Goal: Task Accomplishment & Management: Complete application form

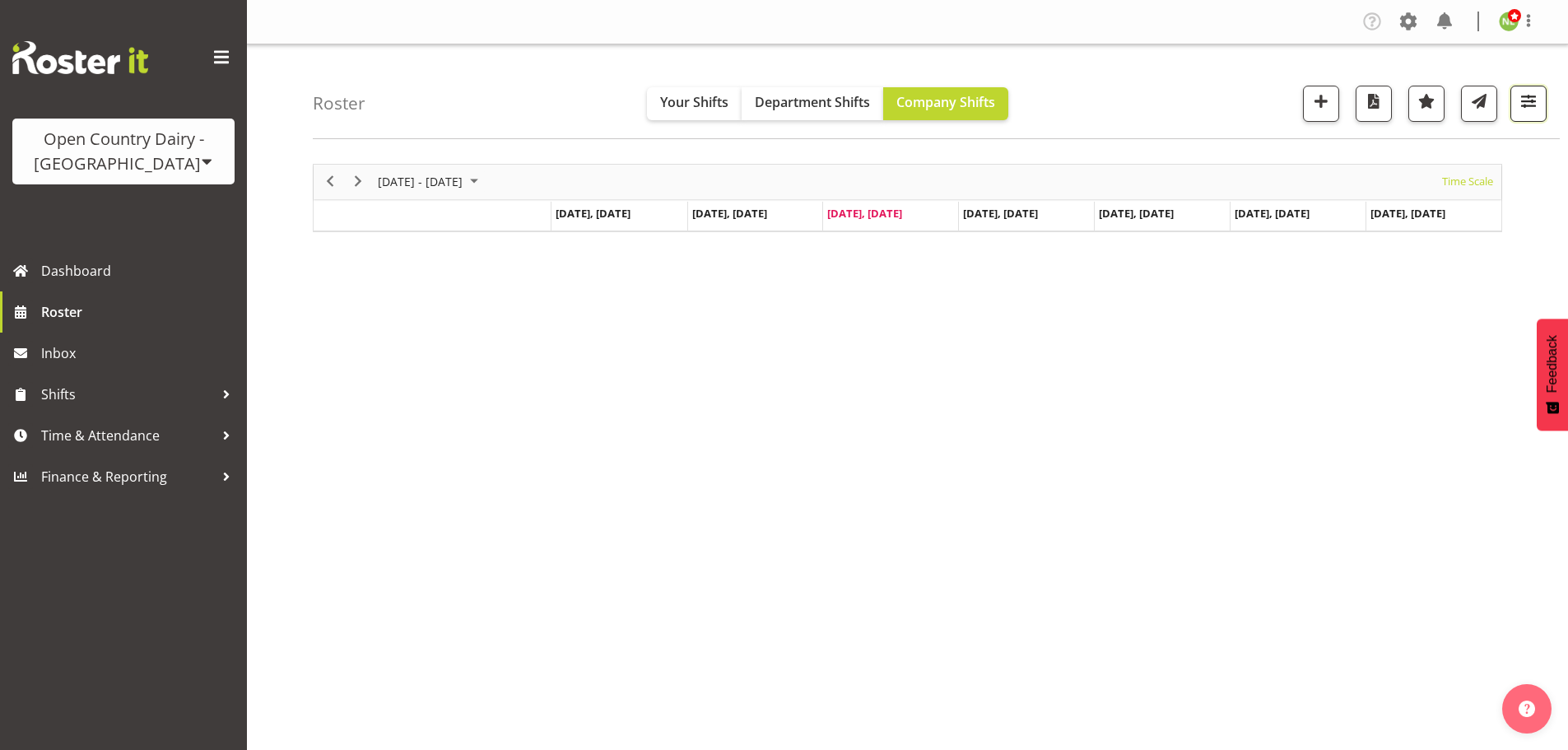
click at [1537, 109] on span "button" at bounding box center [1528, 101] width 21 height 21
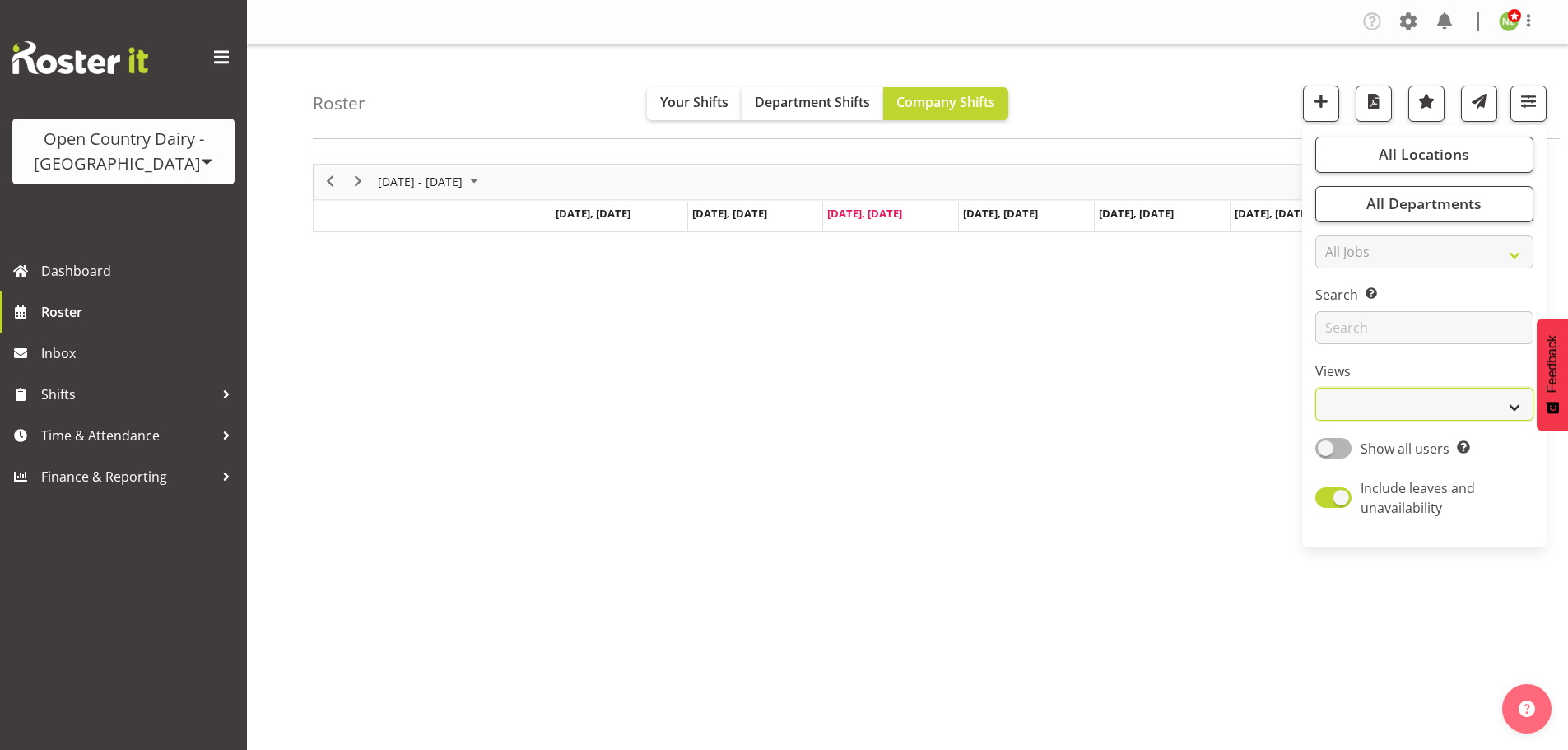
click at [1408, 403] on select "Staff Role Shift - Horizontal Shift - Vertical Staff - Location" at bounding box center [1424, 403] width 218 height 33
select select "staff"
click at [1317, 387] on select "Staff Role Shift - Horizontal Shift - Vertical Staff - Location" at bounding box center [1424, 403] width 218 height 33
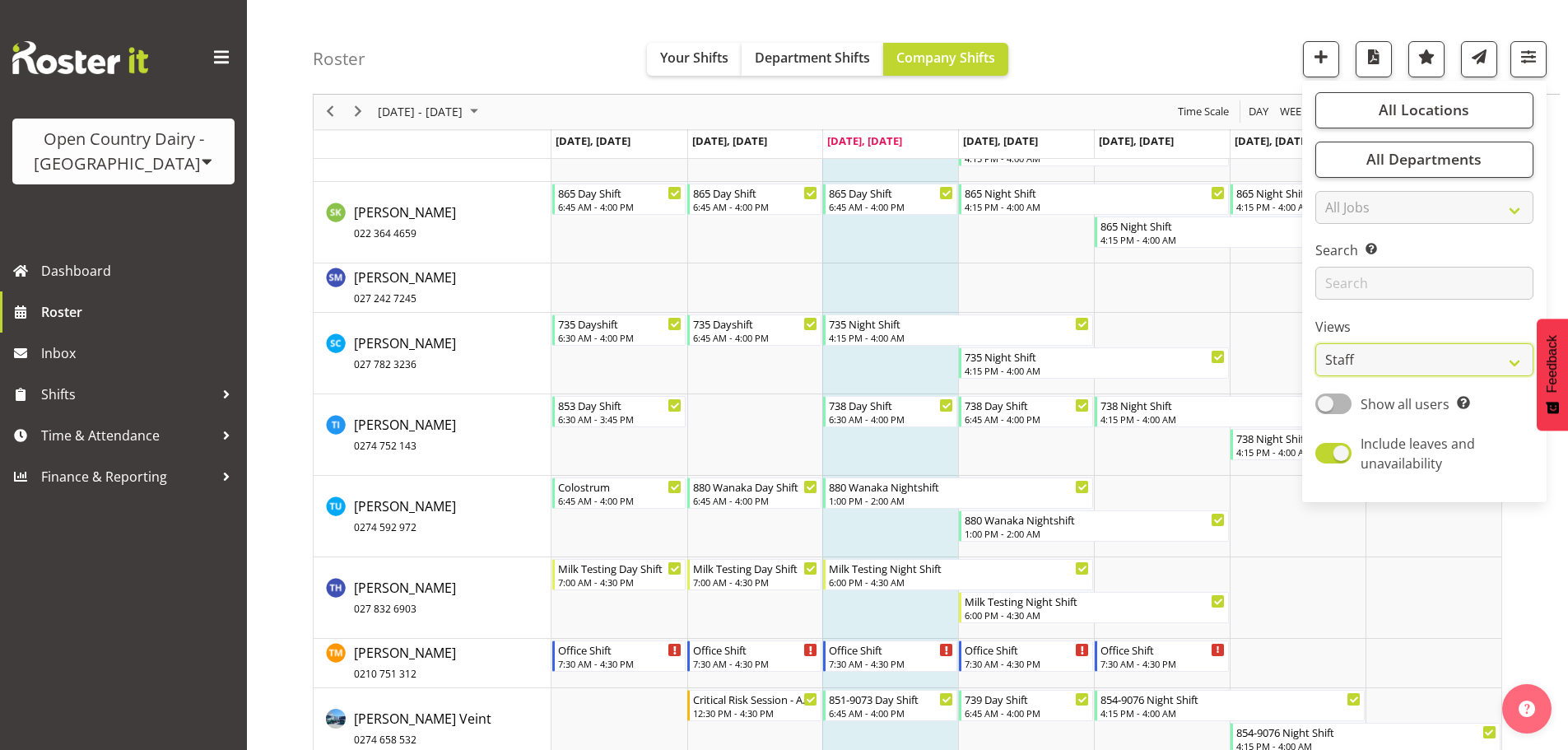
scroll to position [9631, 0]
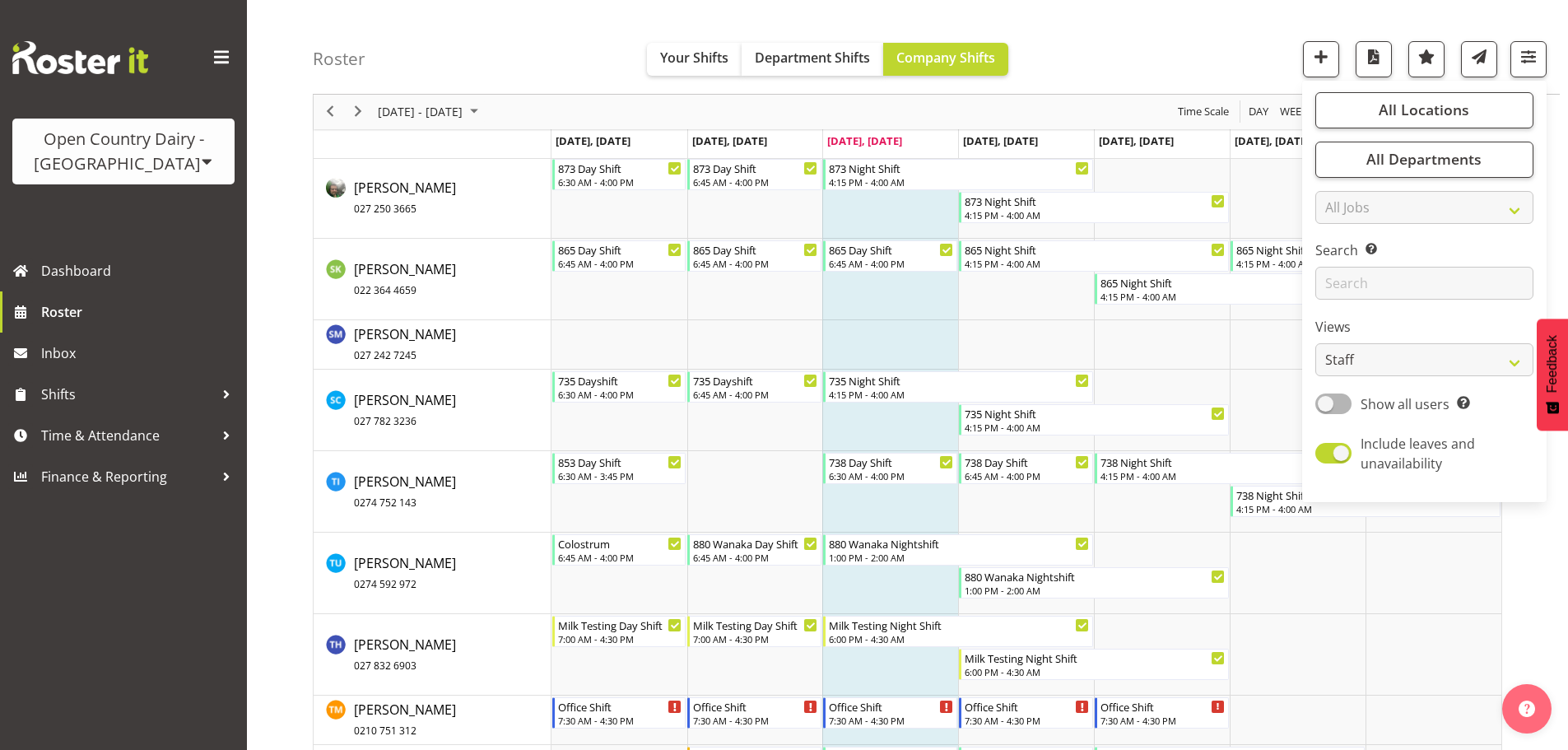
click at [194, 158] on div "Open Country Dairy - [GEOGRAPHIC_DATA]" at bounding box center [123, 151] width 189 height 49
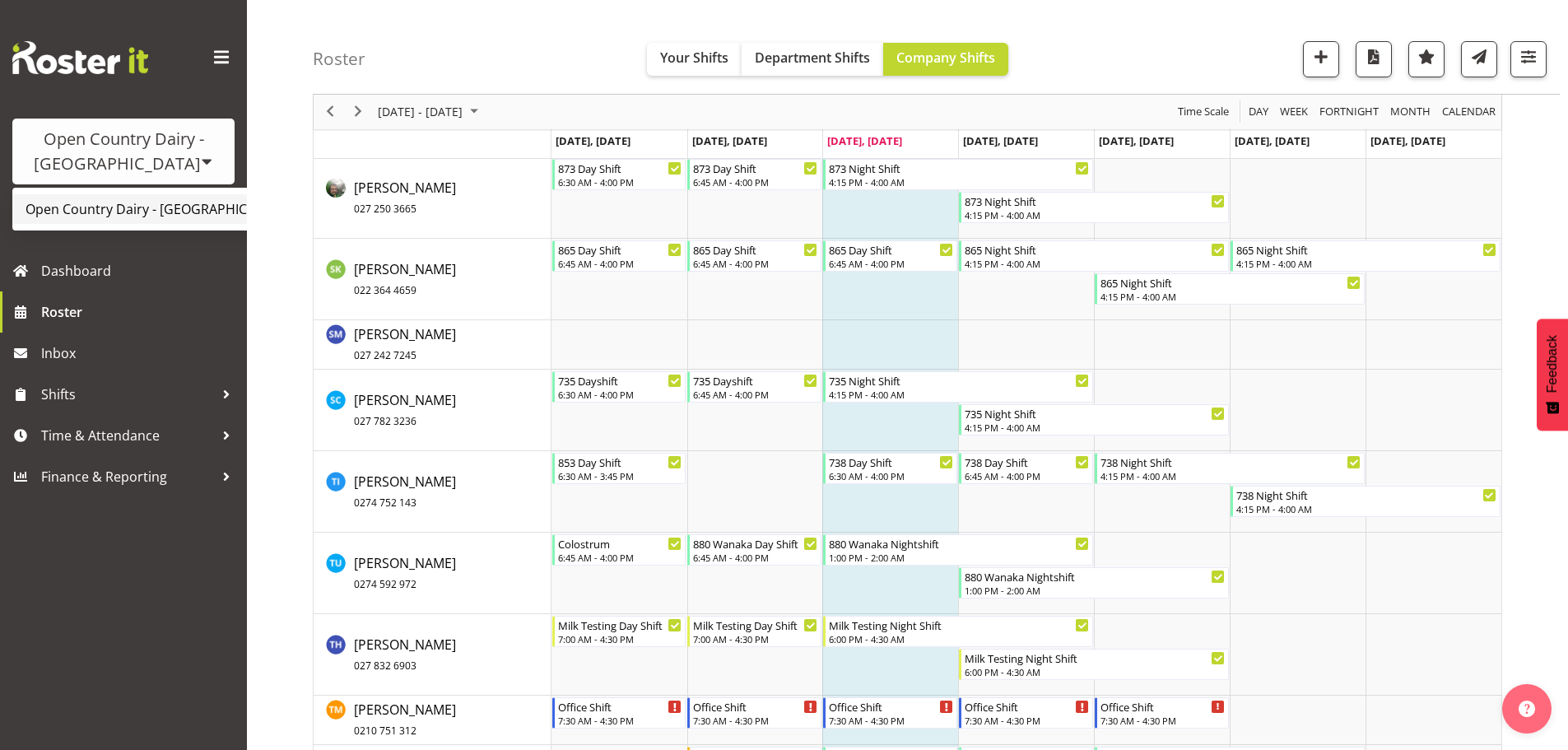
click at [161, 212] on link "Open Country Dairy - [GEOGRAPHIC_DATA]" at bounding box center [172, 209] width 318 height 30
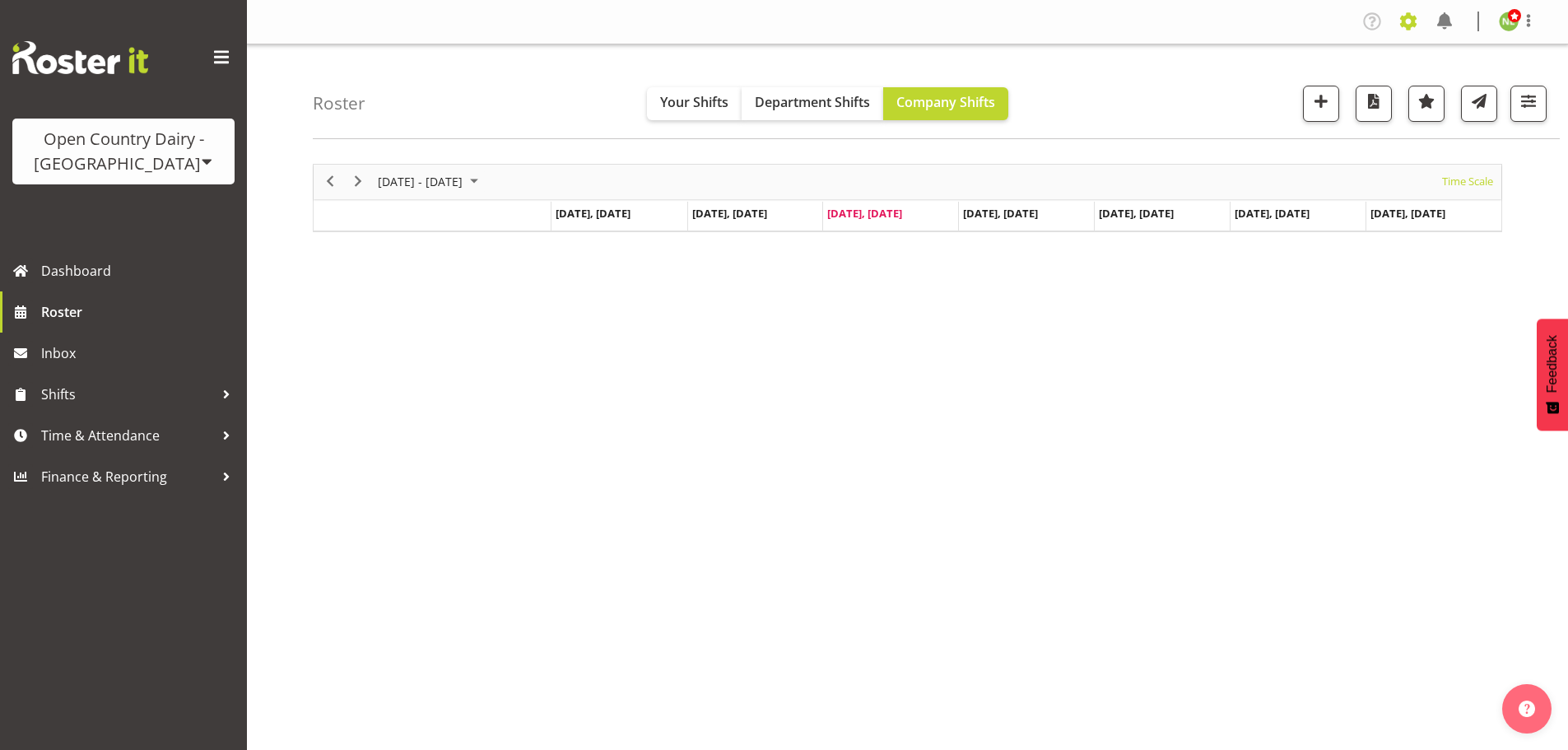
click at [1413, 9] on span at bounding box center [1408, 21] width 26 height 26
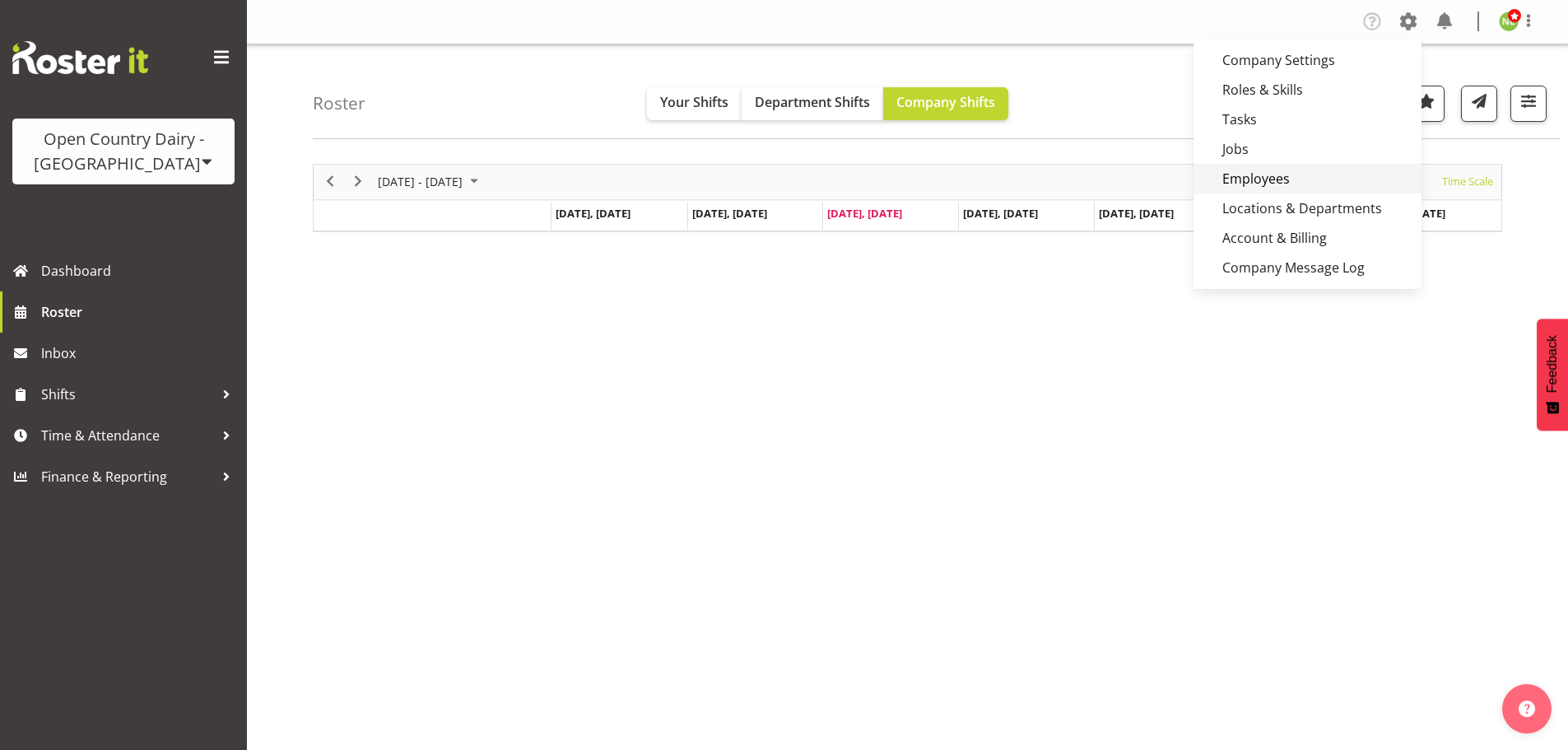
click at [1262, 179] on link "Employees" at bounding box center [1307, 178] width 228 height 30
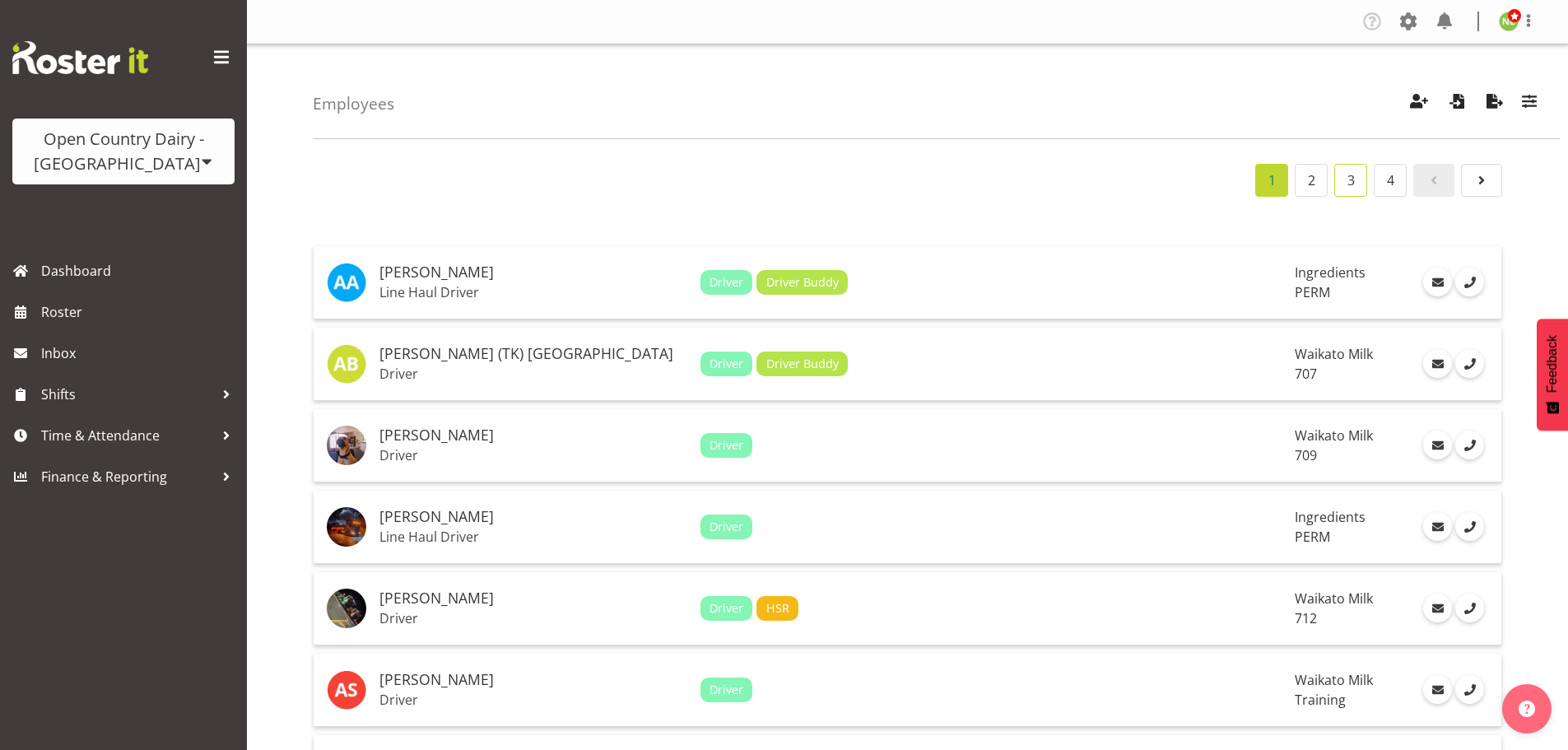
click at [1356, 187] on link "3" at bounding box center [1351, 180] width 33 height 33
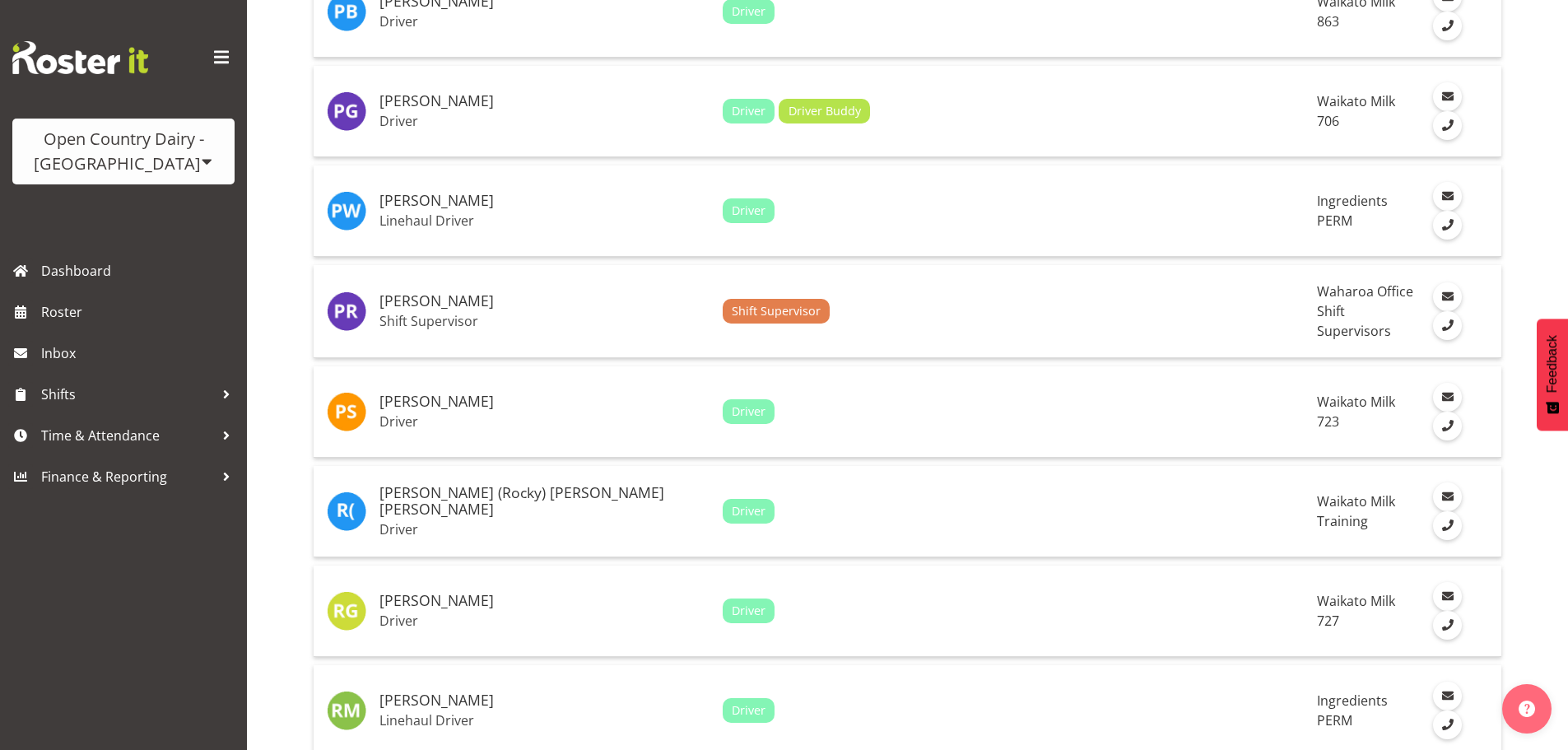
scroll to position [3648, 0]
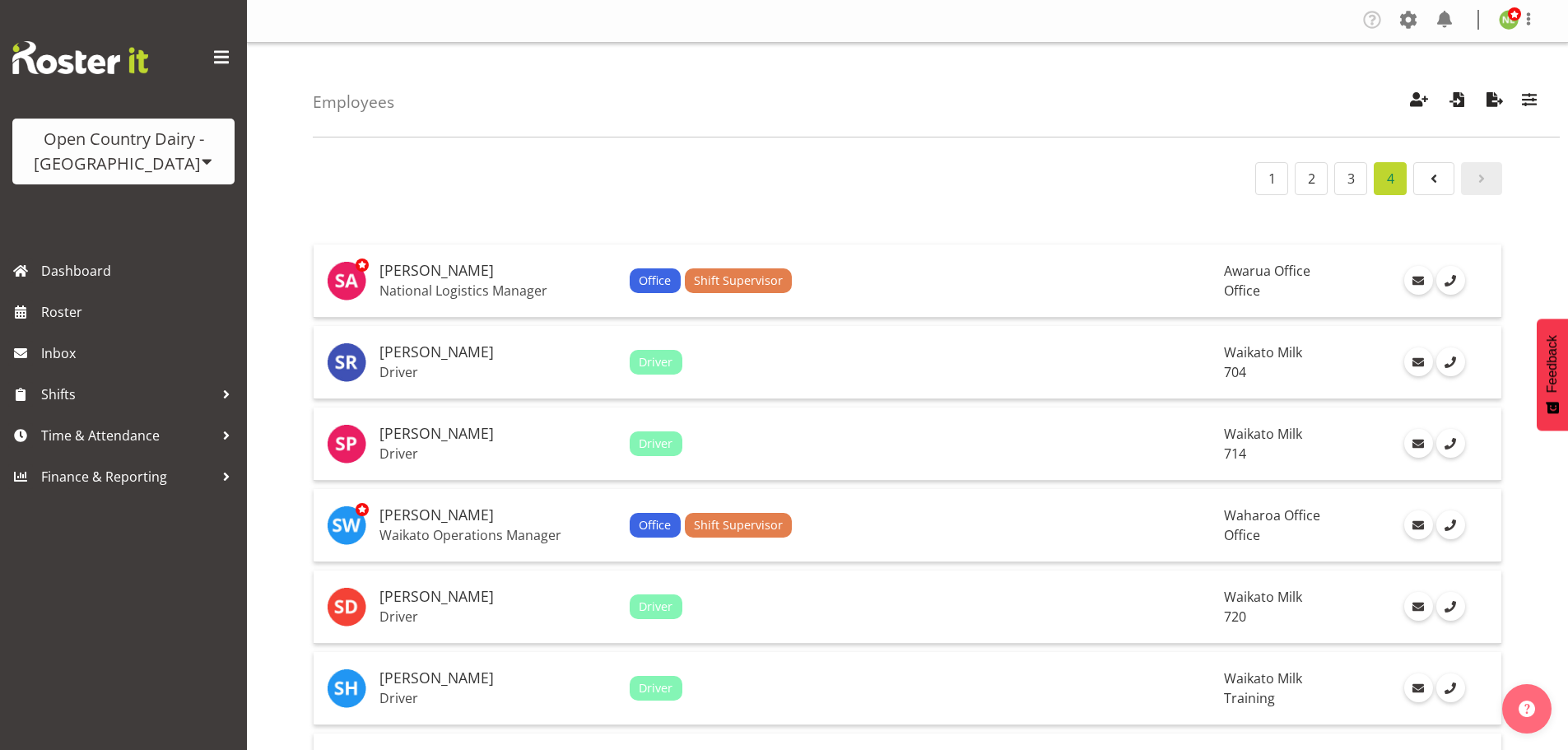
scroll to position [0, 0]
click at [1424, 101] on span "button" at bounding box center [1419, 101] width 21 height 21
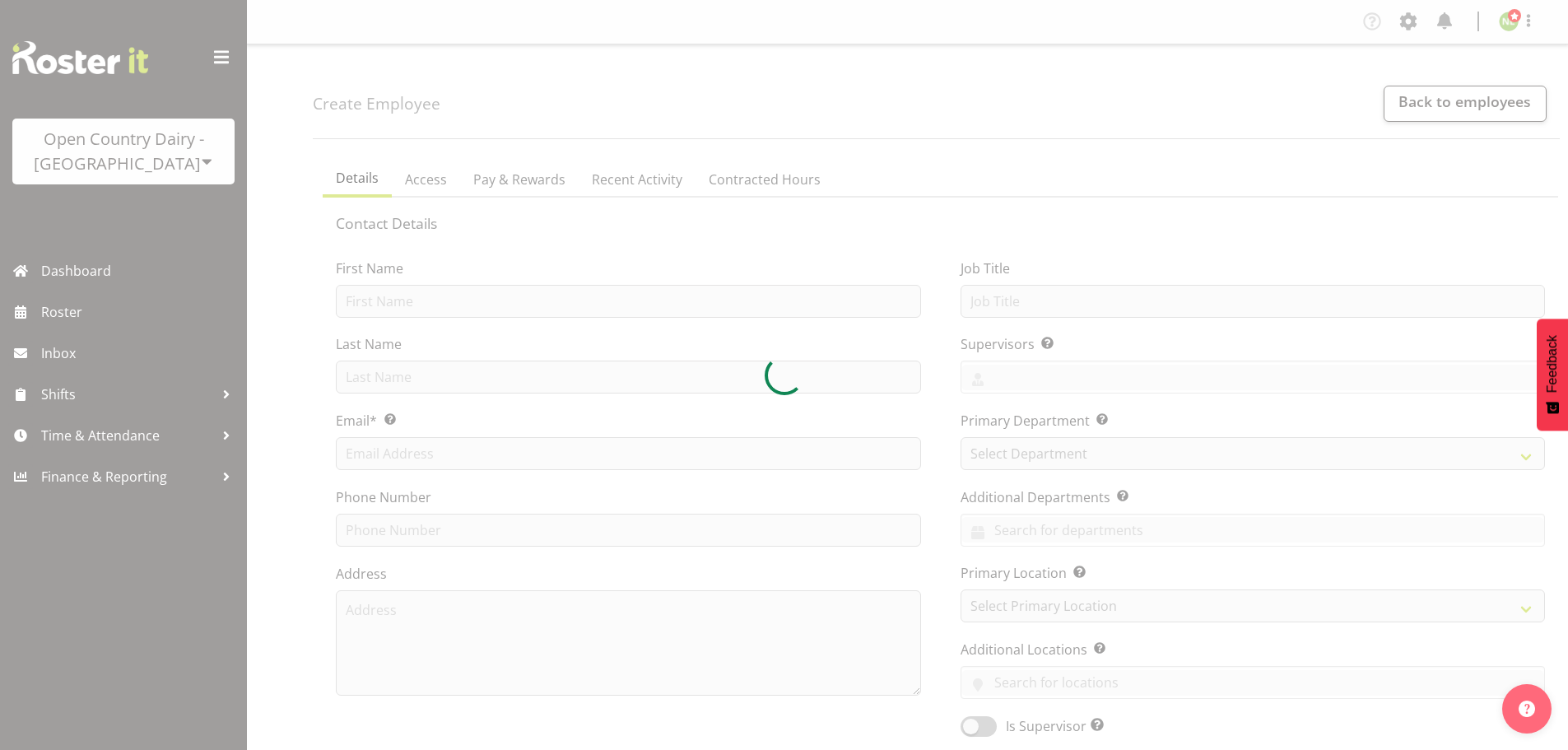
click at [313, 289] on div at bounding box center [784, 375] width 1568 height 750
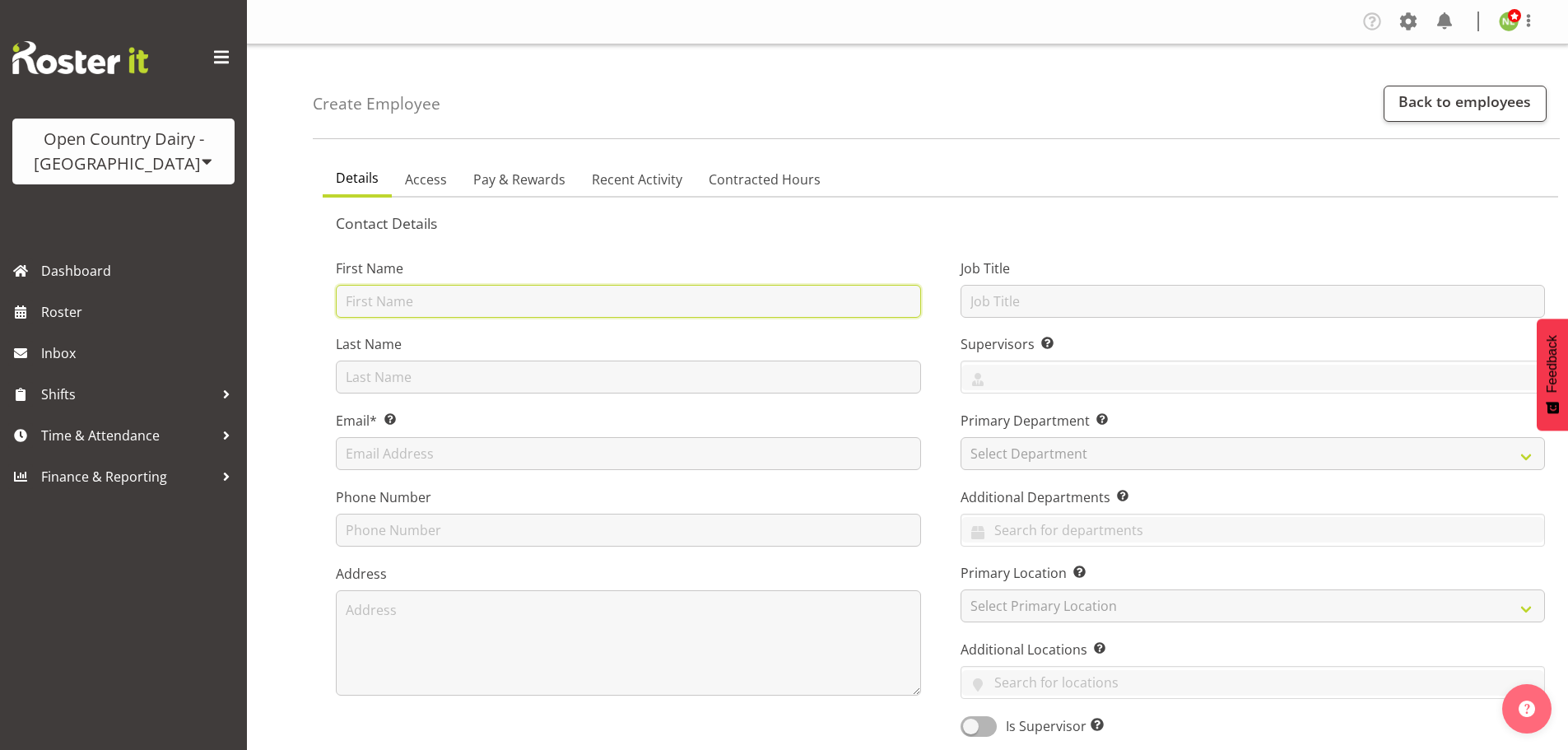
click at [482, 291] on input "text" at bounding box center [628, 301] width 585 height 33
type input "Steven"
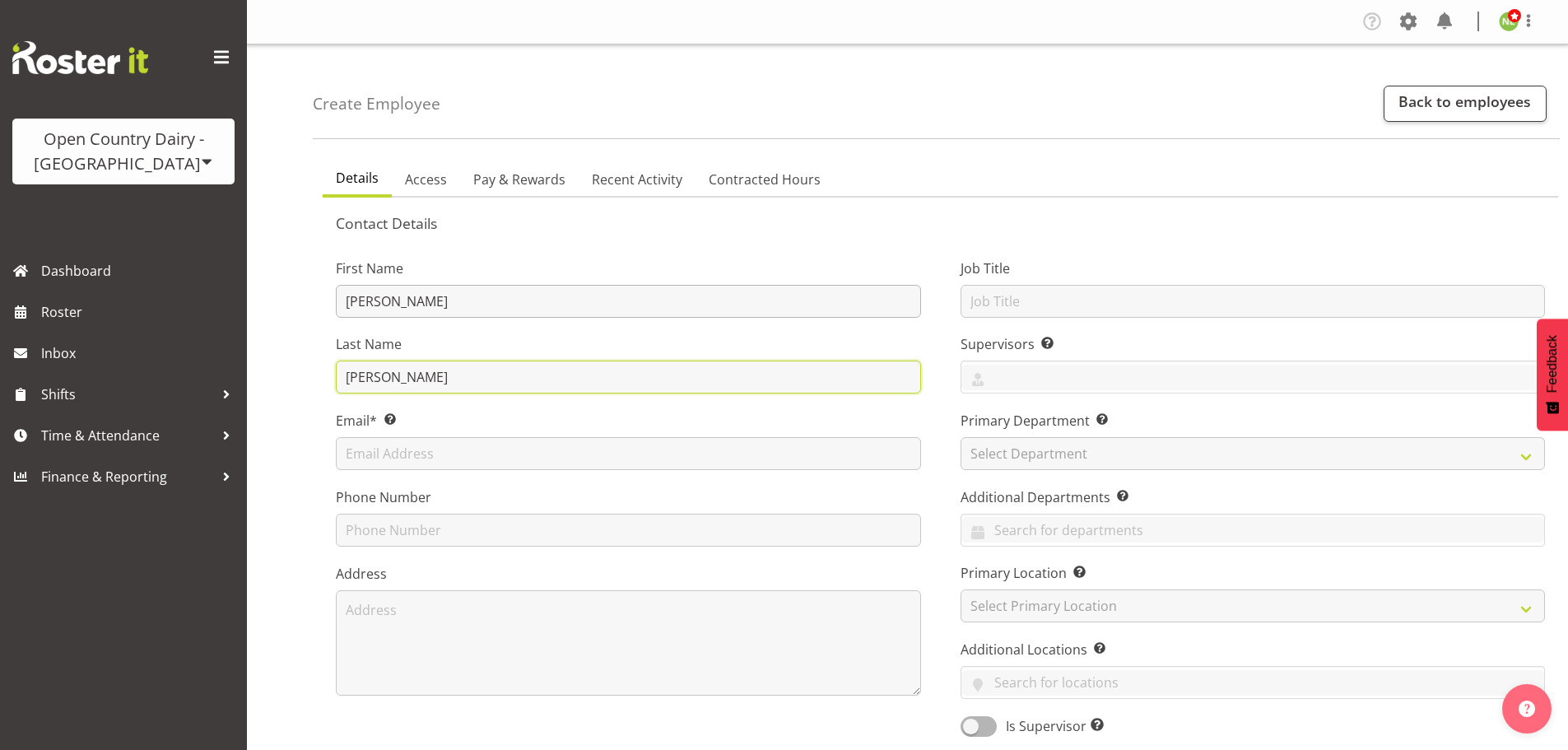
type input "Lee"
paste input "stevenlee4373@gmail.com"
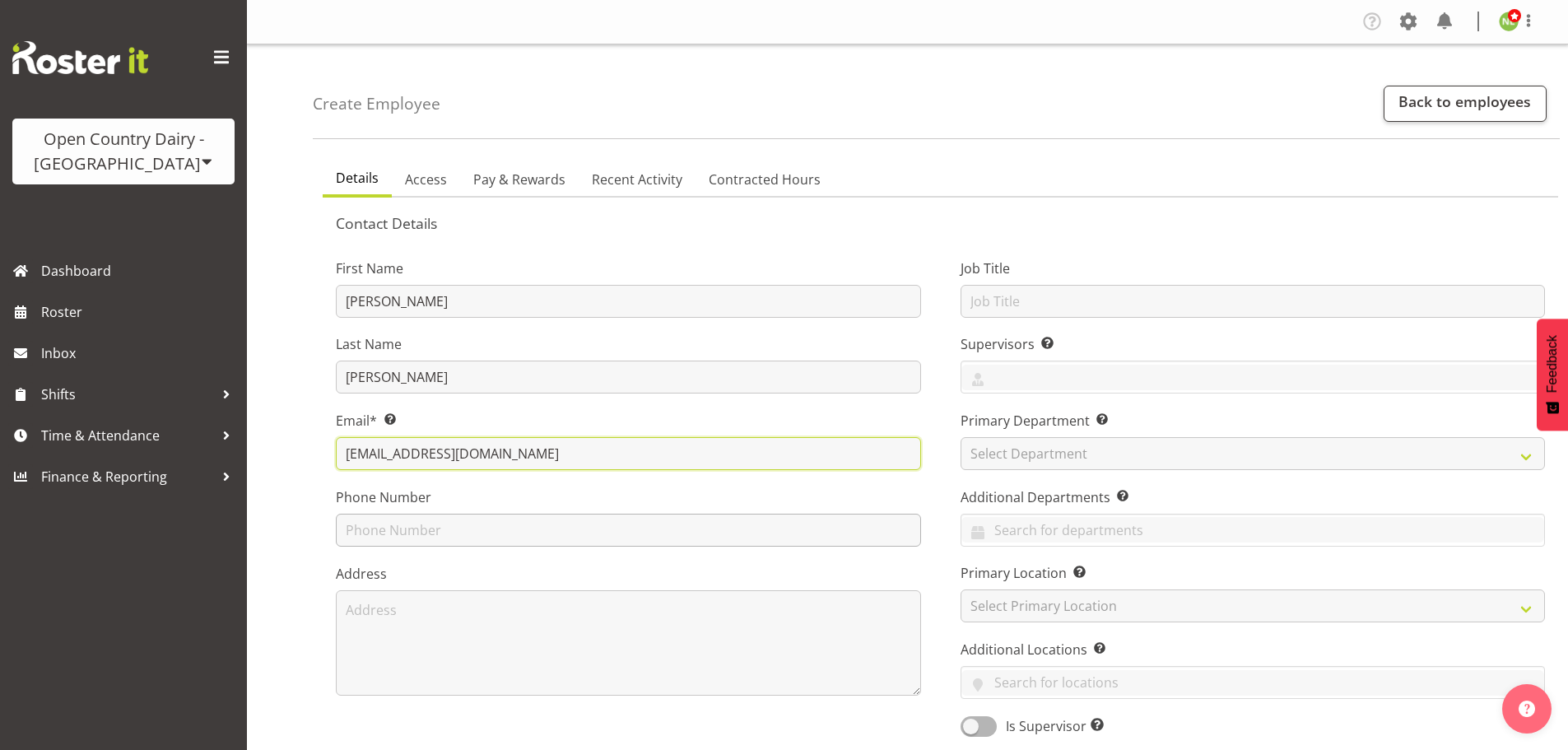
type input "stevenlee4373@gmail.com"
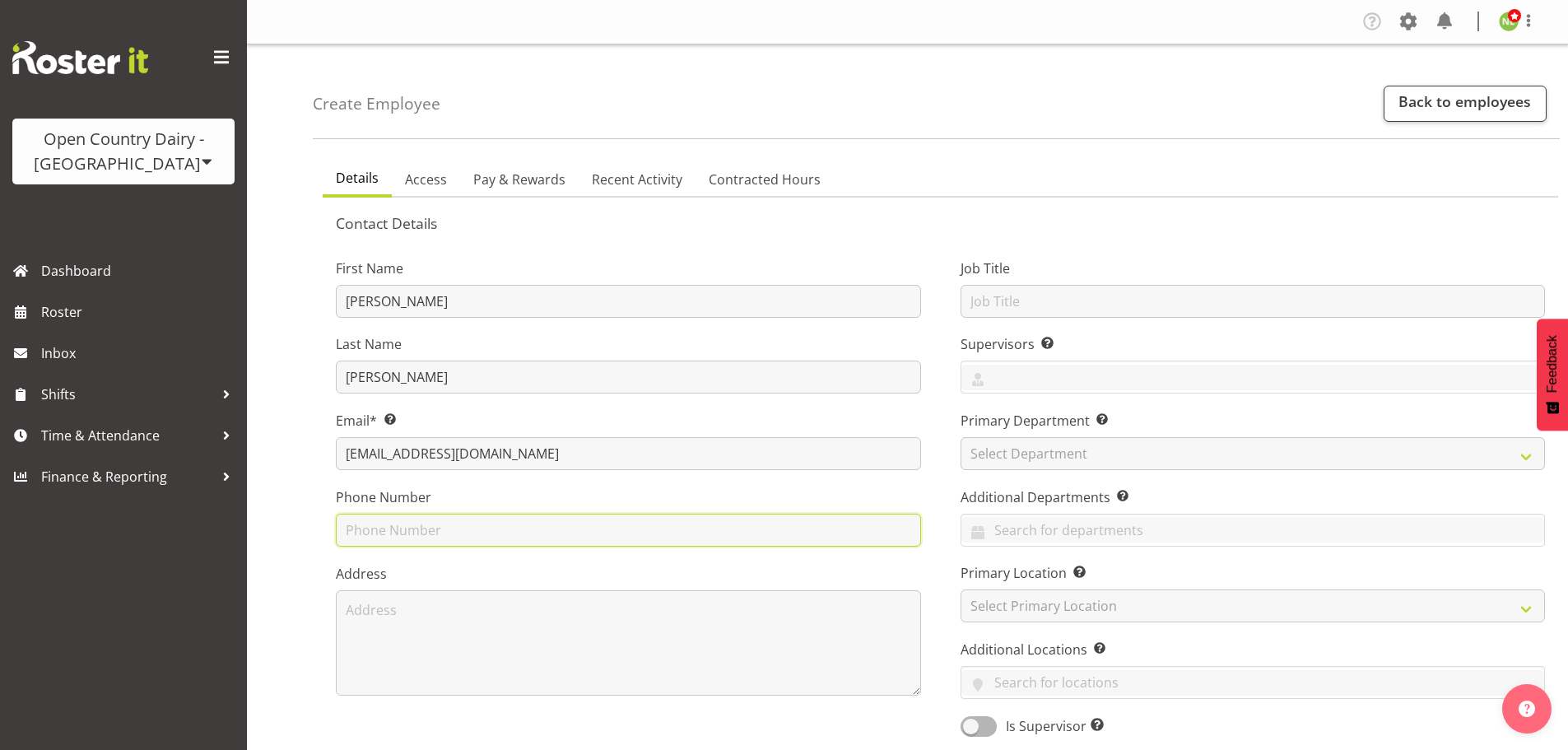
click at [390, 515] on input "text" at bounding box center [628, 530] width 585 height 33
click at [368, 532] on input "text" at bounding box center [628, 530] width 585 height 33
paste input "027 621 3972"
type input "027 621 3972"
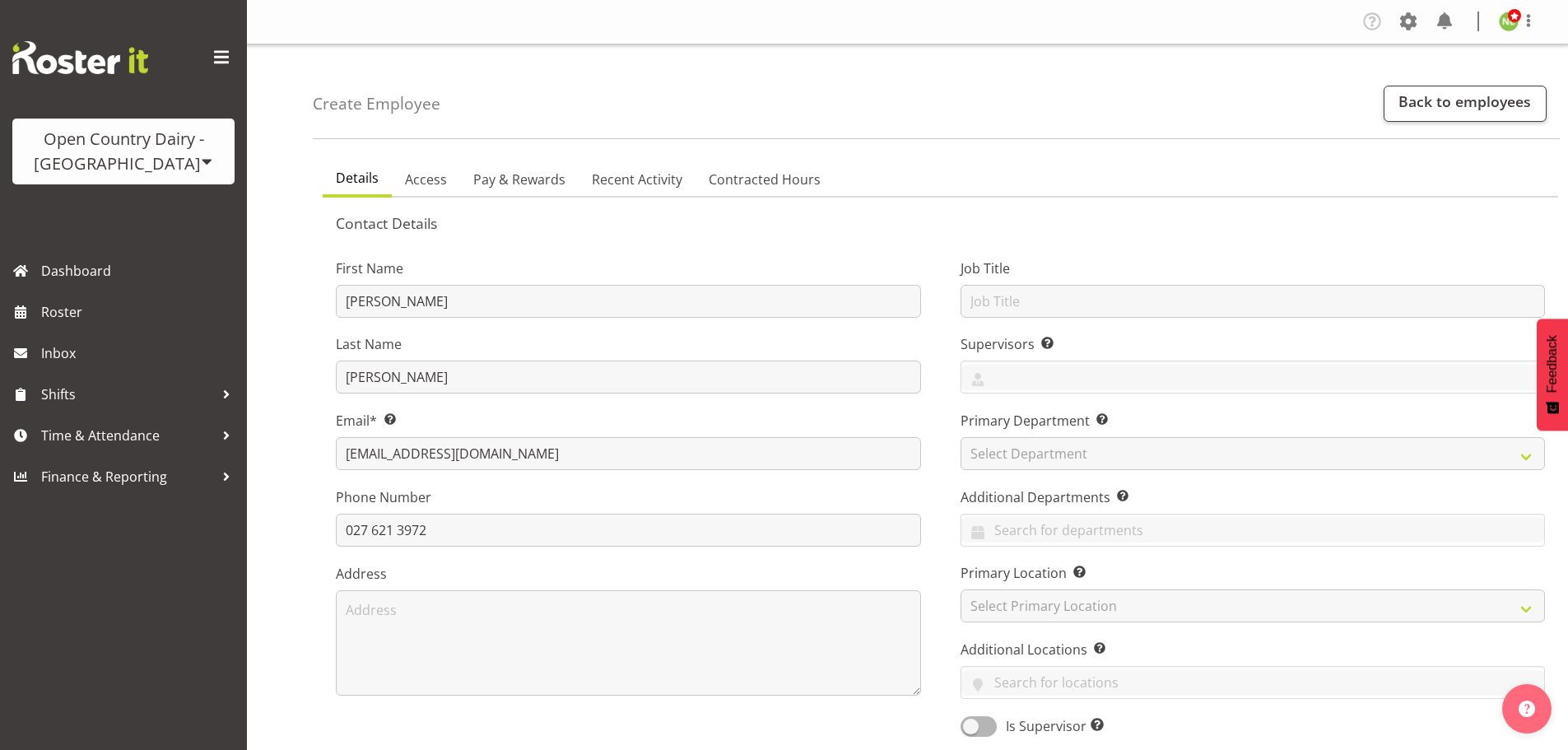
click at [459, 587] on div "Address" at bounding box center [628, 629] width 585 height 132
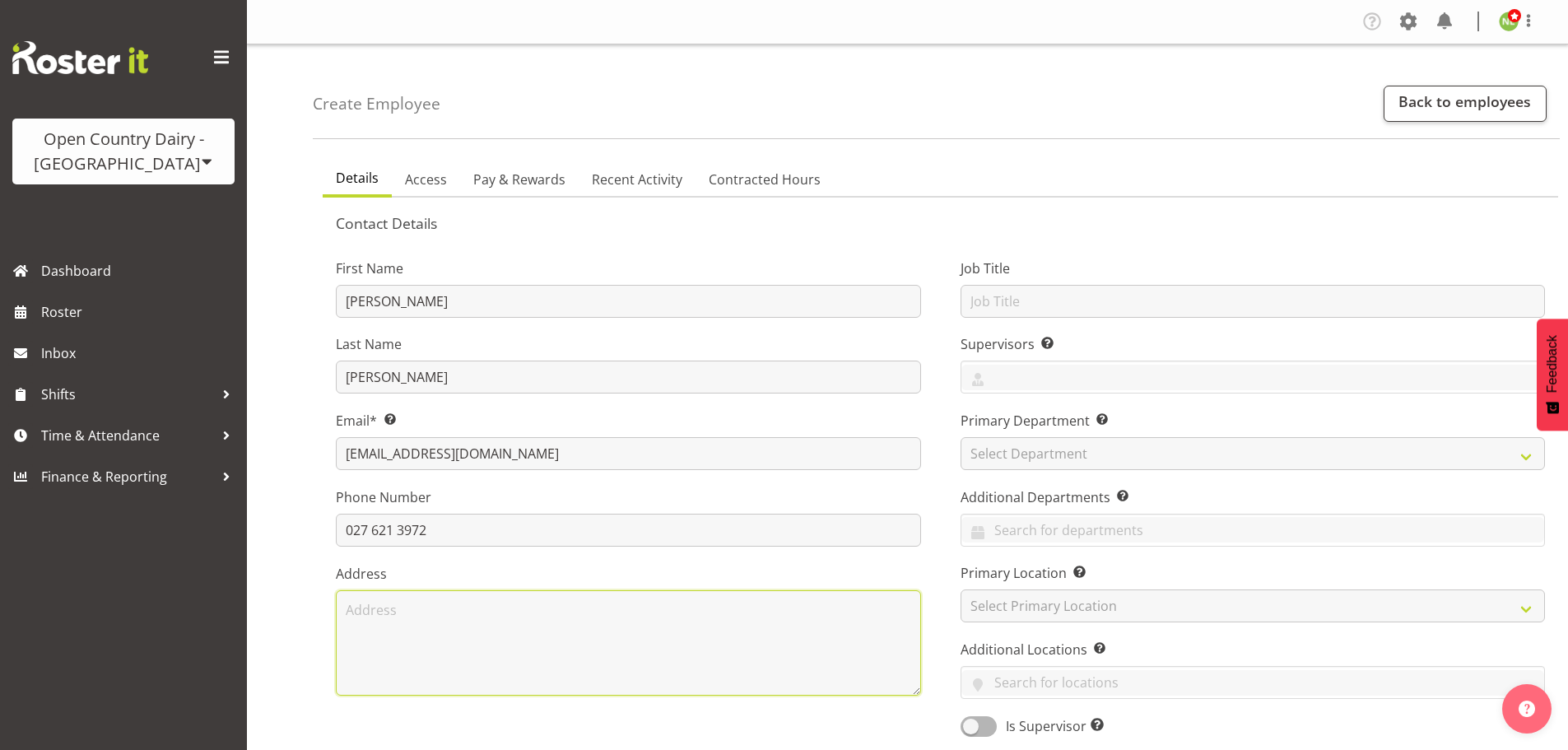
click at [438, 623] on textarea at bounding box center [628, 643] width 585 height 105
type textarea "32 Tawari Street Matamata"
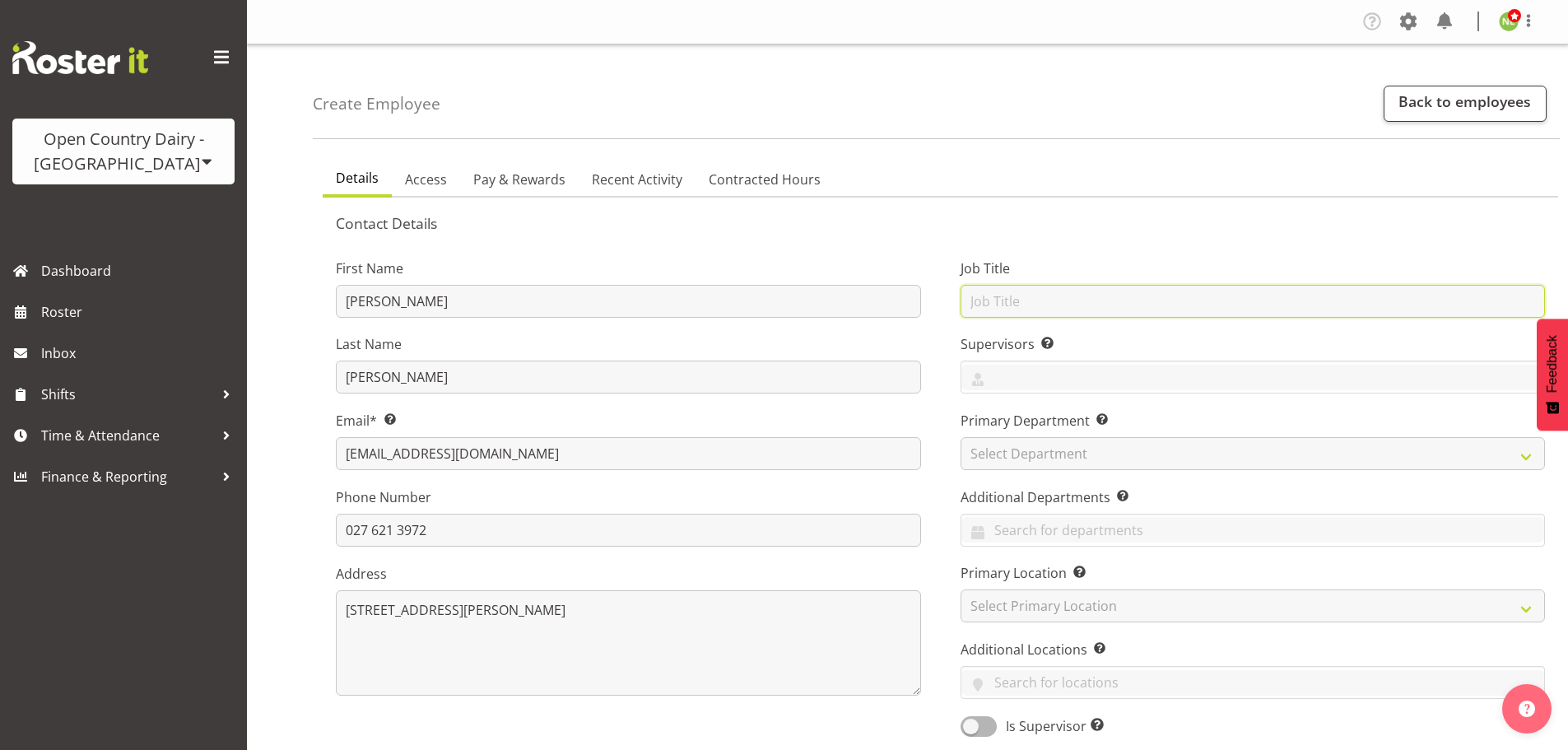
click at [1008, 303] on input "text" at bounding box center [1253, 301] width 585 height 33
drag, startPoint x: 1092, startPoint y: 301, endPoint x: 990, endPoint y: 315, distance: 103.0
click at [894, 307] on div "First Name Steven Last Name Lee Email* This is a required field. stevenlee4373@…" at bounding box center [940, 492] width 1249 height 514
type input "Driver"
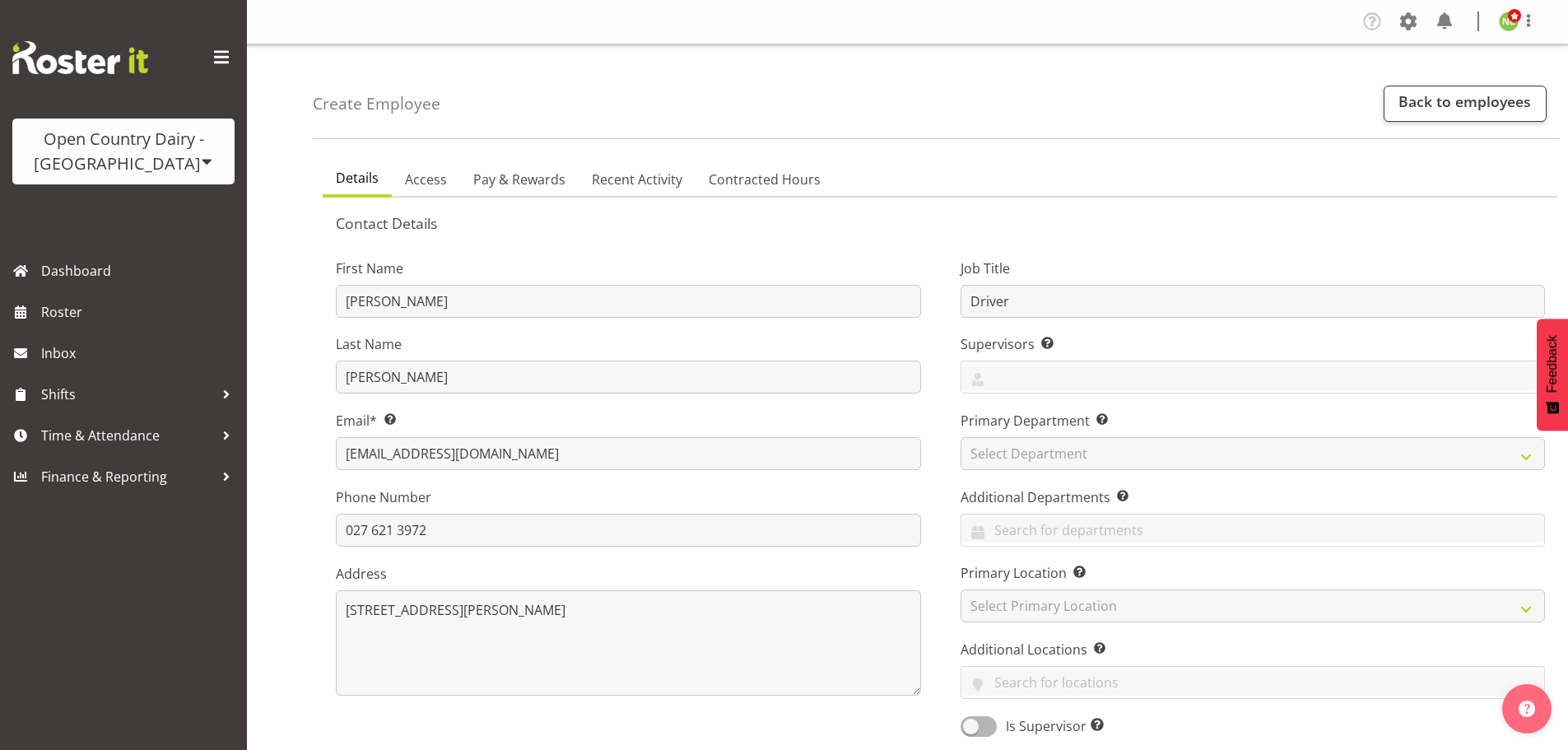
click at [951, 348] on div "Job Title Driver Supervisors Select the employee’s supervisors, or the person w…" at bounding box center [1254, 492] width 625 height 514
click at [1015, 375] on input "text" at bounding box center [1253, 377] width 584 height 25
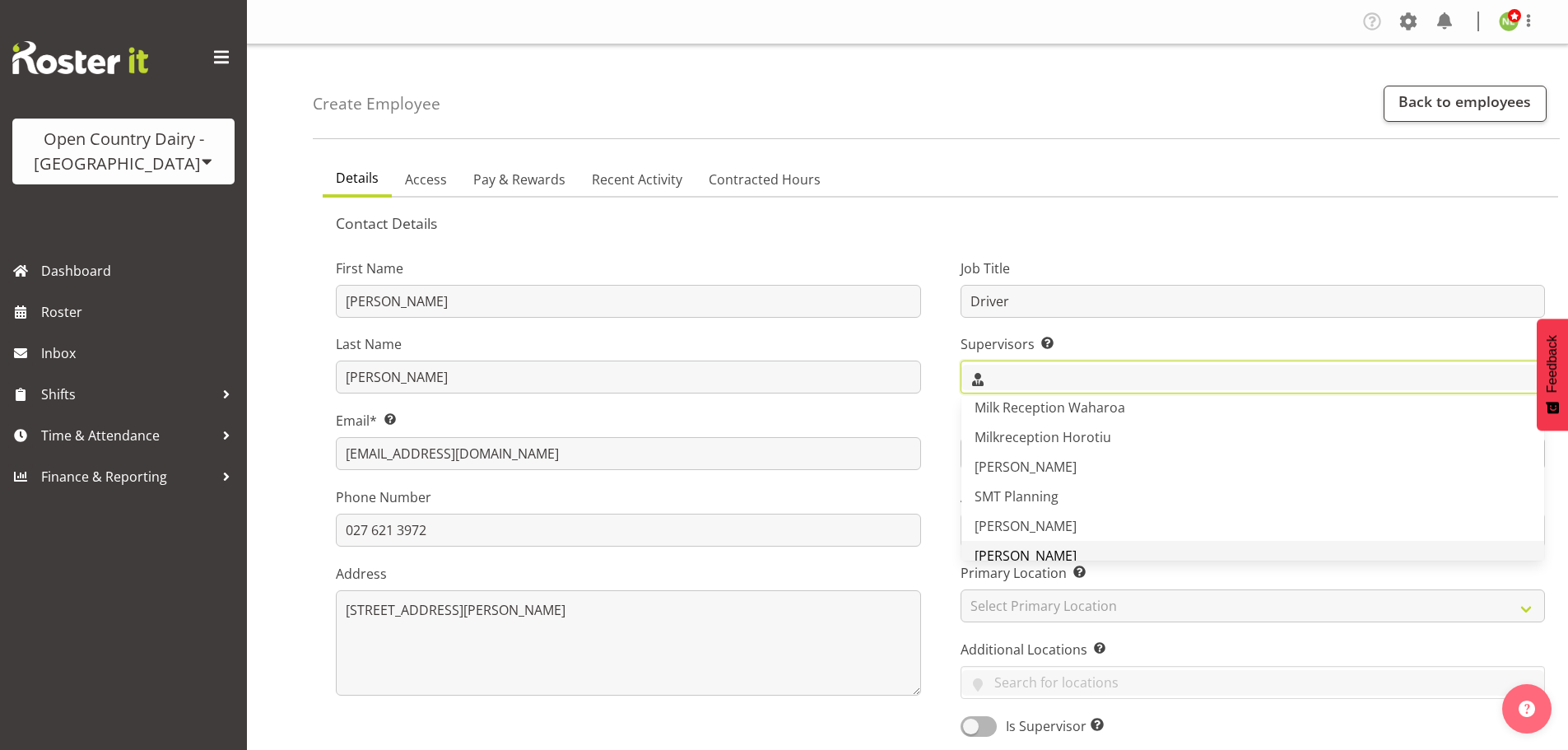
scroll to position [247, 0]
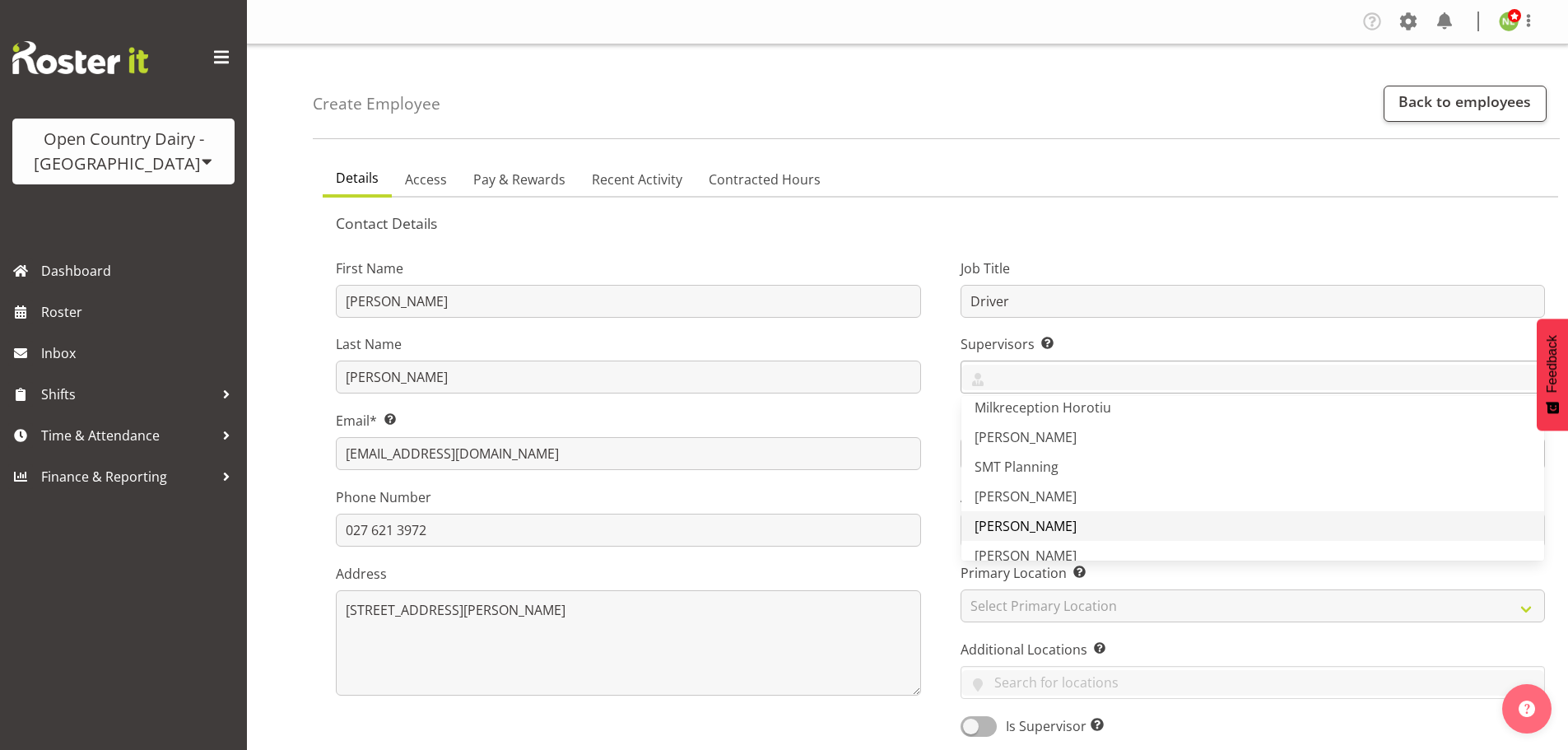
drag, startPoint x: 1022, startPoint y: 531, endPoint x: 941, endPoint y: 486, distance: 92.7
click at [1021, 530] on span "[PERSON_NAME]" at bounding box center [1025, 526] width 102 height 18
click at [946, 426] on div "Job Title Driver Supervisors Select the employee’s supervisors, or the person w…" at bounding box center [1254, 492] width 625 height 514
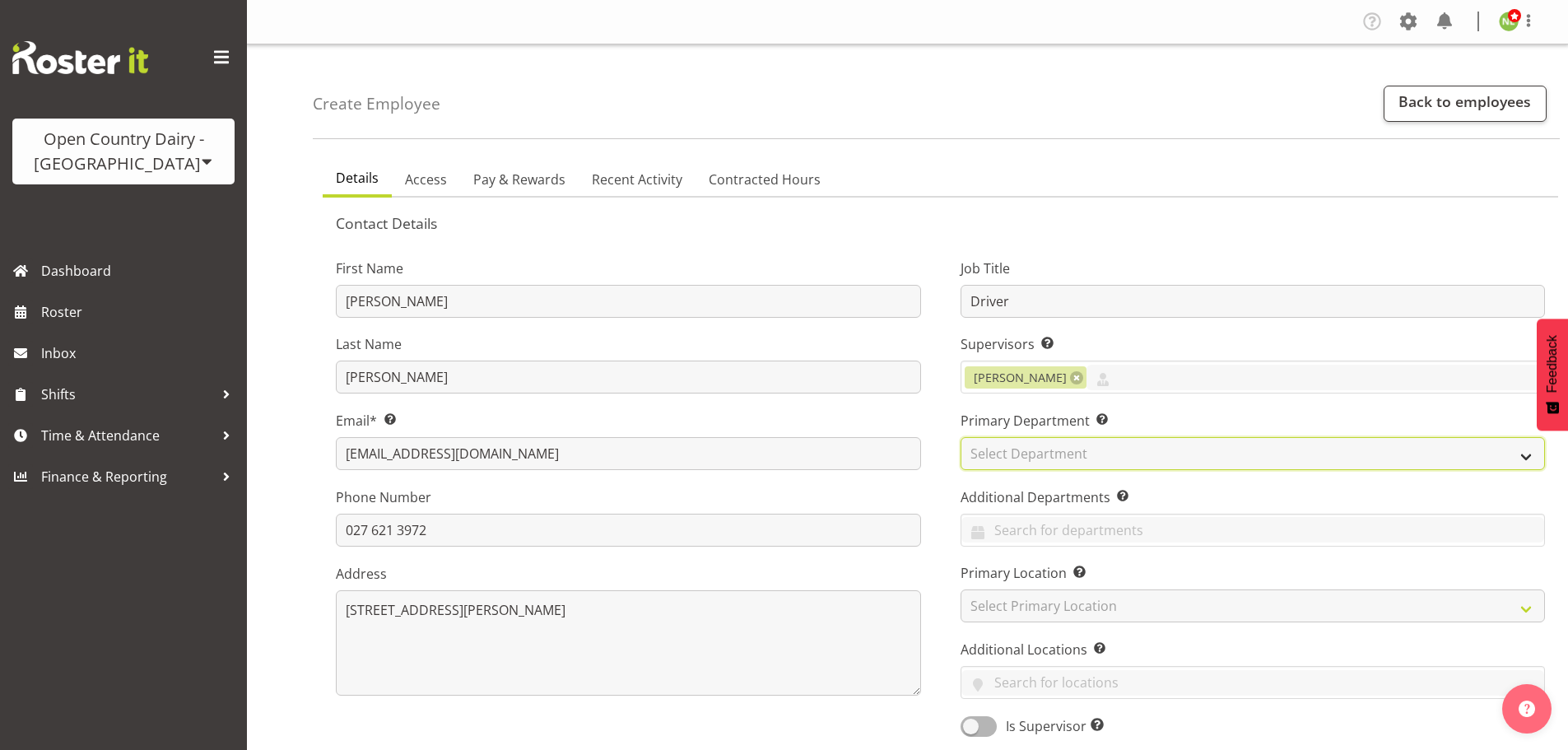
click at [995, 451] on select "Select Department 701 702 703 704 705 706 707 708 709" at bounding box center [1253, 454] width 585 height 33
select select "763"
click at [961, 437] on select "Select Department 701 702 703 704 705 706 707 708 709" at bounding box center [1253, 454] width 585 height 33
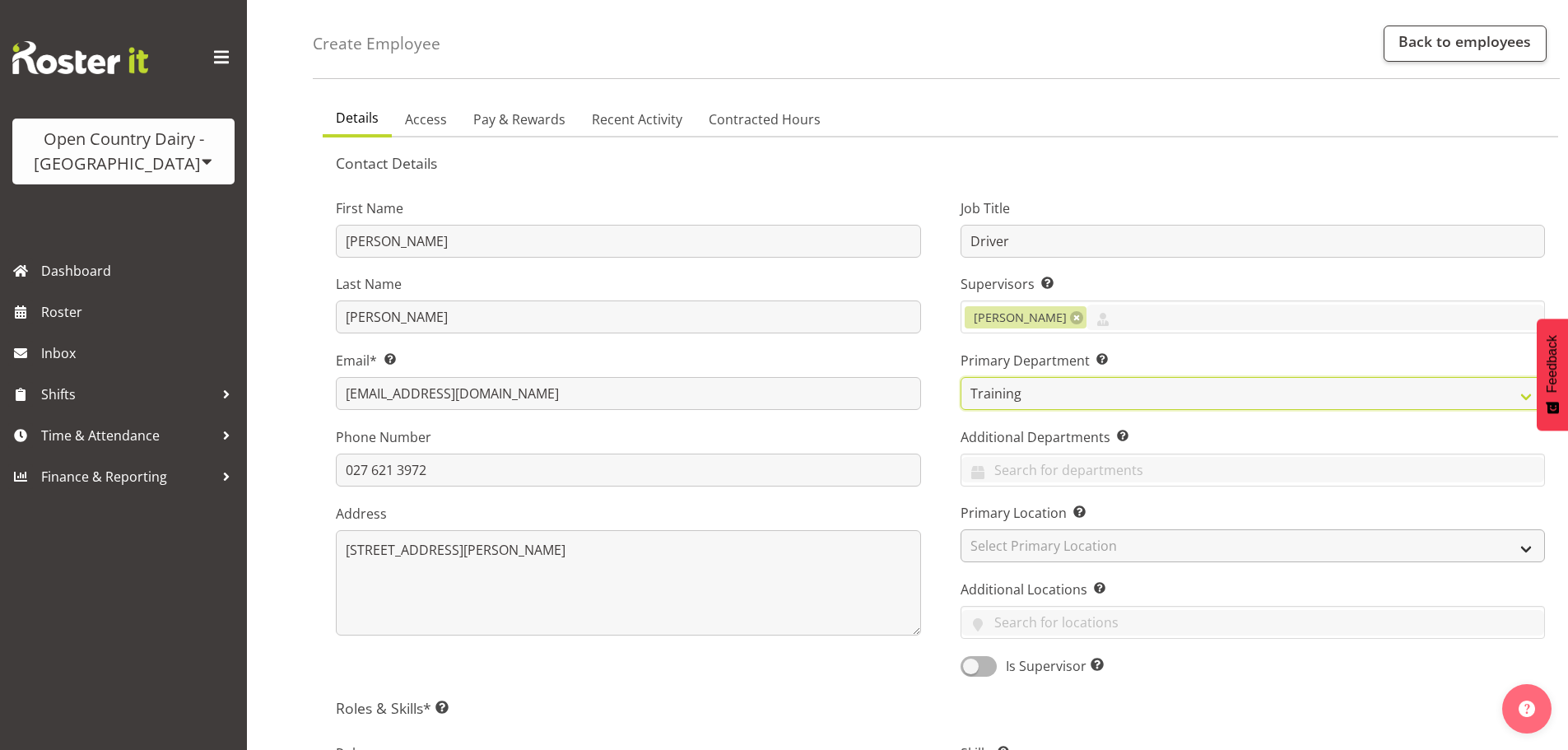
scroll to position [165, 0]
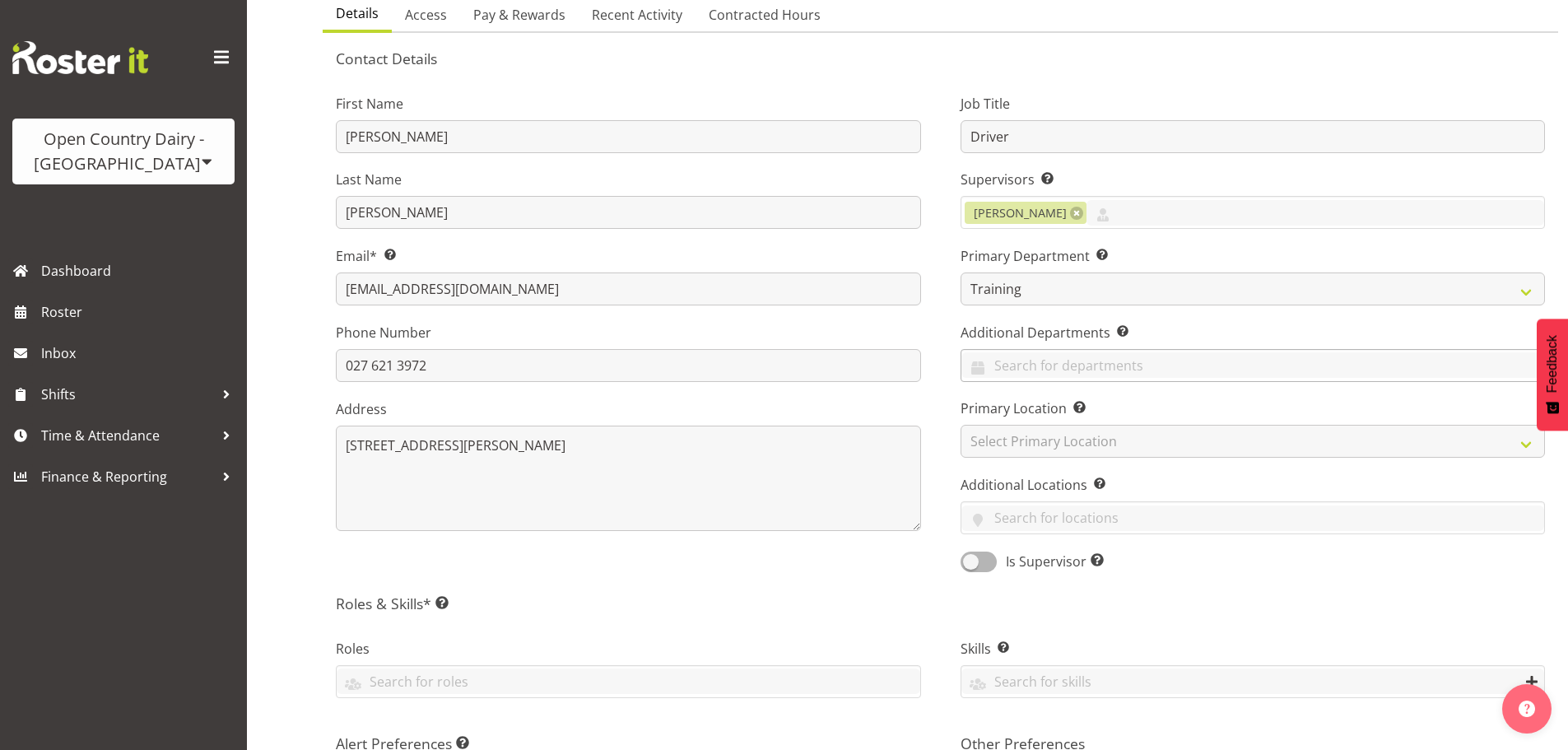
click at [1005, 350] on div "701 702 703 704 705 706 707 708 709 710 711 712 713 714 715 716 717 718 719 720…" at bounding box center [1253, 365] width 585 height 33
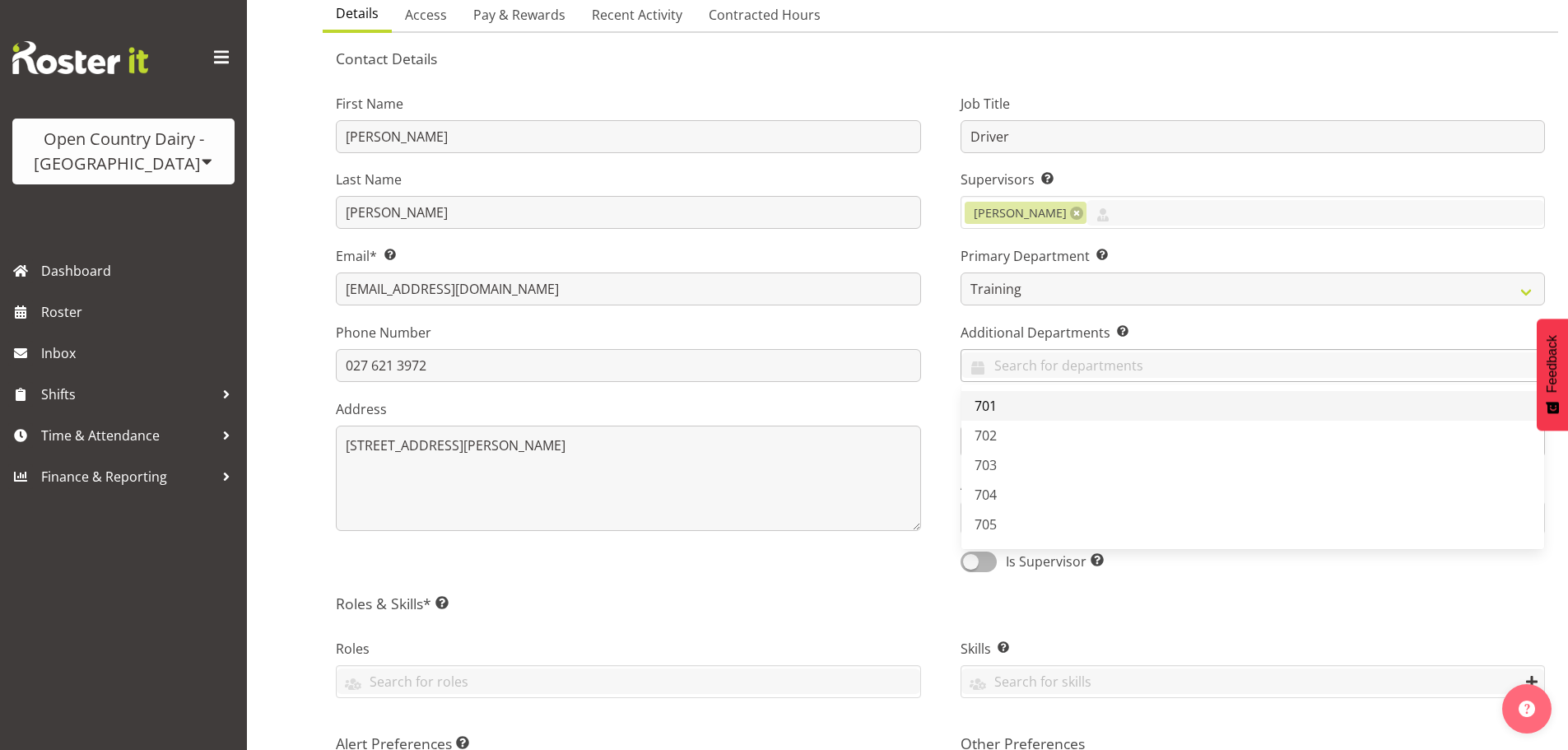
click at [994, 399] on span "701" at bounding box center [985, 405] width 22 height 18
drag, startPoint x: 1002, startPoint y: 433, endPoint x: 1008, endPoint y: 469, distance: 36.5
click at [1002, 434] on link "702" at bounding box center [1253, 435] width 584 height 30
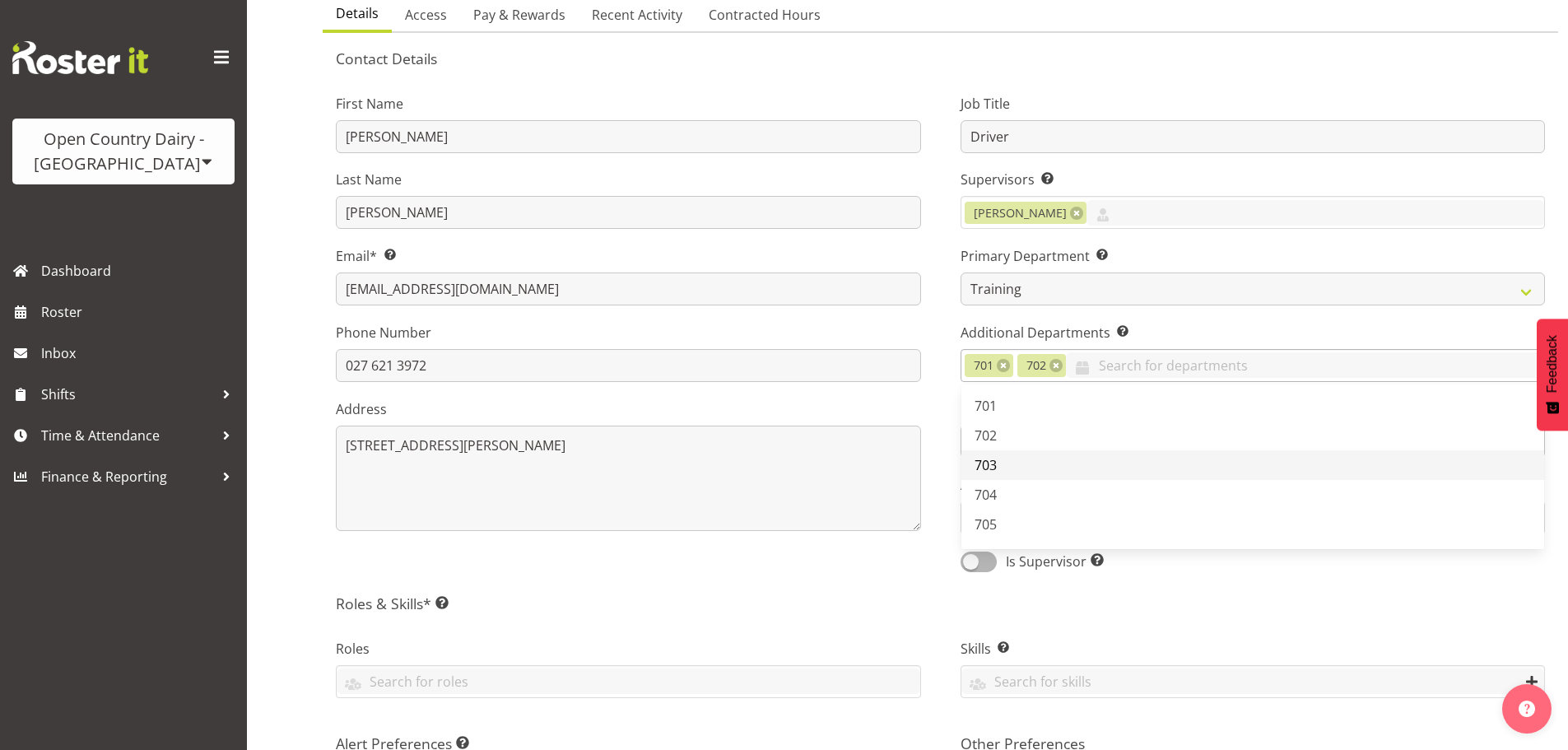
click at [1008, 471] on link "703" at bounding box center [1253, 465] width 584 height 30
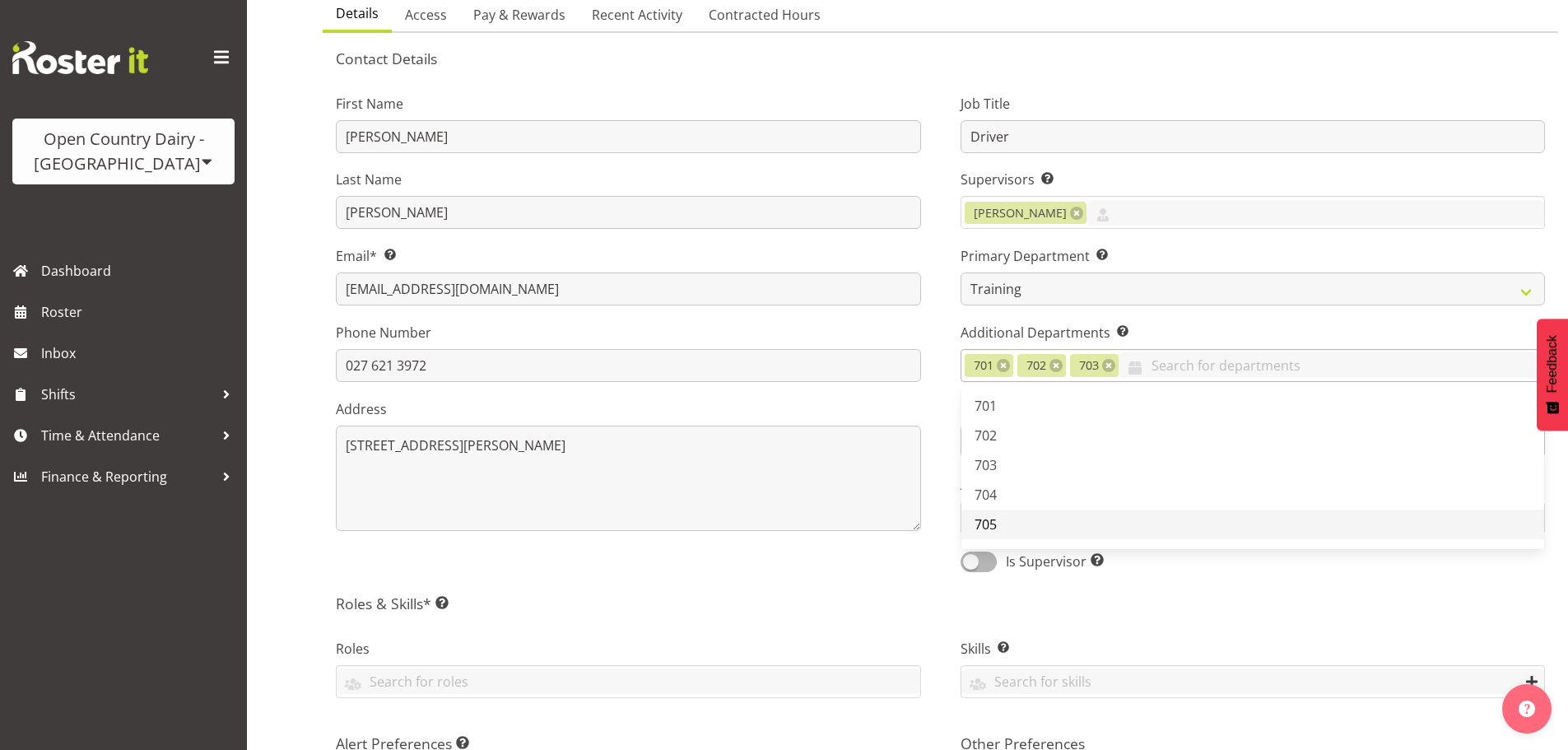
drag, startPoint x: 1009, startPoint y: 499, endPoint x: 1010, endPoint y: 528, distance: 29.0
click at [1009, 505] on link "704" at bounding box center [1253, 494] width 584 height 30
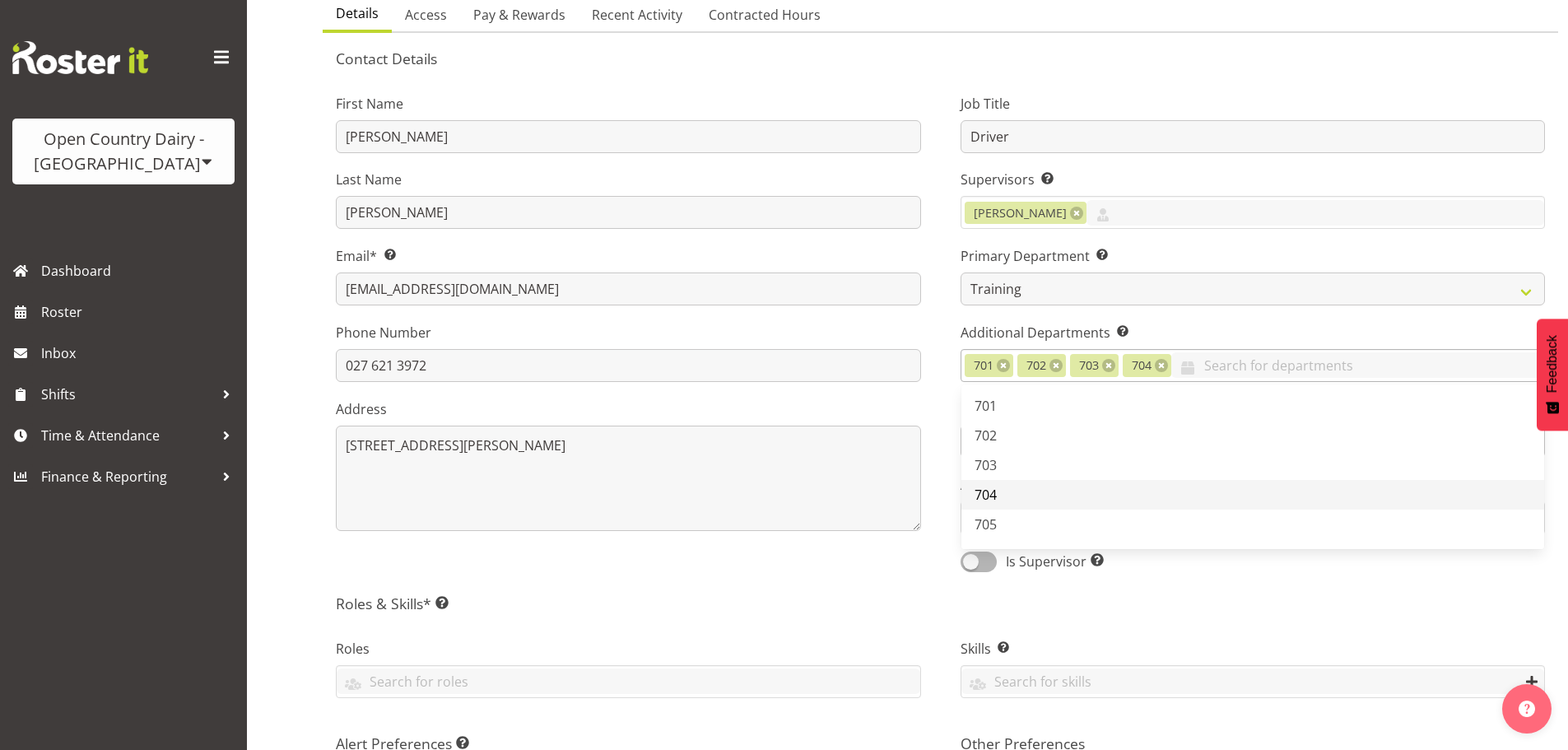
drag, startPoint x: 1010, startPoint y: 528, endPoint x: 1012, endPoint y: 495, distance: 33.1
click at [1008, 524] on link "705" at bounding box center [1253, 524] width 584 height 30
click at [1000, 389] on link "706" at bounding box center [1253, 389] width 584 height 30
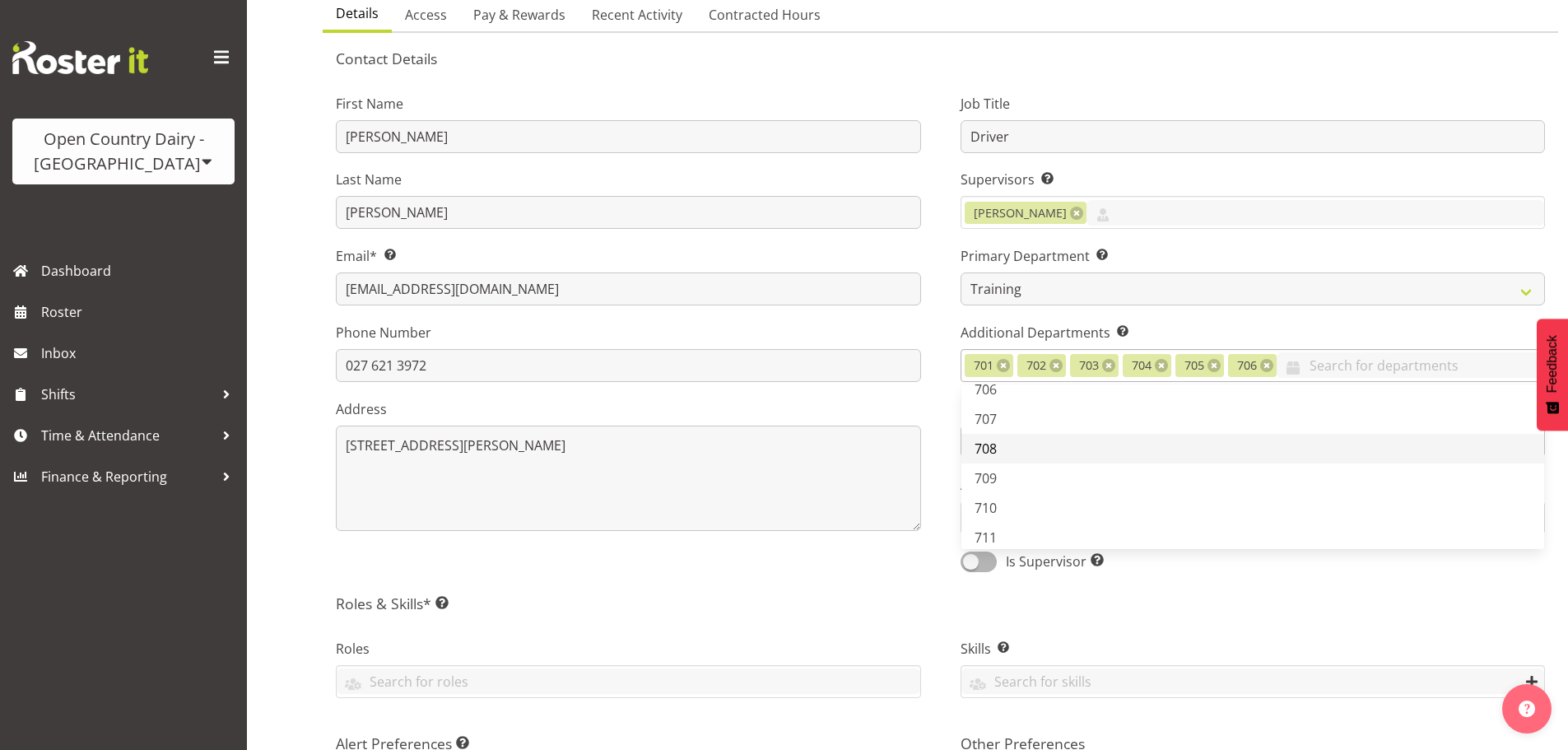
drag, startPoint x: 996, startPoint y: 413, endPoint x: 1008, endPoint y: 441, distance: 30.5
click at [997, 414] on link "707" at bounding box center [1253, 419] width 584 height 30
drag, startPoint x: 1009, startPoint y: 450, endPoint x: 1012, endPoint y: 474, distance: 24.2
click at [1011, 452] on link "708" at bounding box center [1253, 448] width 584 height 30
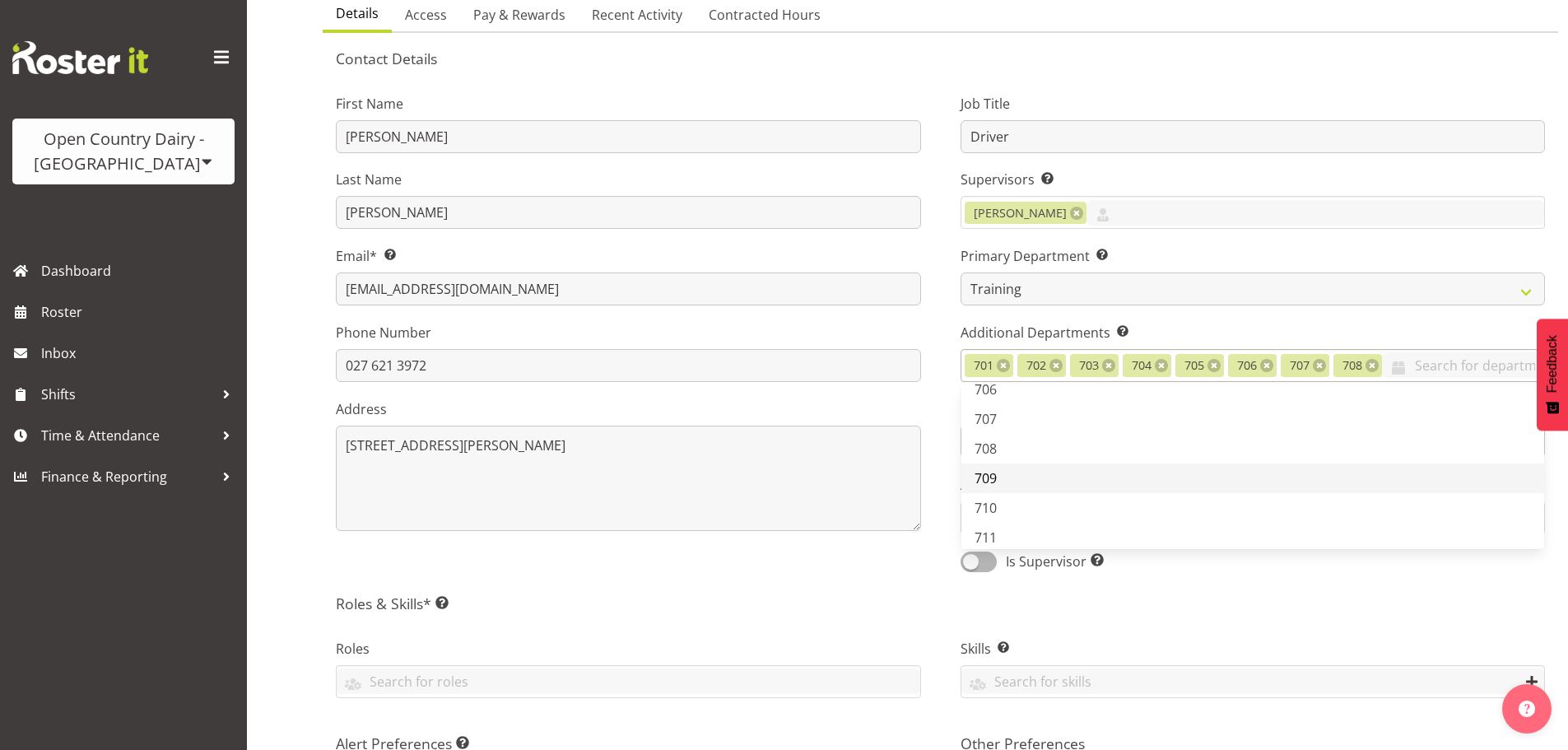
drag, startPoint x: 1012, startPoint y: 474, endPoint x: 1007, endPoint y: 510, distance: 36.3
click at [1012, 477] on link "709" at bounding box center [1253, 478] width 584 height 30
drag, startPoint x: 1007, startPoint y: 510, endPoint x: 1004, endPoint y: 540, distance: 30.1
click at [1006, 493] on link "709" at bounding box center [1253, 478] width 584 height 30
drag, startPoint x: 1000, startPoint y: 535, endPoint x: 1005, endPoint y: 546, distance: 12.1
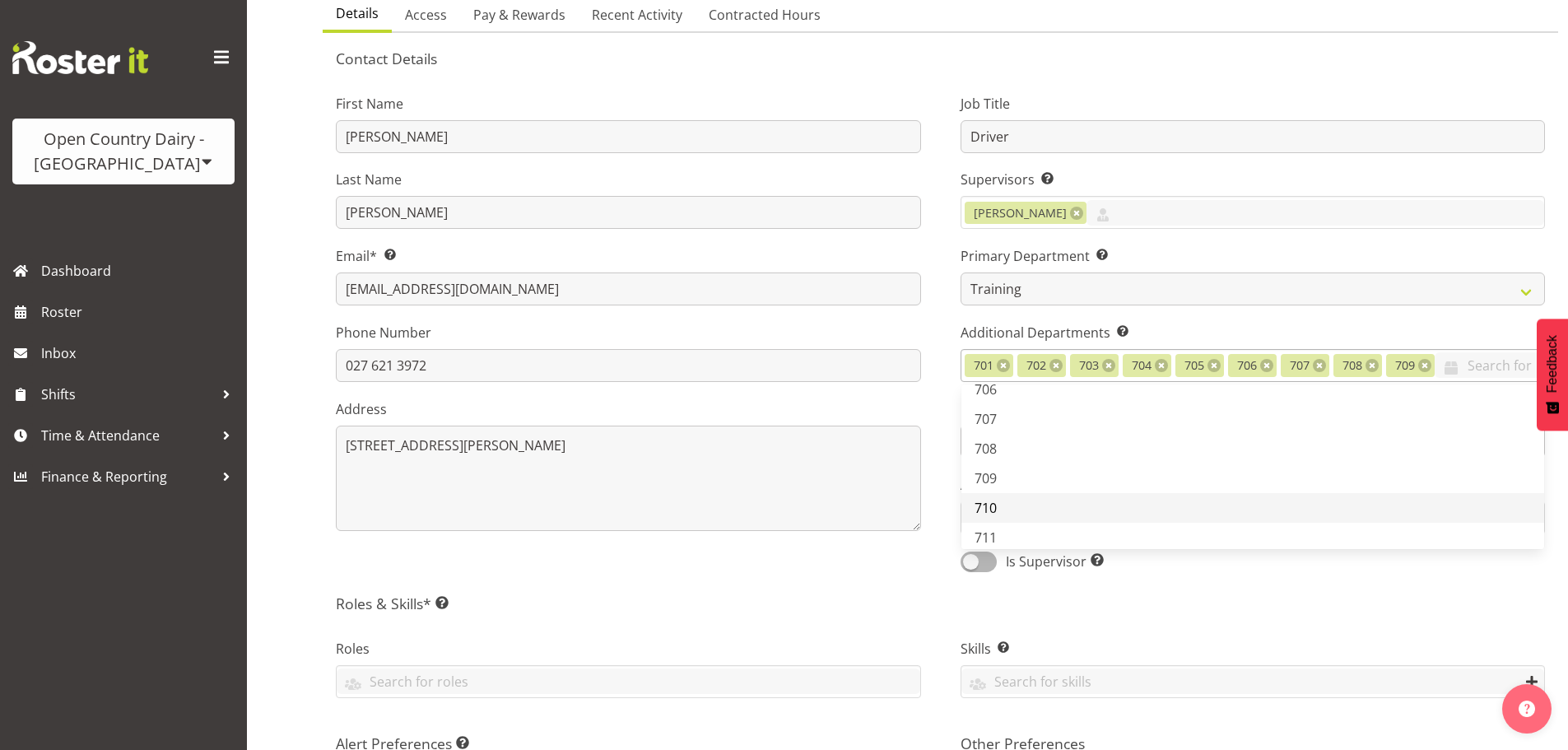
click at [1000, 522] on link "710" at bounding box center [1253, 508] width 584 height 30
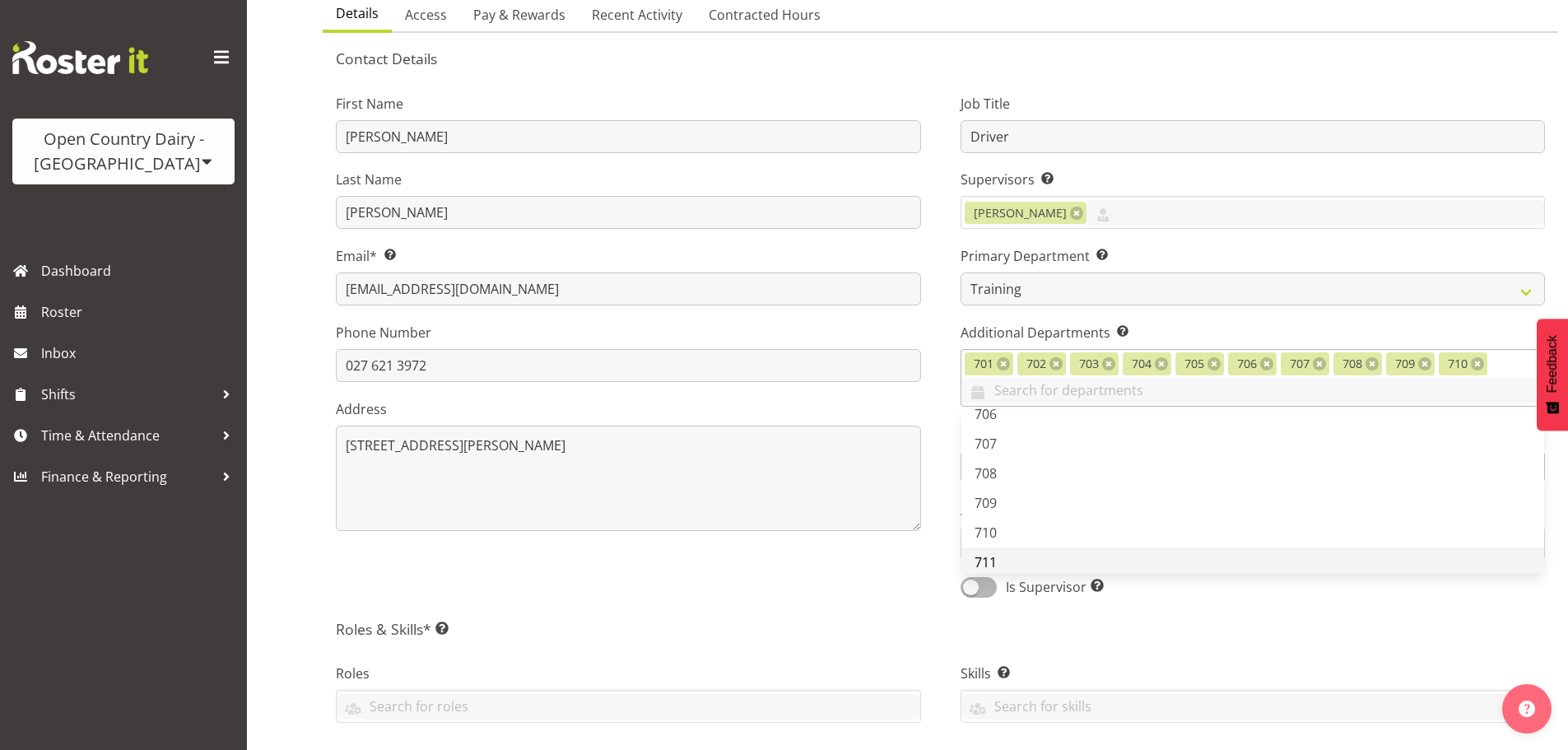
click at [1003, 558] on link "711" at bounding box center [1253, 561] width 584 height 30
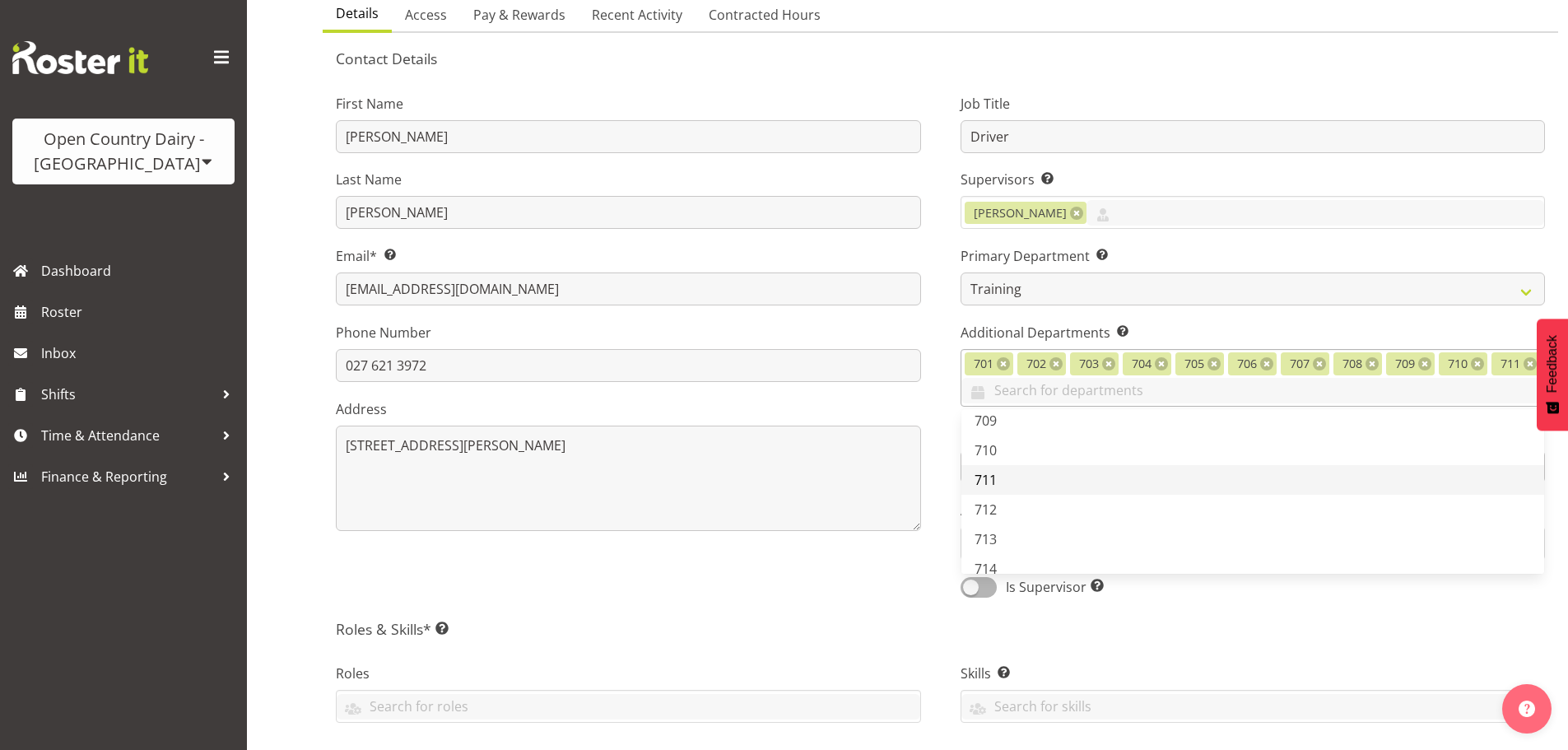
scroll to position [330, 0]
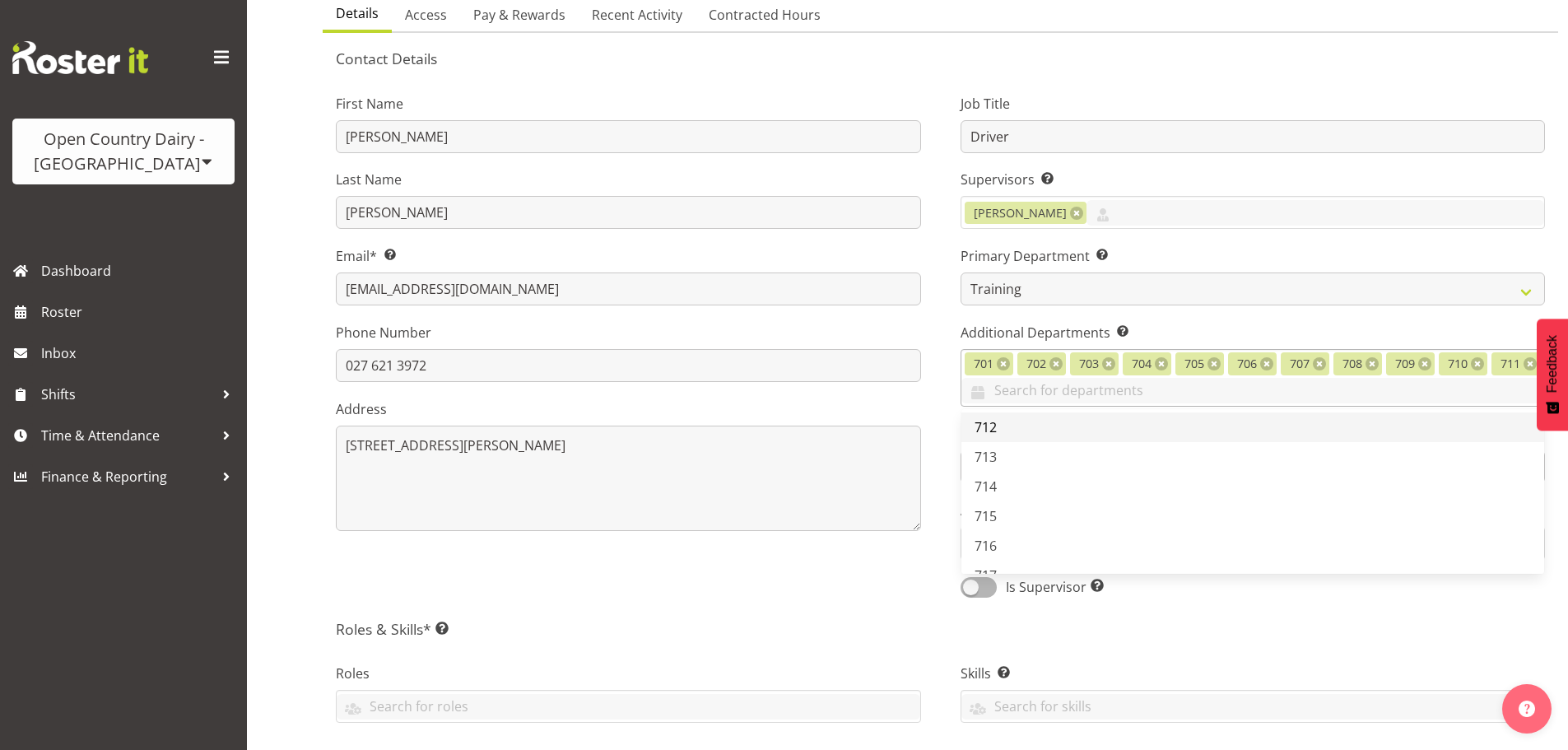
click at [1005, 431] on link "712" at bounding box center [1253, 427] width 584 height 30
click at [1006, 465] on link "713" at bounding box center [1253, 456] width 584 height 30
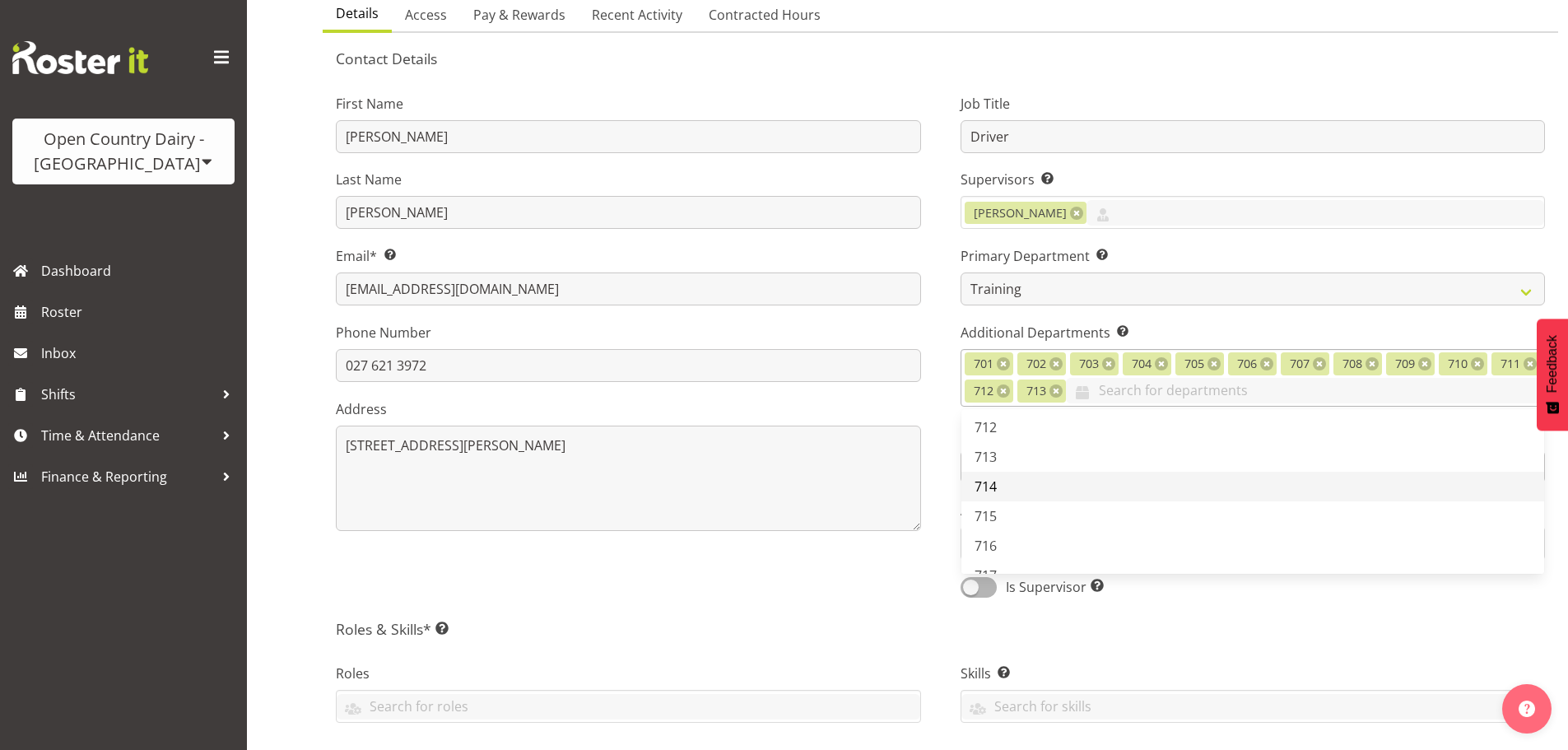
drag, startPoint x: 997, startPoint y: 493, endPoint x: 999, endPoint y: 513, distance: 20.1
click at [997, 494] on link "714" at bounding box center [1253, 486] width 584 height 30
click at [1001, 519] on link "715" at bounding box center [1253, 516] width 584 height 30
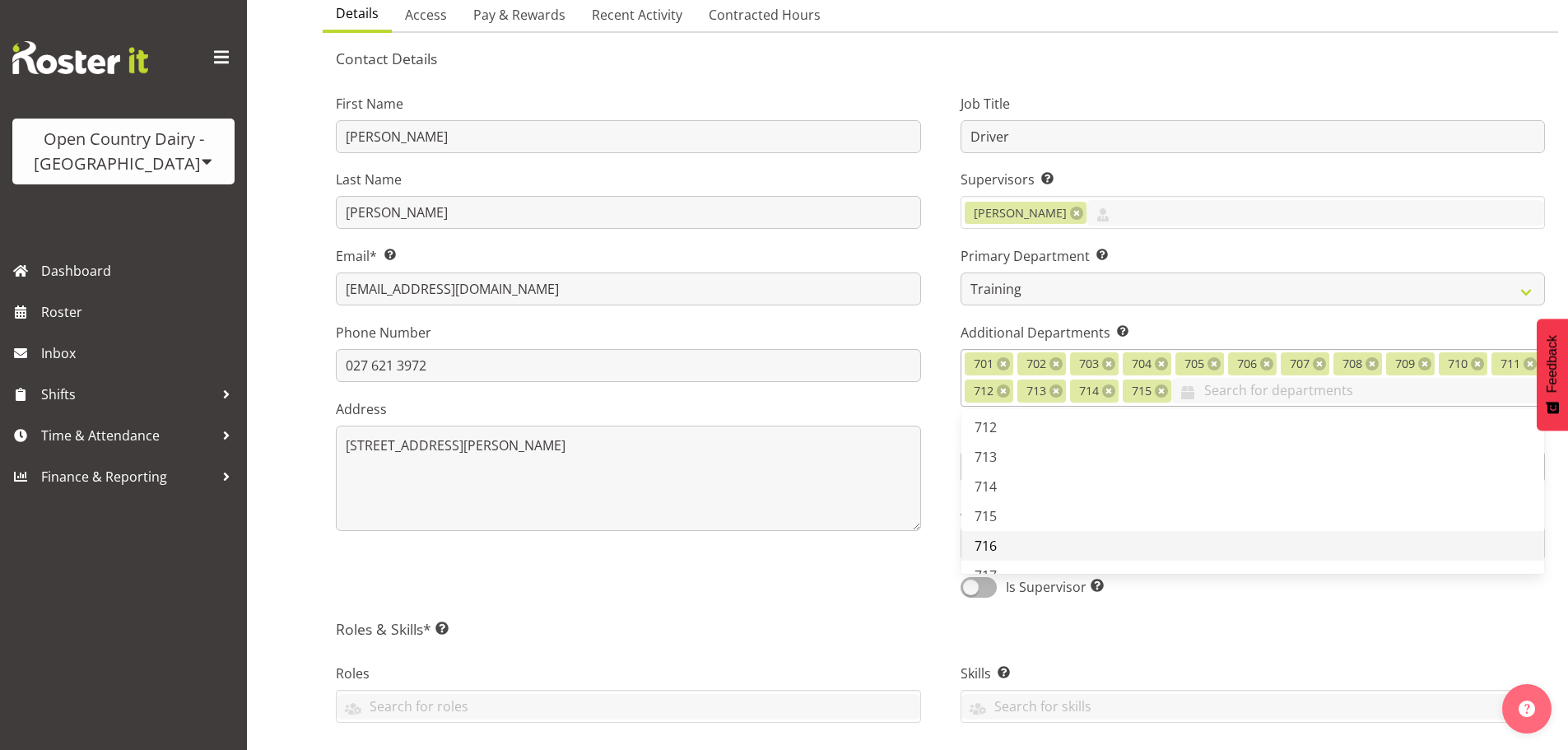
click at [1006, 543] on link "716" at bounding box center [1253, 545] width 584 height 30
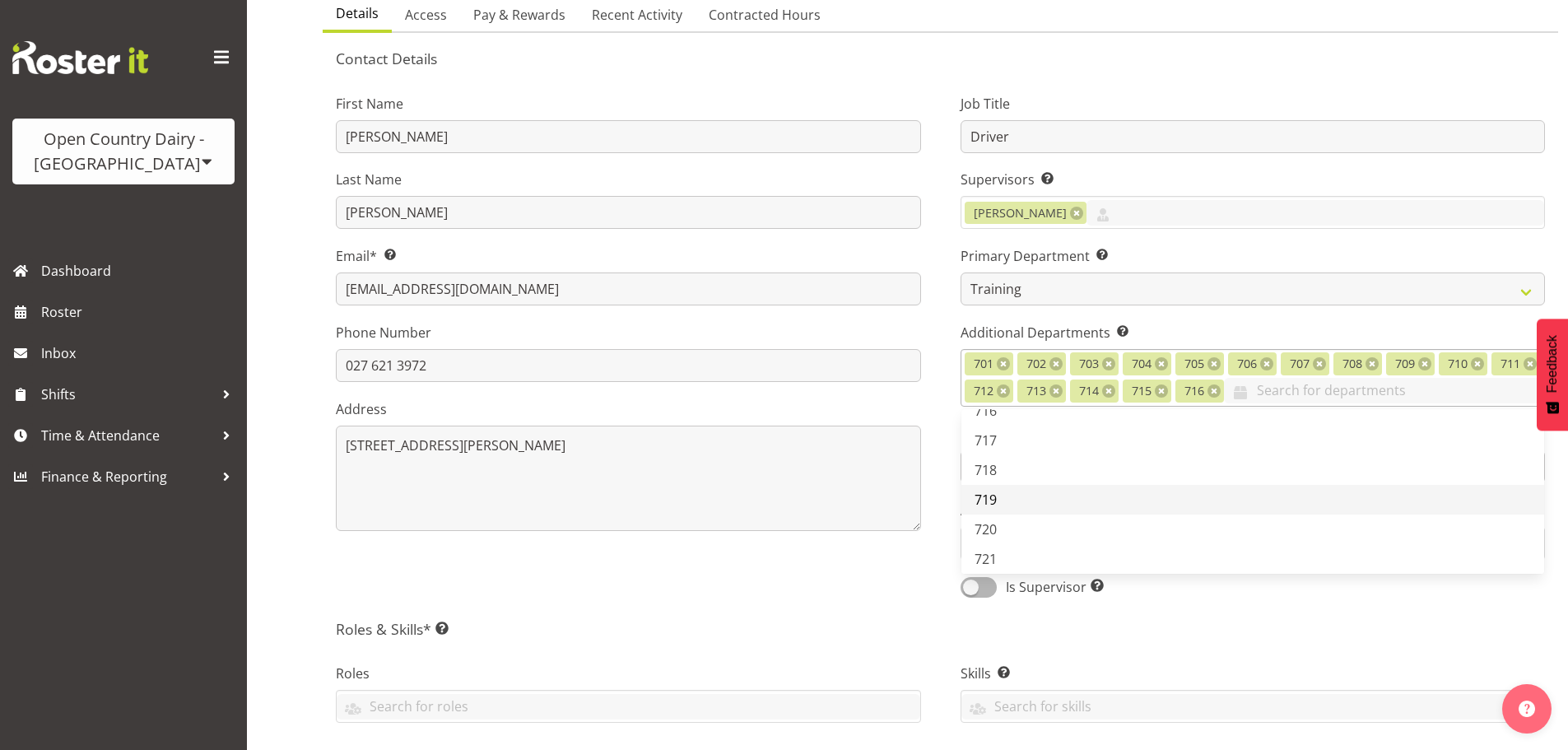
scroll to position [493, 0]
click at [1003, 414] on link "717" at bounding box center [1253, 410] width 584 height 30
click at [1000, 439] on link "718" at bounding box center [1253, 440] width 584 height 30
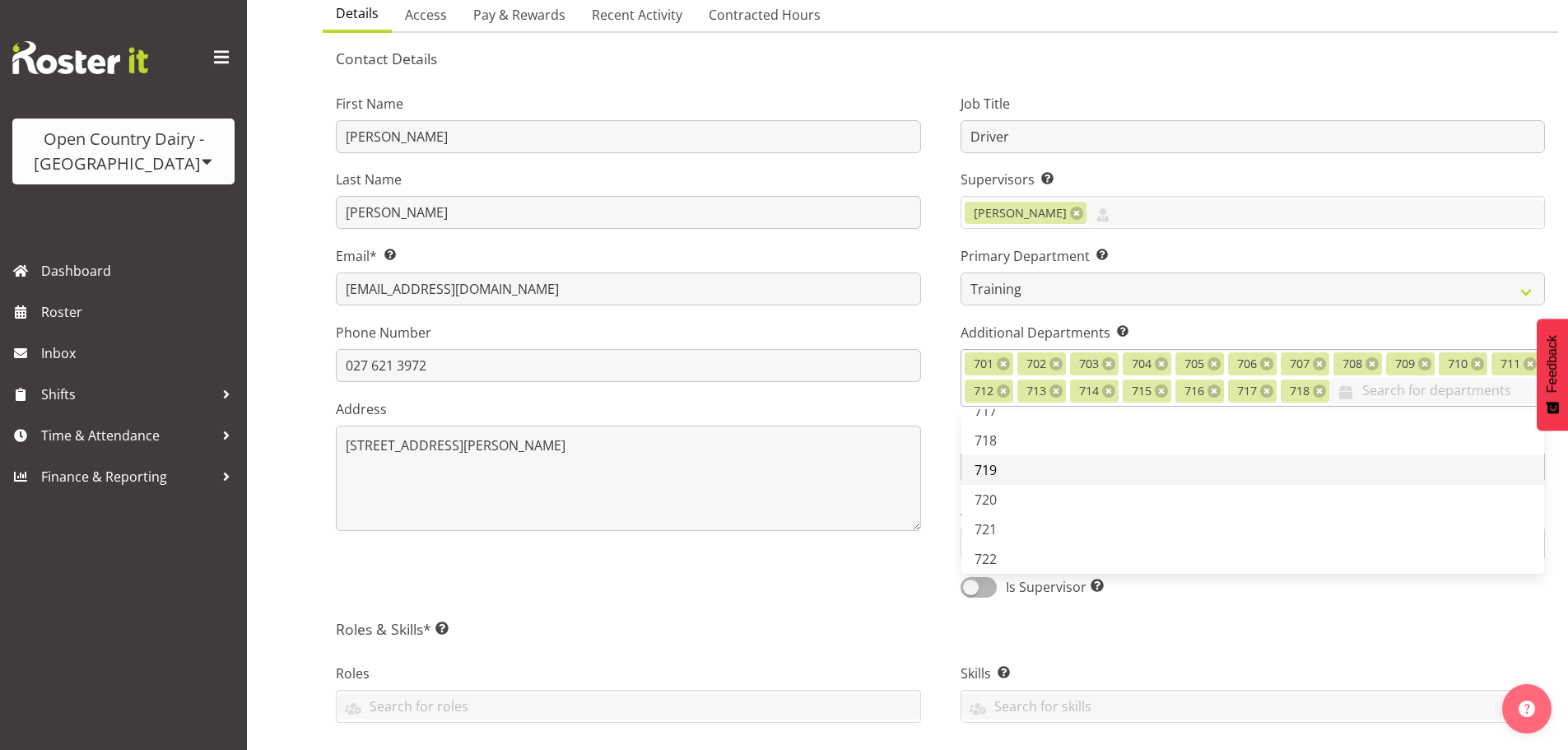
click at [1014, 476] on link "719" at bounding box center [1253, 470] width 584 height 30
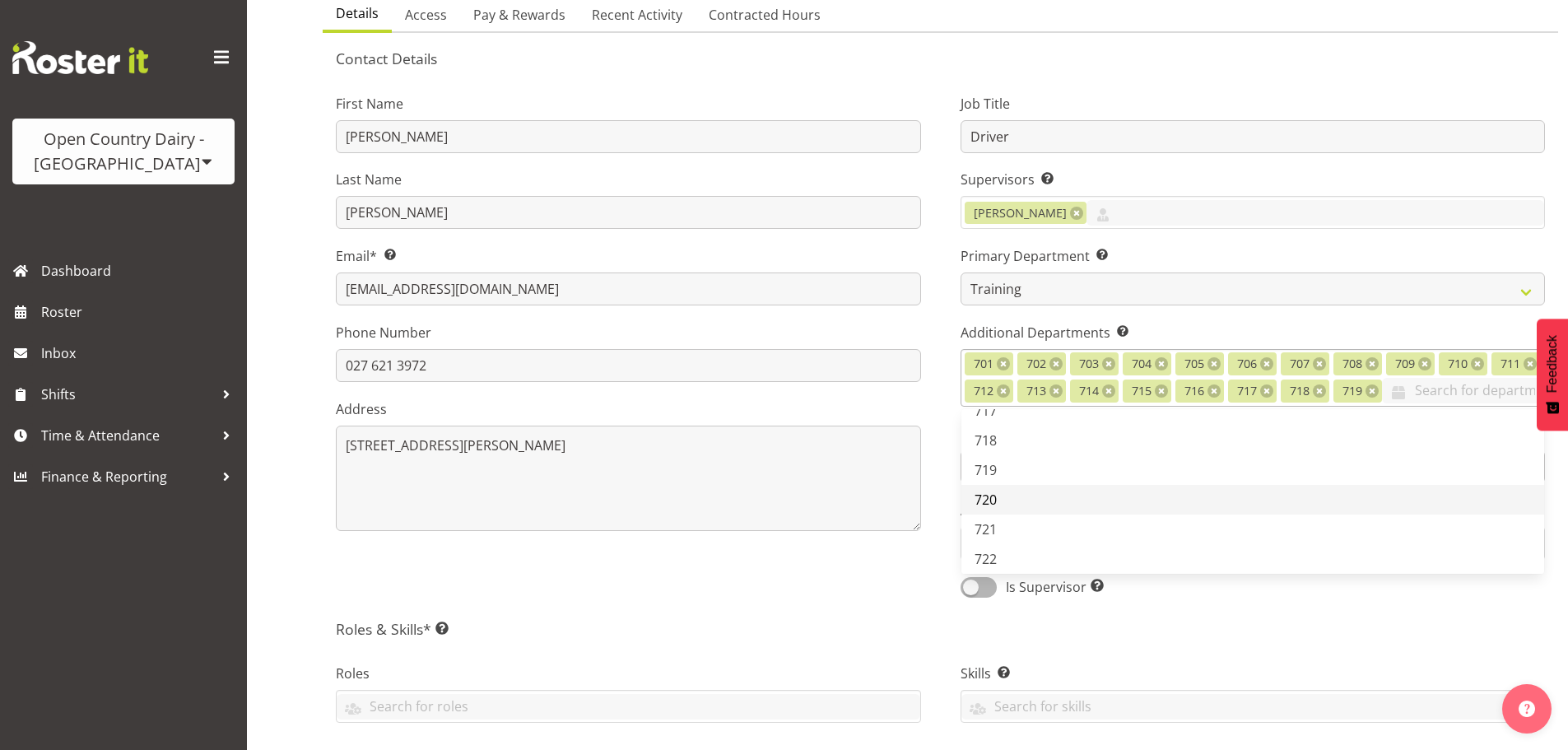
click at [1018, 515] on link "720" at bounding box center [1253, 499] width 584 height 30
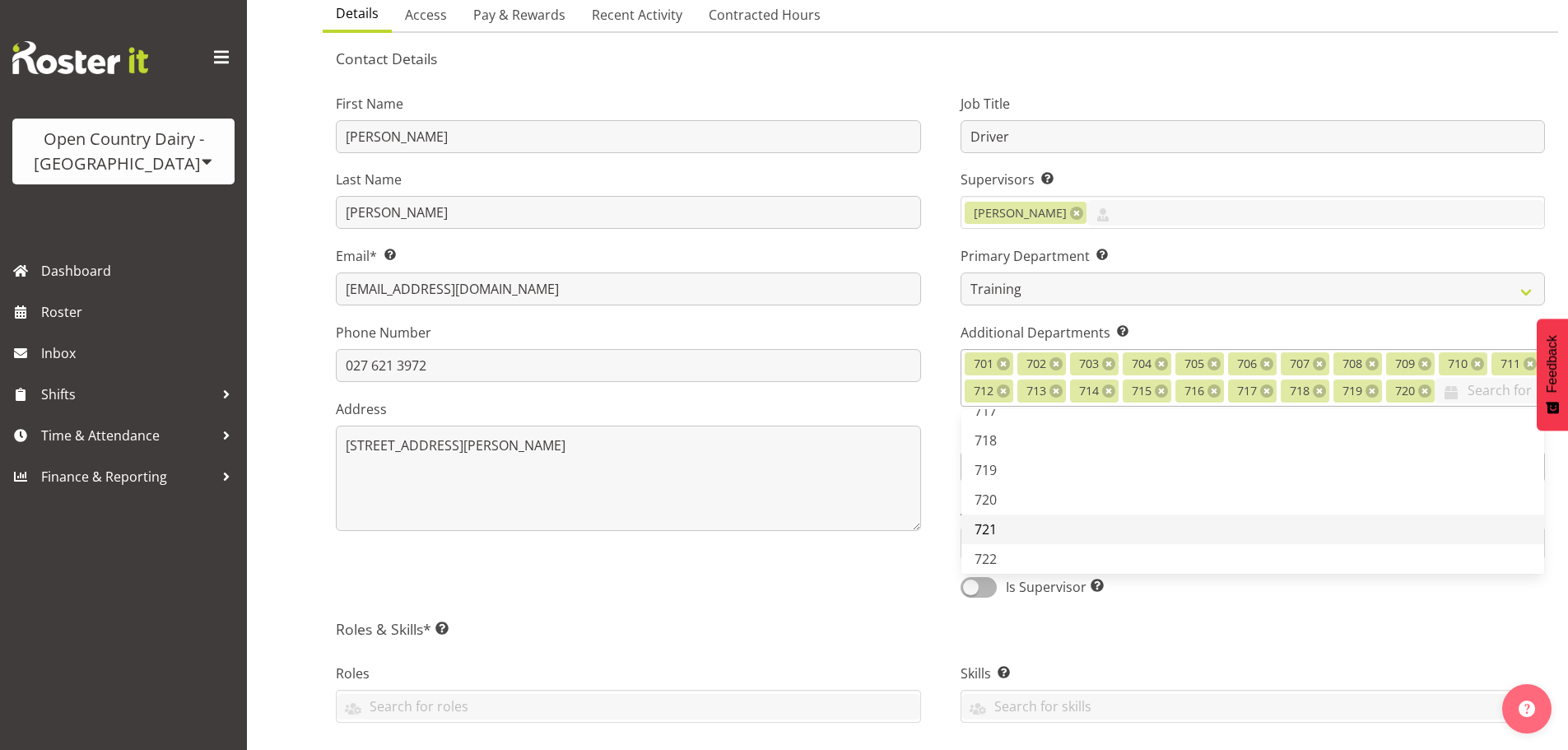
drag, startPoint x: 1016, startPoint y: 536, endPoint x: 1015, endPoint y: 547, distance: 11.0
click at [1015, 543] on div "701 702 703 704 705 706 707 708 709 710 711 712 713 714 715 716 717 718 719 720…" at bounding box center [1253, 492] width 584 height 165
click at [1016, 544] on link "721" at bounding box center [1253, 529] width 584 height 30
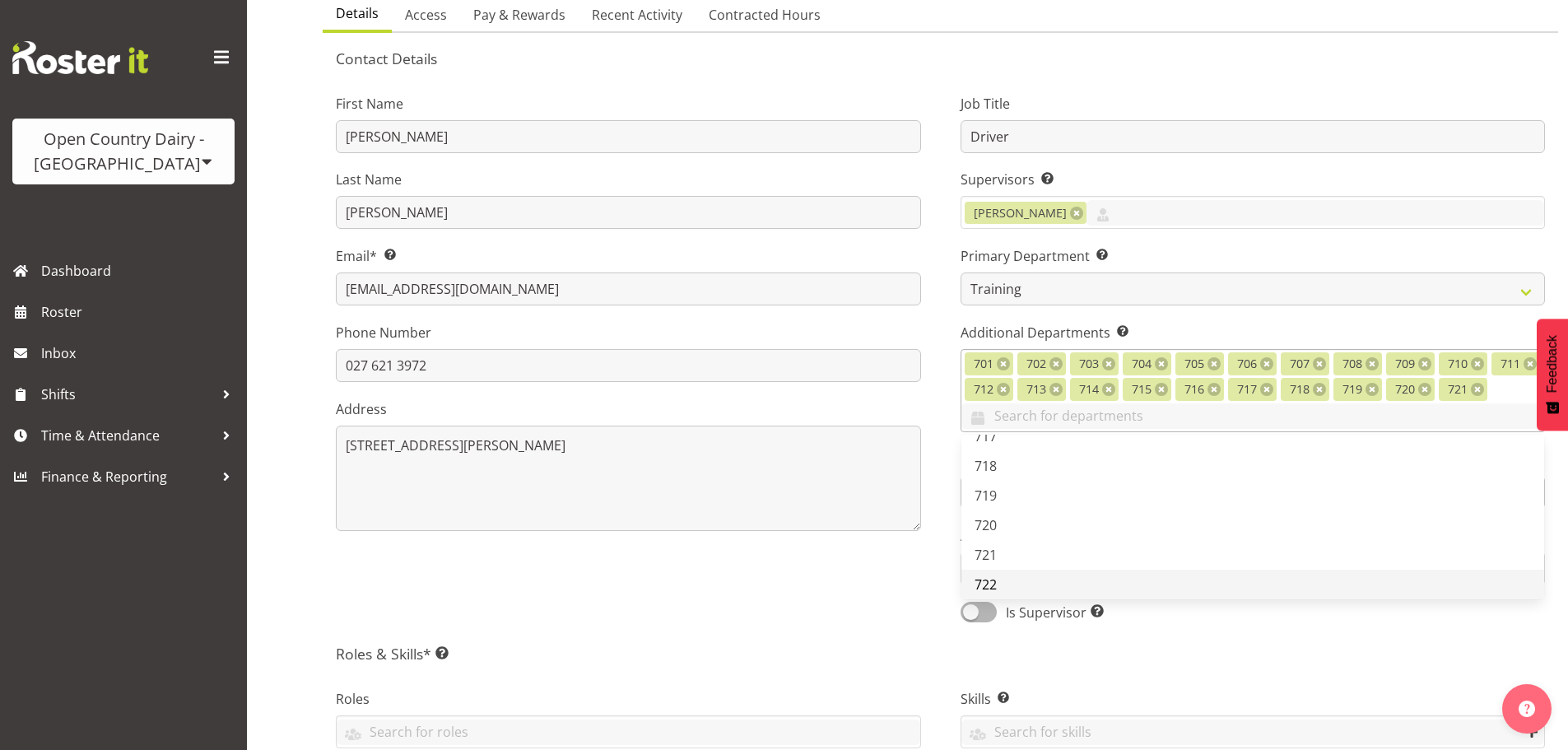
click at [1021, 583] on link "722" at bounding box center [1253, 584] width 584 height 30
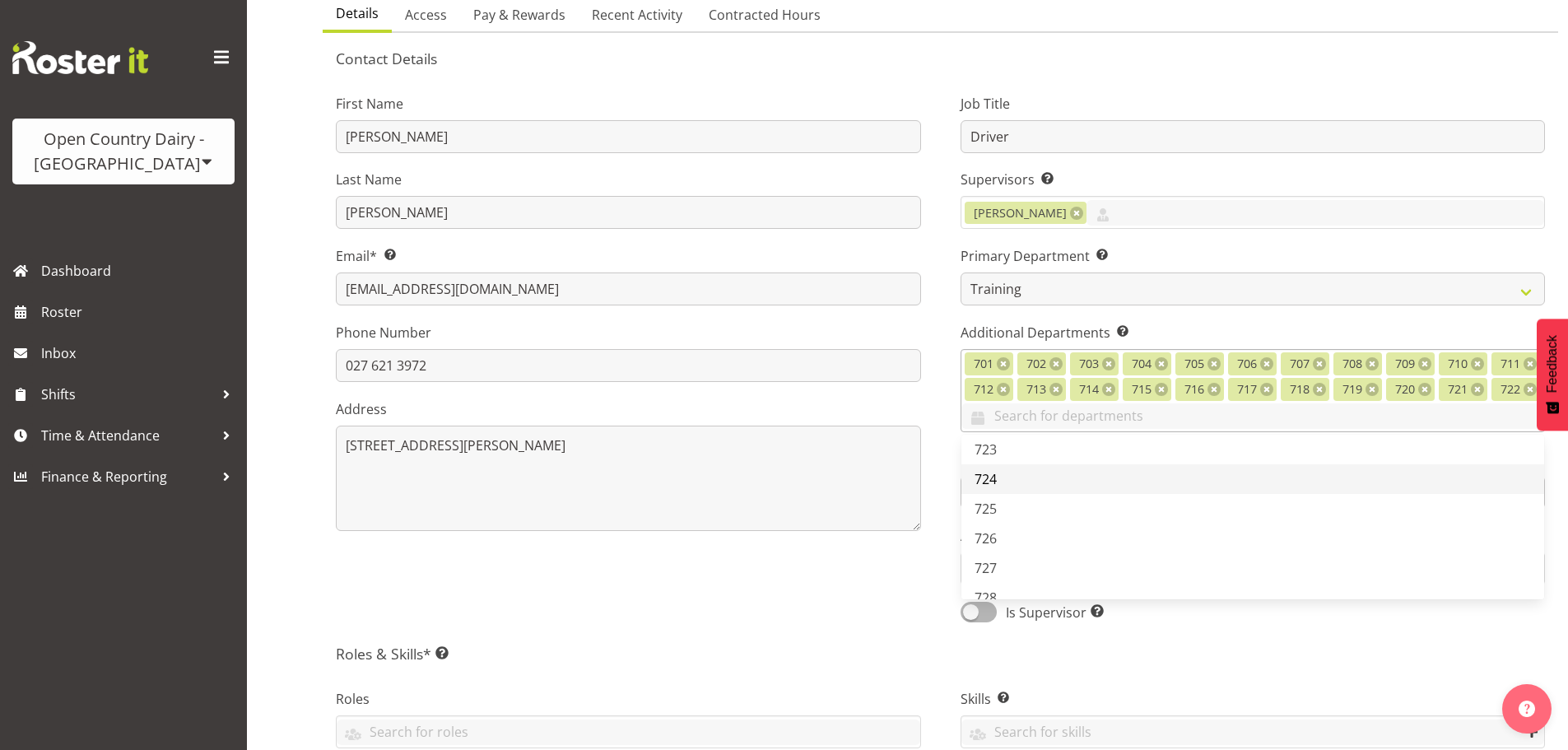
drag, startPoint x: 1012, startPoint y: 450, endPoint x: 1004, endPoint y: 482, distance: 33.0
click at [1012, 453] on link "723" at bounding box center [1253, 449] width 584 height 30
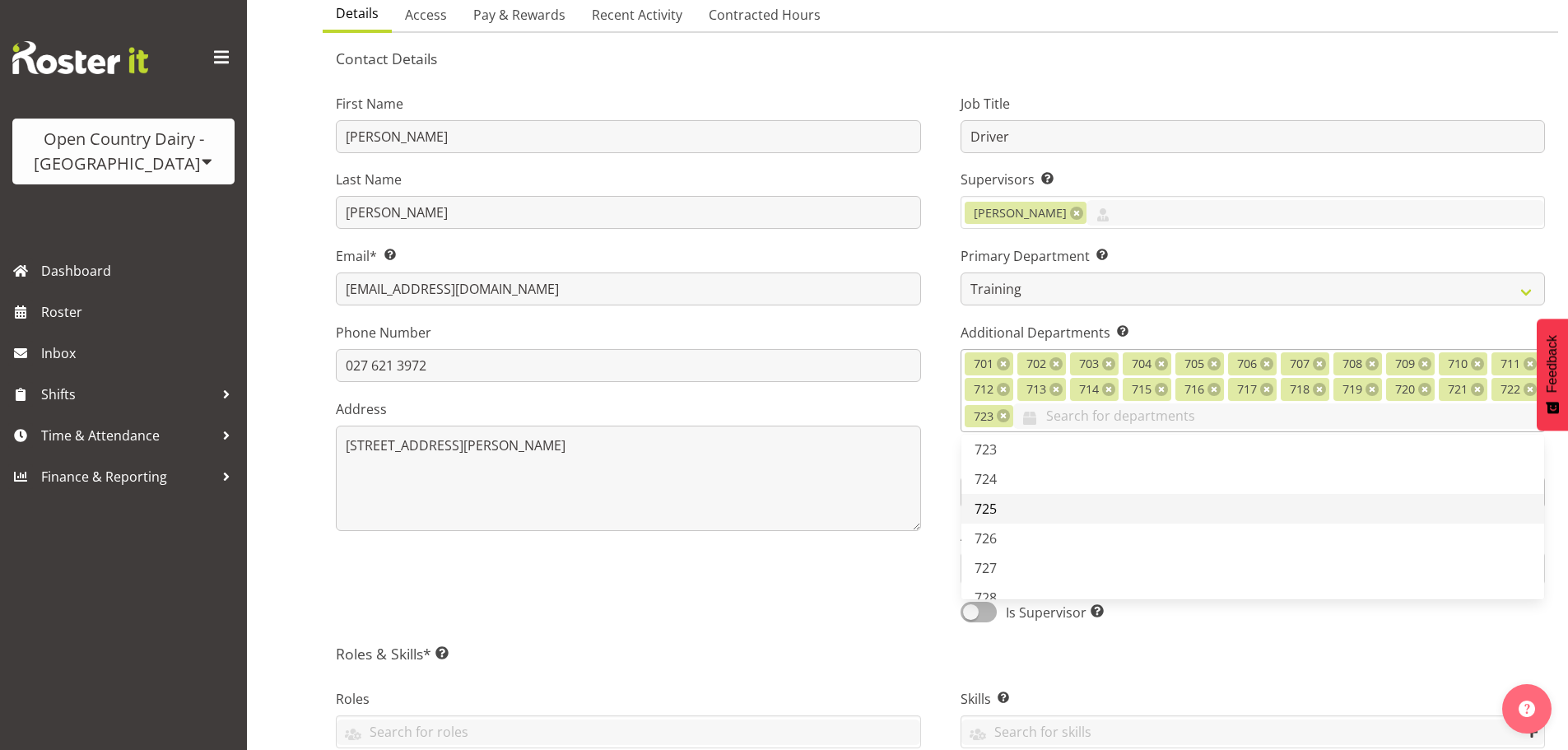
drag, startPoint x: 1004, startPoint y: 482, endPoint x: 1001, endPoint y: 514, distance: 32.1
click at [1005, 486] on link "724" at bounding box center [1253, 479] width 584 height 30
drag, startPoint x: 1001, startPoint y: 514, endPoint x: 1010, endPoint y: 534, distance: 21.9
click at [1002, 514] on link "725" at bounding box center [1253, 508] width 584 height 30
click at [1014, 546] on link "726" at bounding box center [1253, 538] width 584 height 30
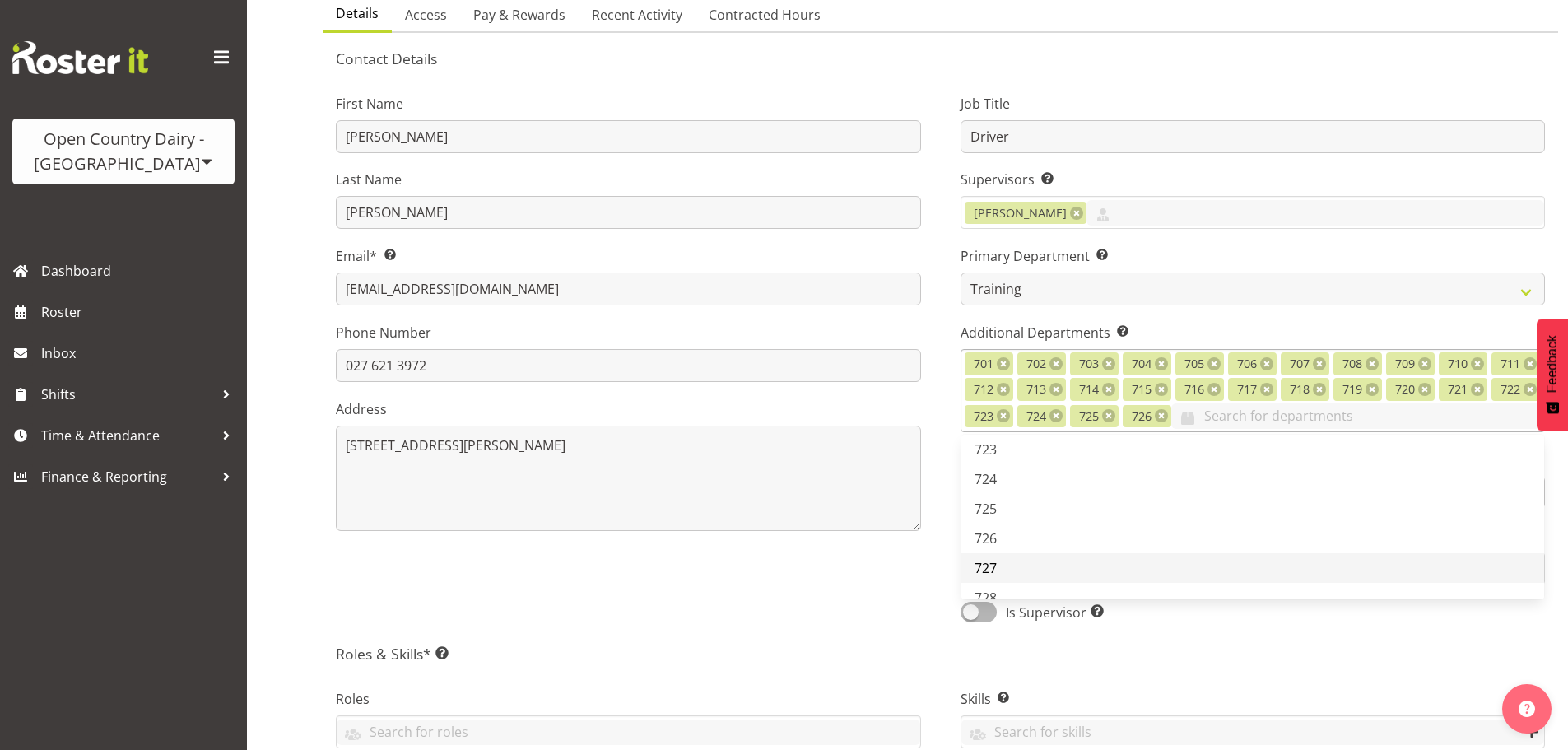
drag, startPoint x: 1018, startPoint y: 569, endPoint x: 1019, endPoint y: 584, distance: 15.0
click at [1018, 572] on link "727" at bounding box center [1253, 567] width 584 height 30
click at [1018, 594] on link "728" at bounding box center [1253, 597] width 584 height 30
click at [1012, 533] on link "729" at bounding box center [1253, 544] width 584 height 30
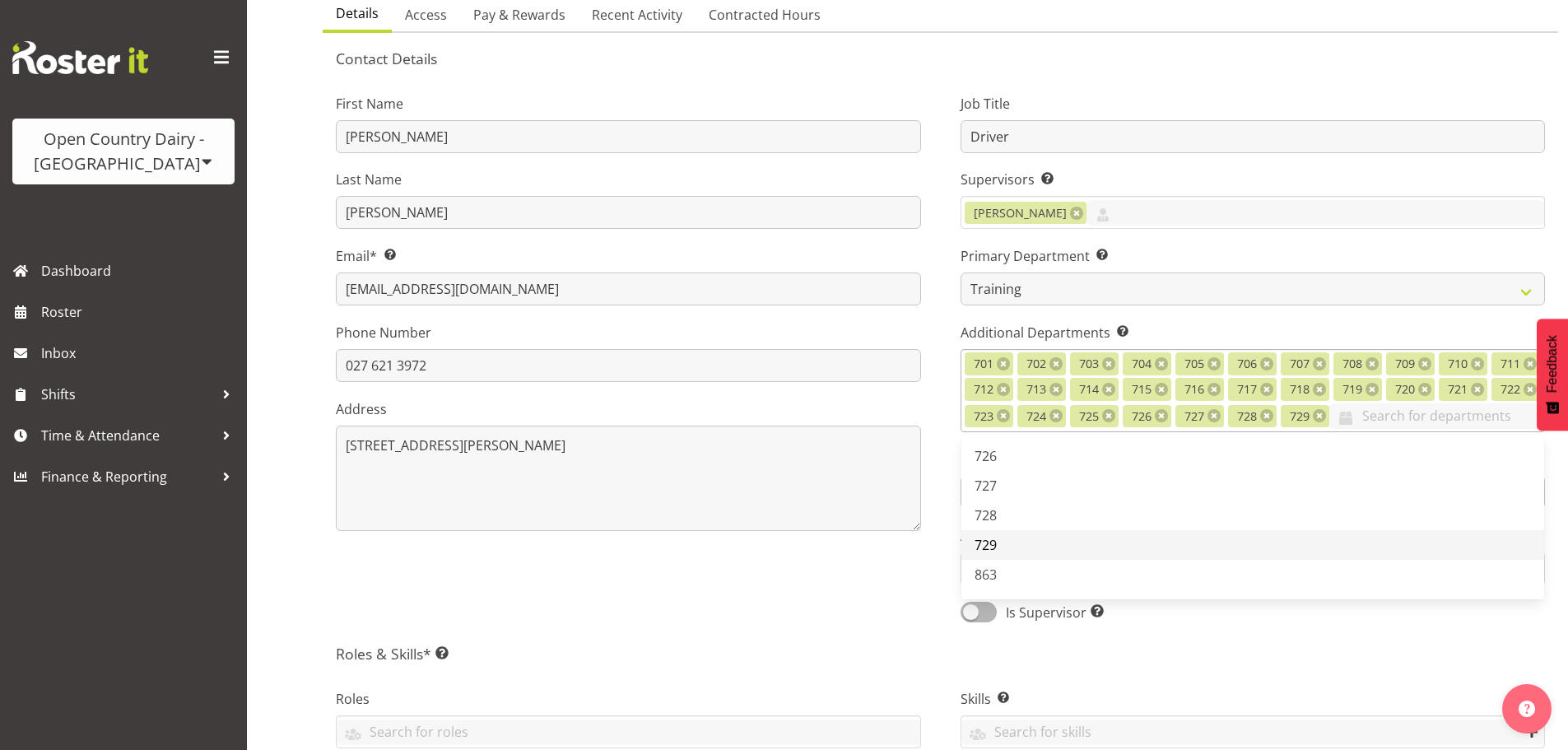
scroll to position [823, 0]
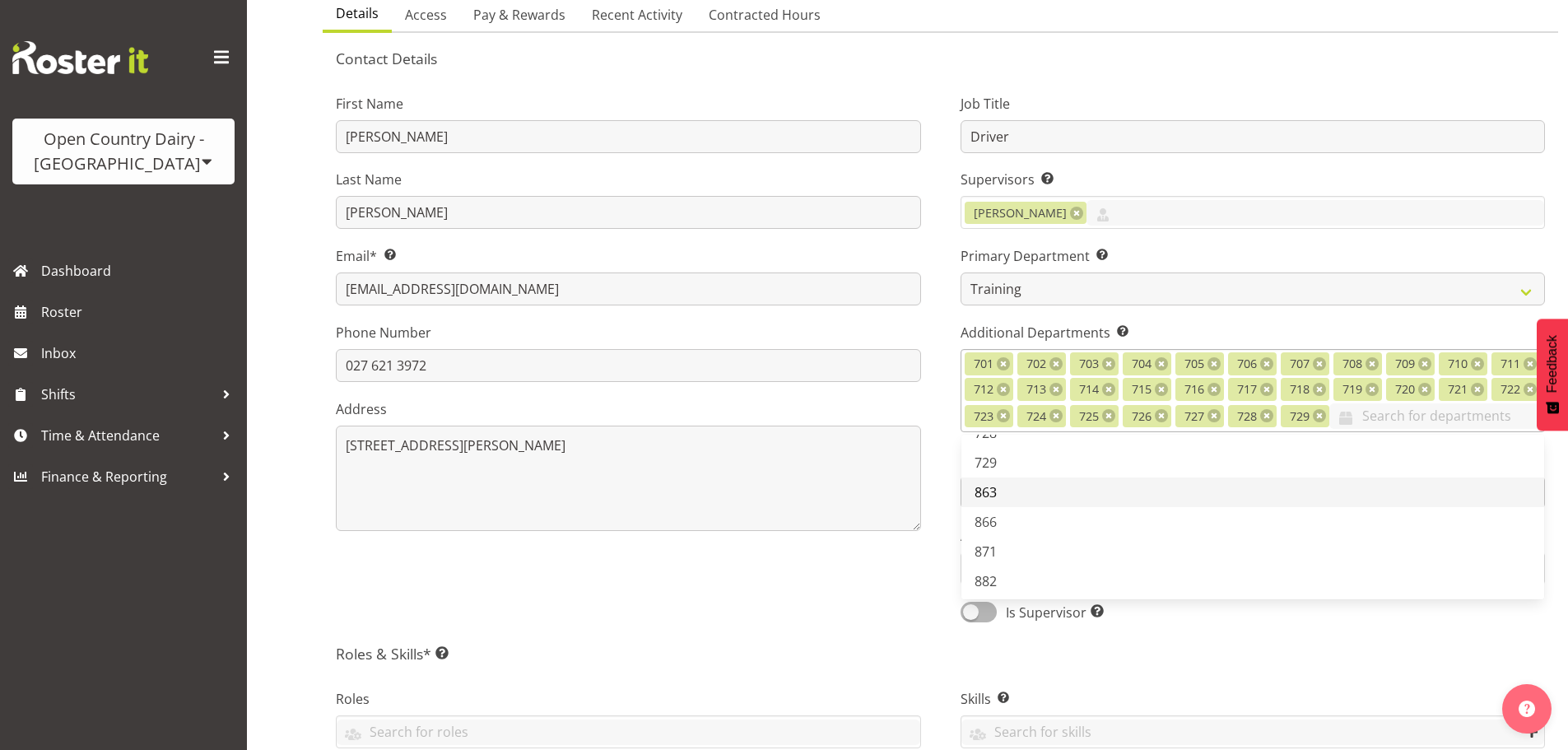
drag, startPoint x: 1009, startPoint y: 521, endPoint x: 1007, endPoint y: 545, distance: 24.1
click at [1009, 507] on link "863" at bounding box center [1253, 492] width 584 height 30
drag, startPoint x: 1006, startPoint y: 549, endPoint x: 1009, endPoint y: 575, distance: 26.2
click at [1006, 537] on link "866" at bounding box center [1253, 522] width 584 height 30
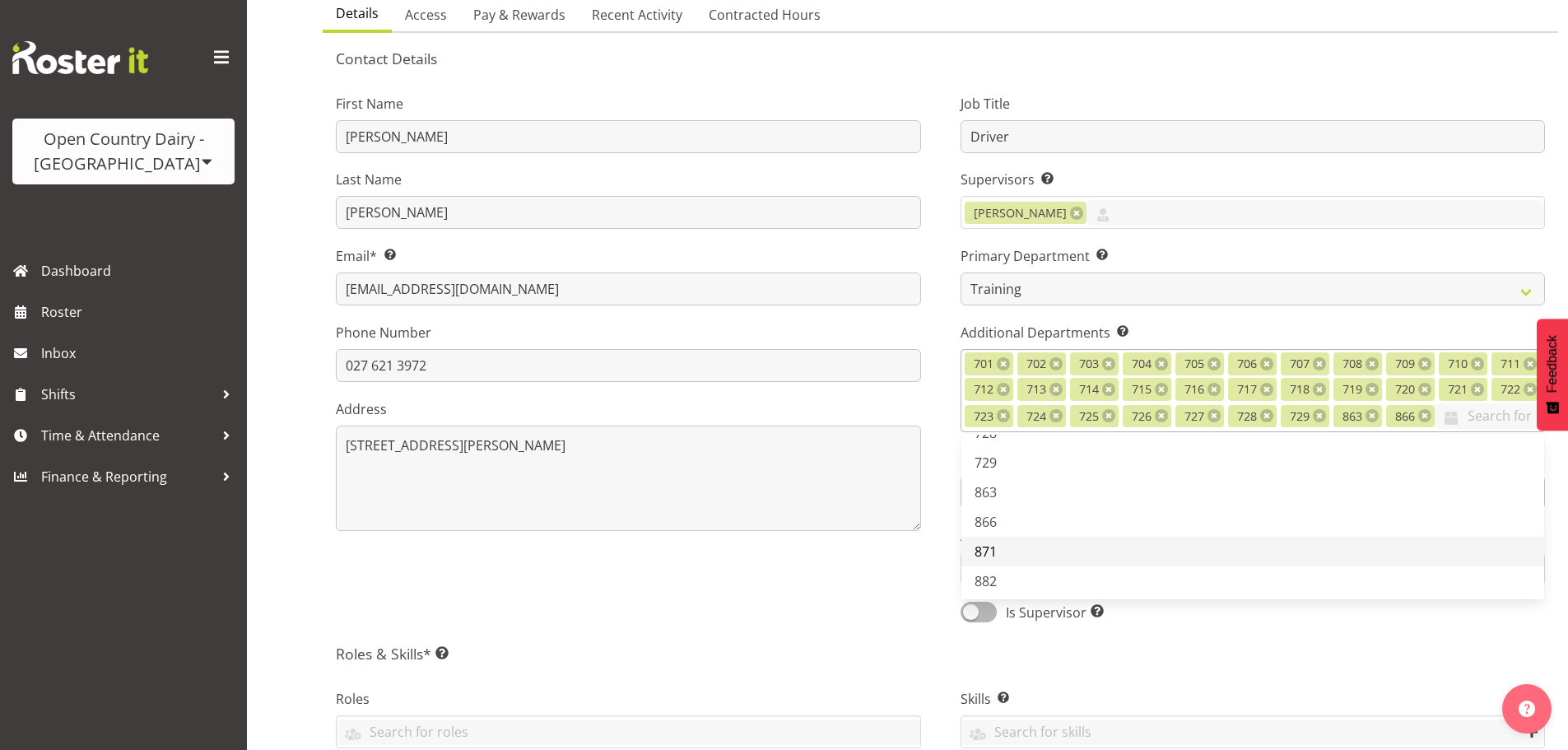
click at [1009, 567] on link "871" at bounding box center [1253, 551] width 584 height 30
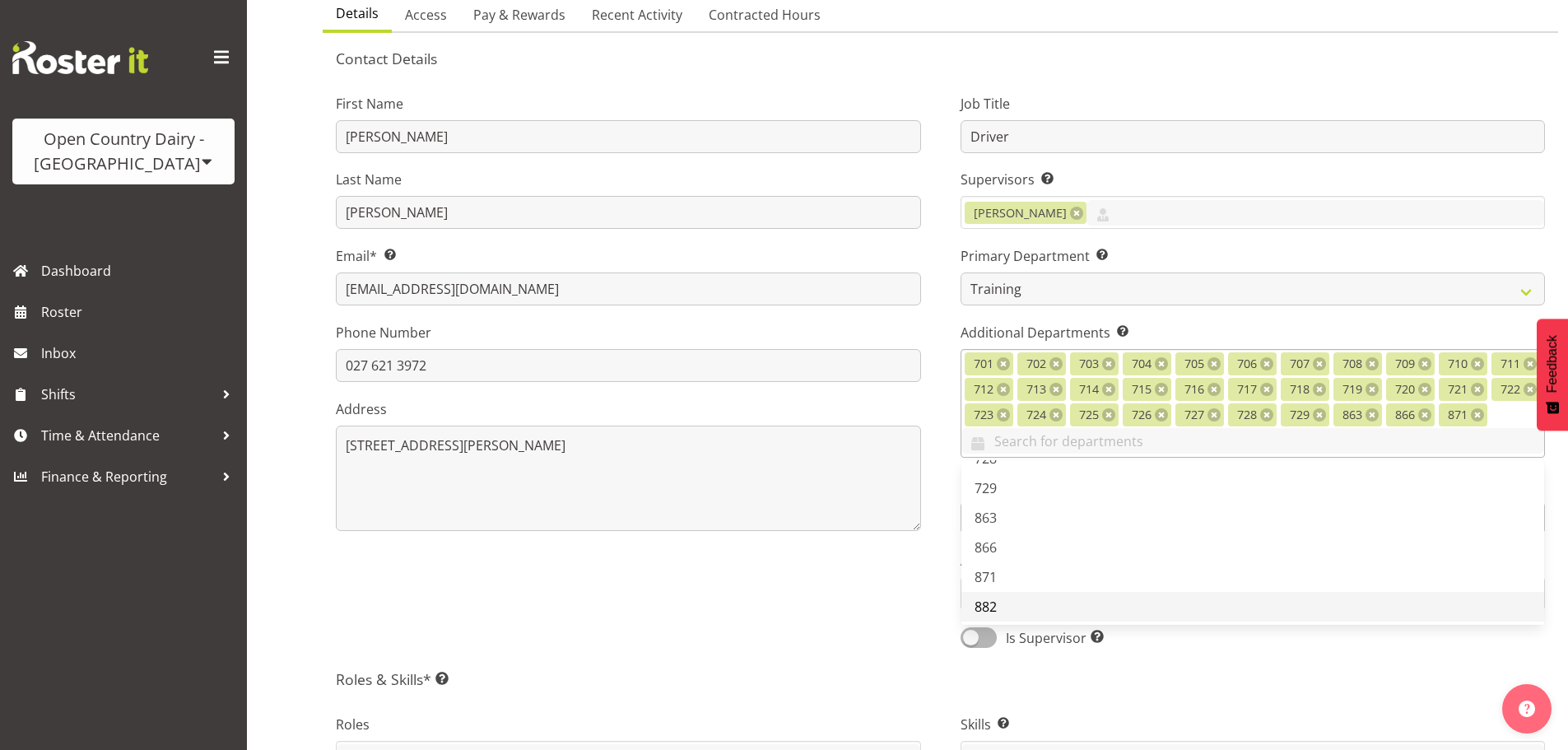
click at [1008, 598] on link "882" at bounding box center [1253, 606] width 584 height 30
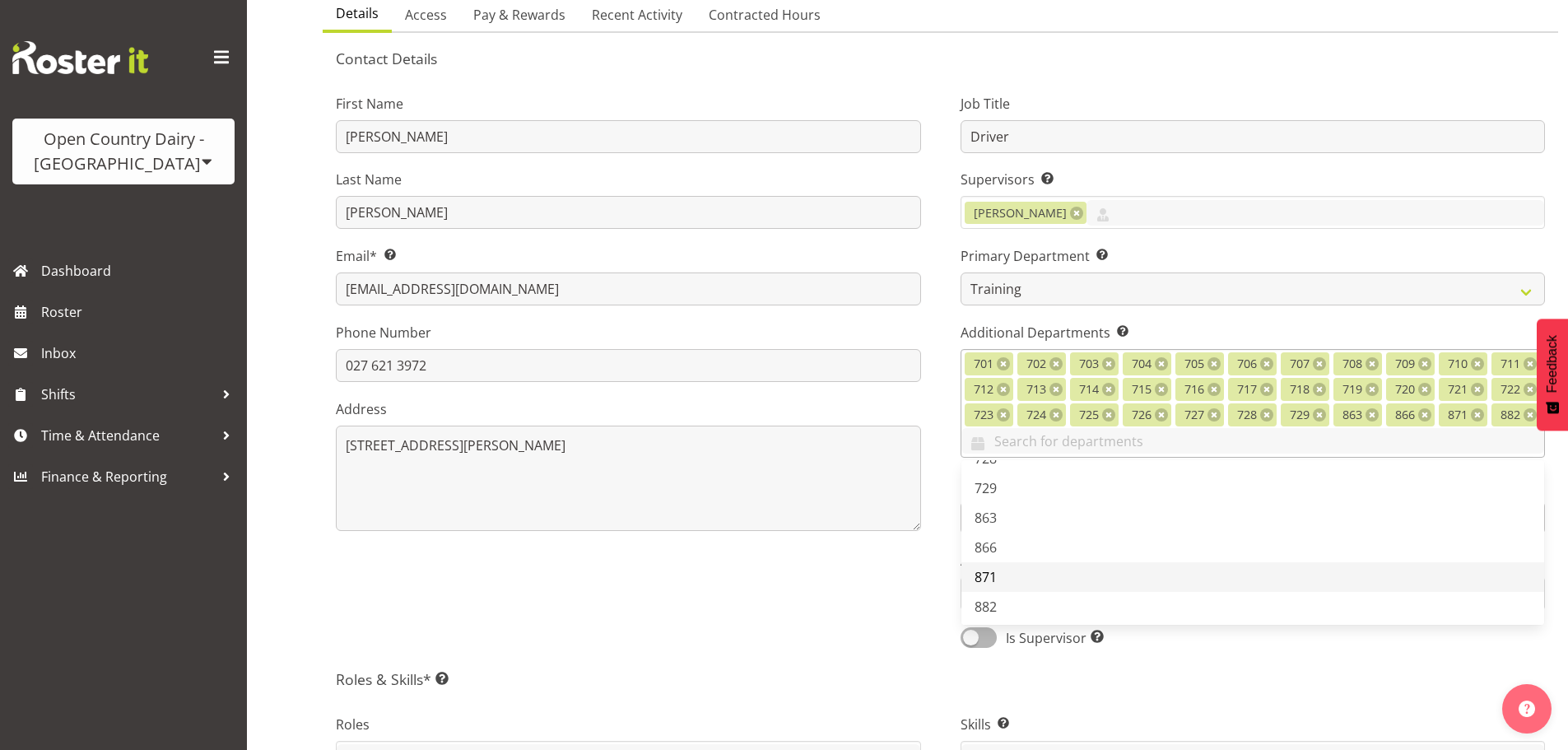
scroll to position [905, 0]
click at [1007, 554] on span "886 (FU)" at bounding box center [999, 554] width 50 height 18
click at [934, 600] on div "First Name Steven Last Name Lee Email* This is a required field. stevenlee4373@…" at bounding box center [629, 365] width 625 height 589
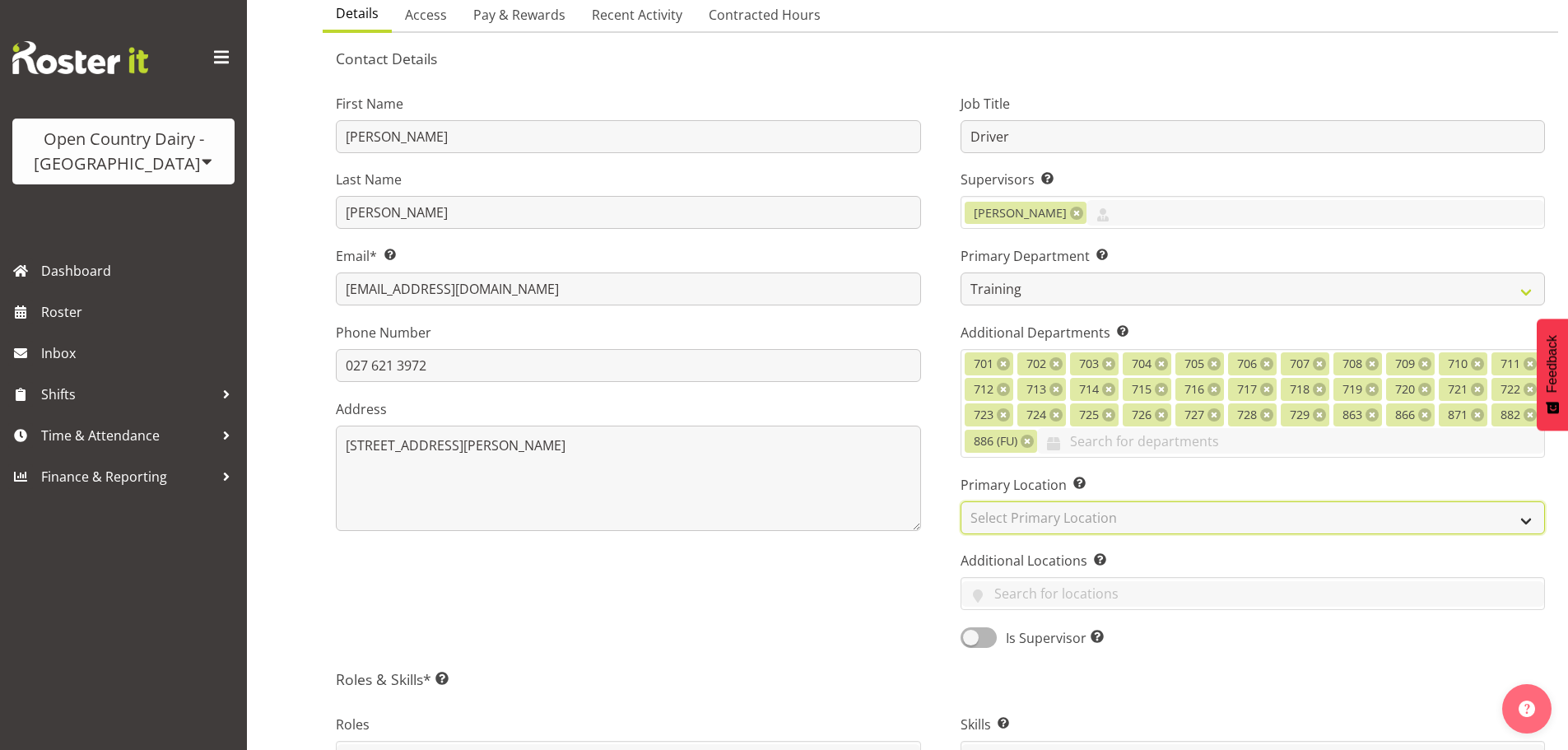
click at [1001, 516] on select "Select Primary Location Ingredients Waharoa Office Waikato Milk Whanganui Office" at bounding box center [1253, 517] width 585 height 33
select select "1054"
click at [961, 501] on select "Select Primary Location Ingredients Waharoa Office Waikato Milk Whanganui Office" at bounding box center [1253, 517] width 585 height 33
click at [922, 614] on div "First Name Steven Last Name Lee Email* This is a required field. stevenlee4373@…" at bounding box center [629, 365] width 625 height 589
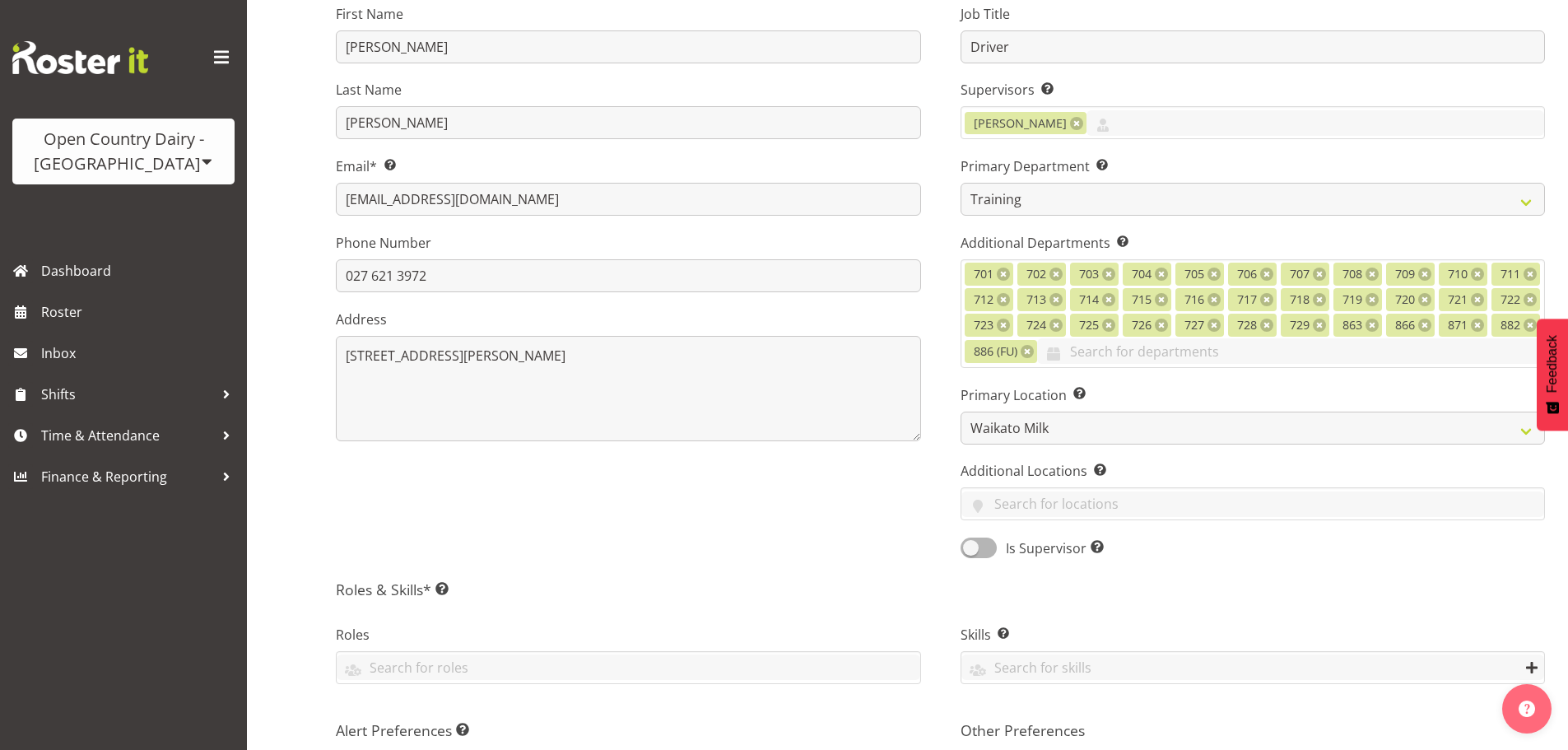
scroll to position [412, 0]
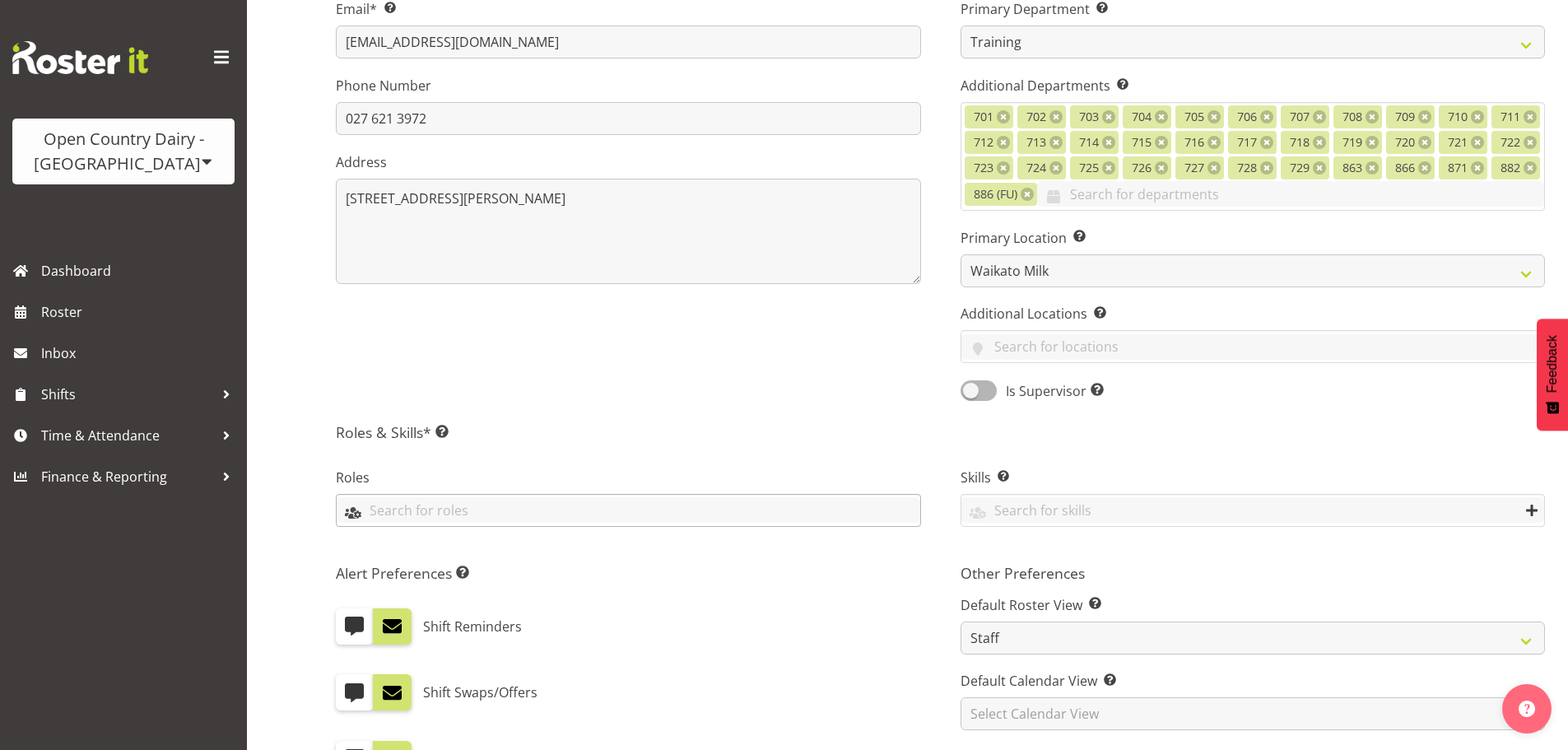
click at [384, 517] on input "text" at bounding box center [628, 510] width 584 height 25
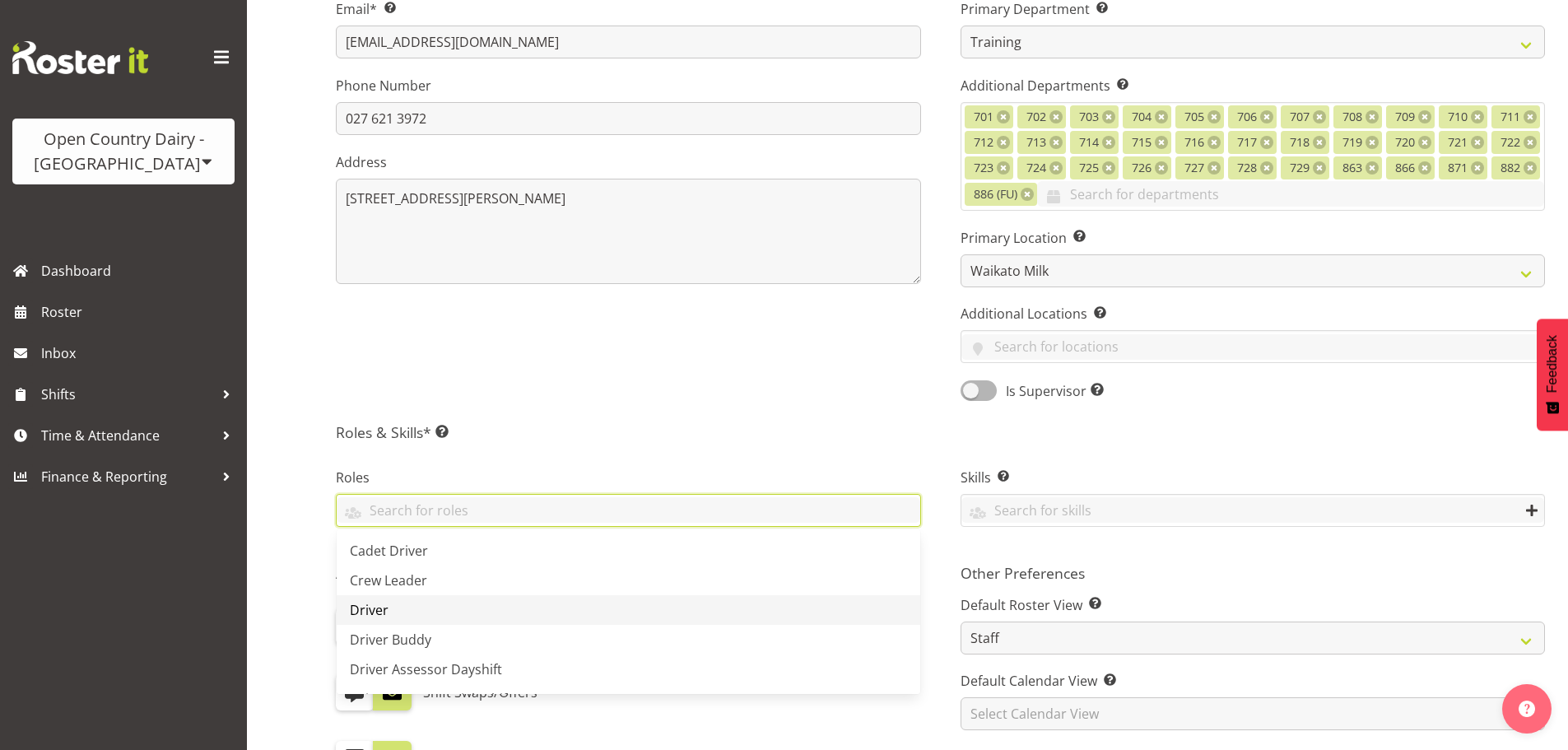
click at [367, 609] on span "Driver" at bounding box center [369, 609] width 39 height 18
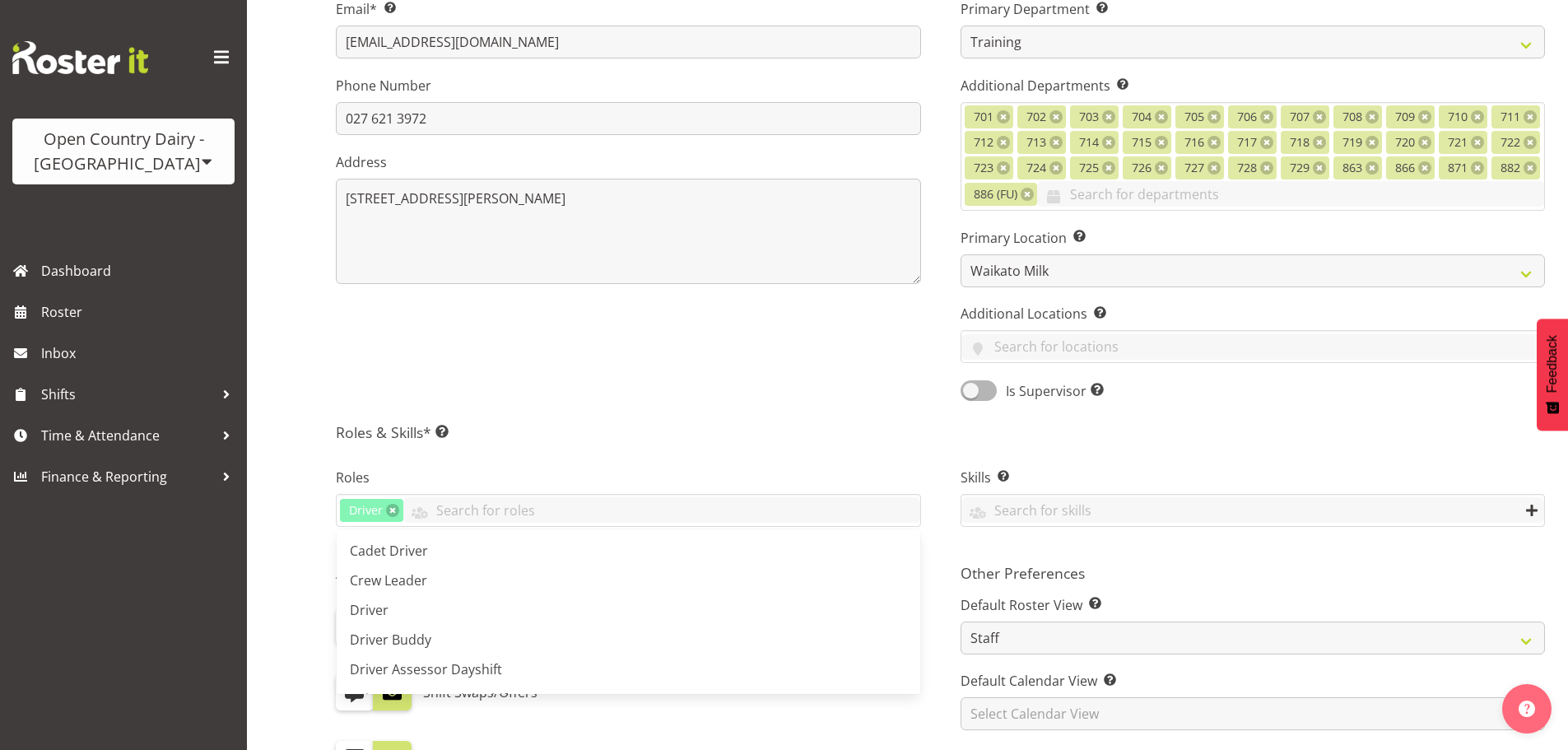
drag, startPoint x: 277, startPoint y: 678, endPoint x: 331, endPoint y: 681, distance: 54.1
click at [277, 677] on div "Create Employee Back to employees Details Access Pay & Rewards Recent Activity …" at bounding box center [907, 399] width 1321 height 1533
drag, startPoint x: 352, startPoint y: 693, endPoint x: 360, endPoint y: 692, distance: 8.1
click at [353, 693] on span at bounding box center [354, 691] width 21 height 21
click at [347, 693] on input "checkbox" at bounding box center [341, 692] width 11 height 11
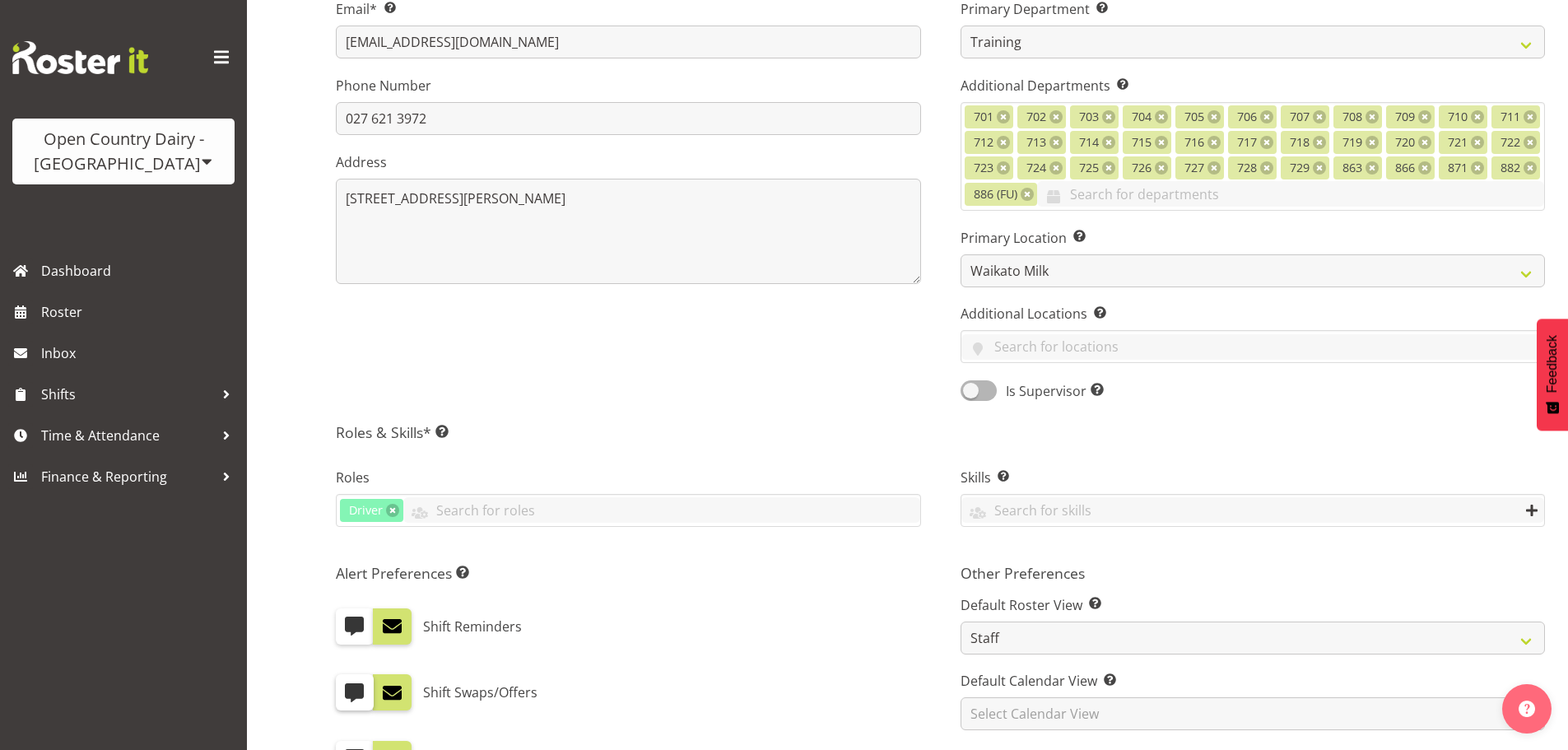
checkbox input "true"
click at [1007, 517] on input "text" at bounding box center [1253, 510] width 584 height 25
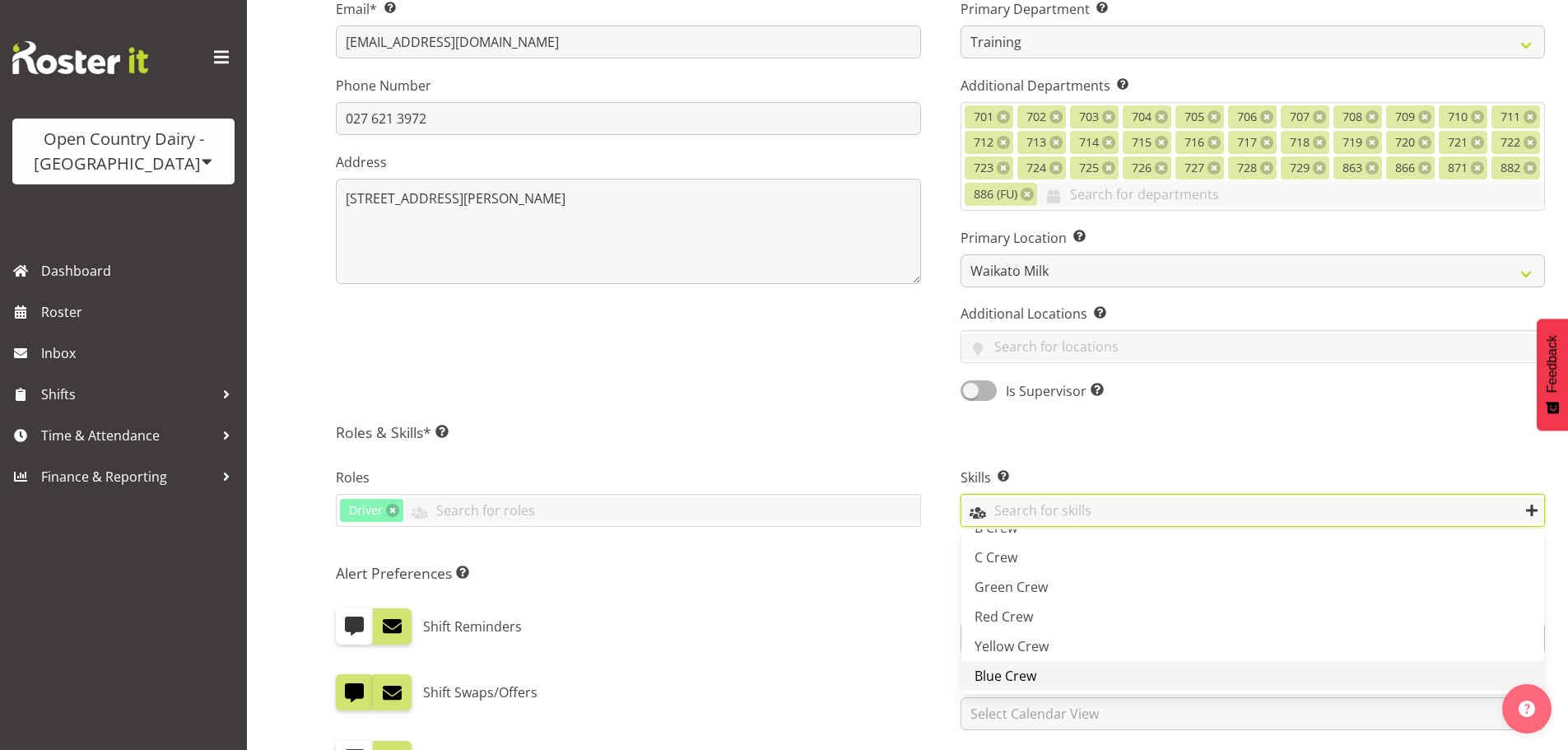
scroll to position [82, 0]
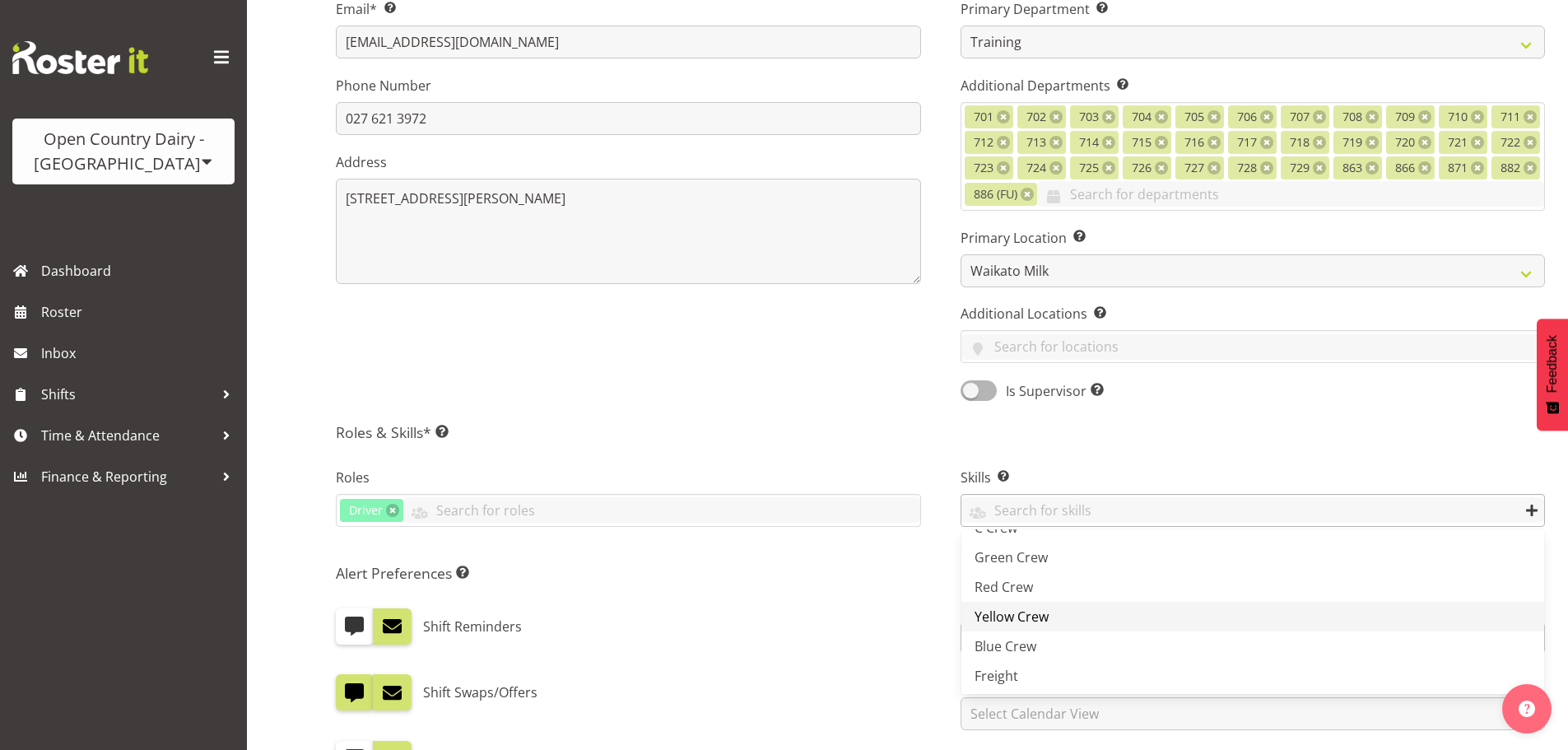
click at [1014, 614] on span "Yellow Crew" at bounding box center [1011, 616] width 74 height 18
click at [911, 614] on div "Shift Reminders" at bounding box center [628, 626] width 585 height 37
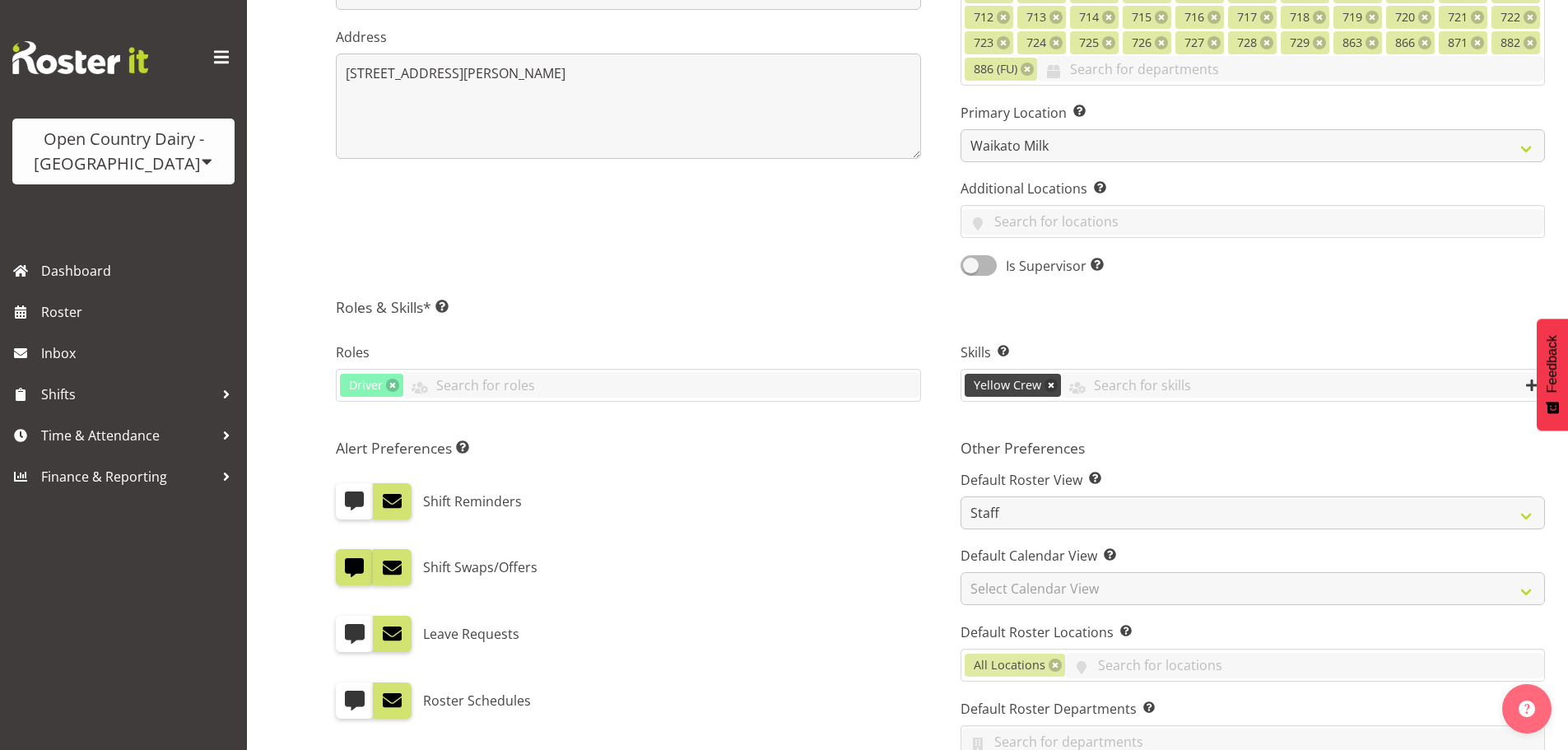
scroll to position [658, 0]
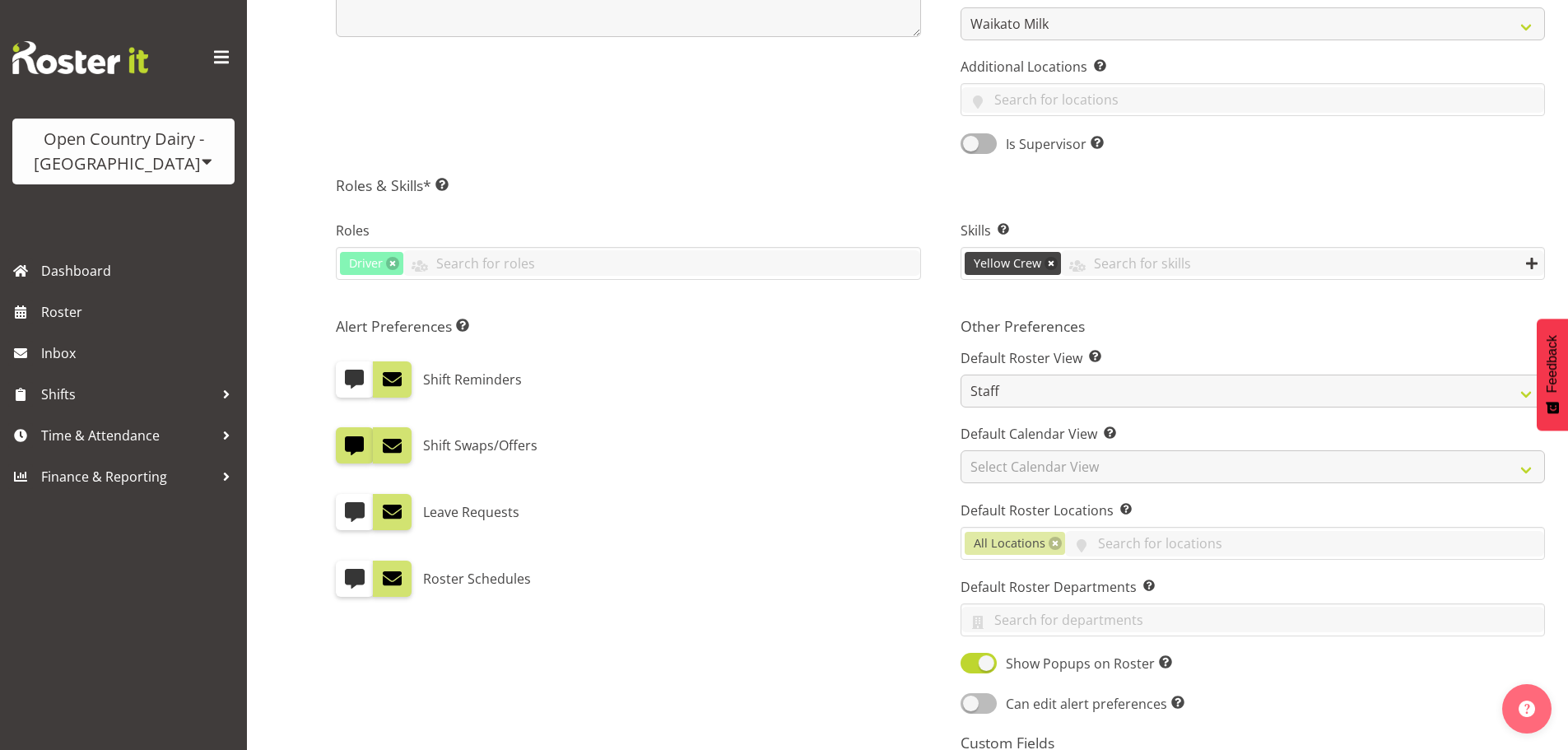
click at [962, 698] on span at bounding box center [979, 703] width 37 height 20
click at [962, 698] on input "Can edit alert preferences Allow employee to edit their own alert preferences" at bounding box center [966, 703] width 11 height 11
checkbox input "true"
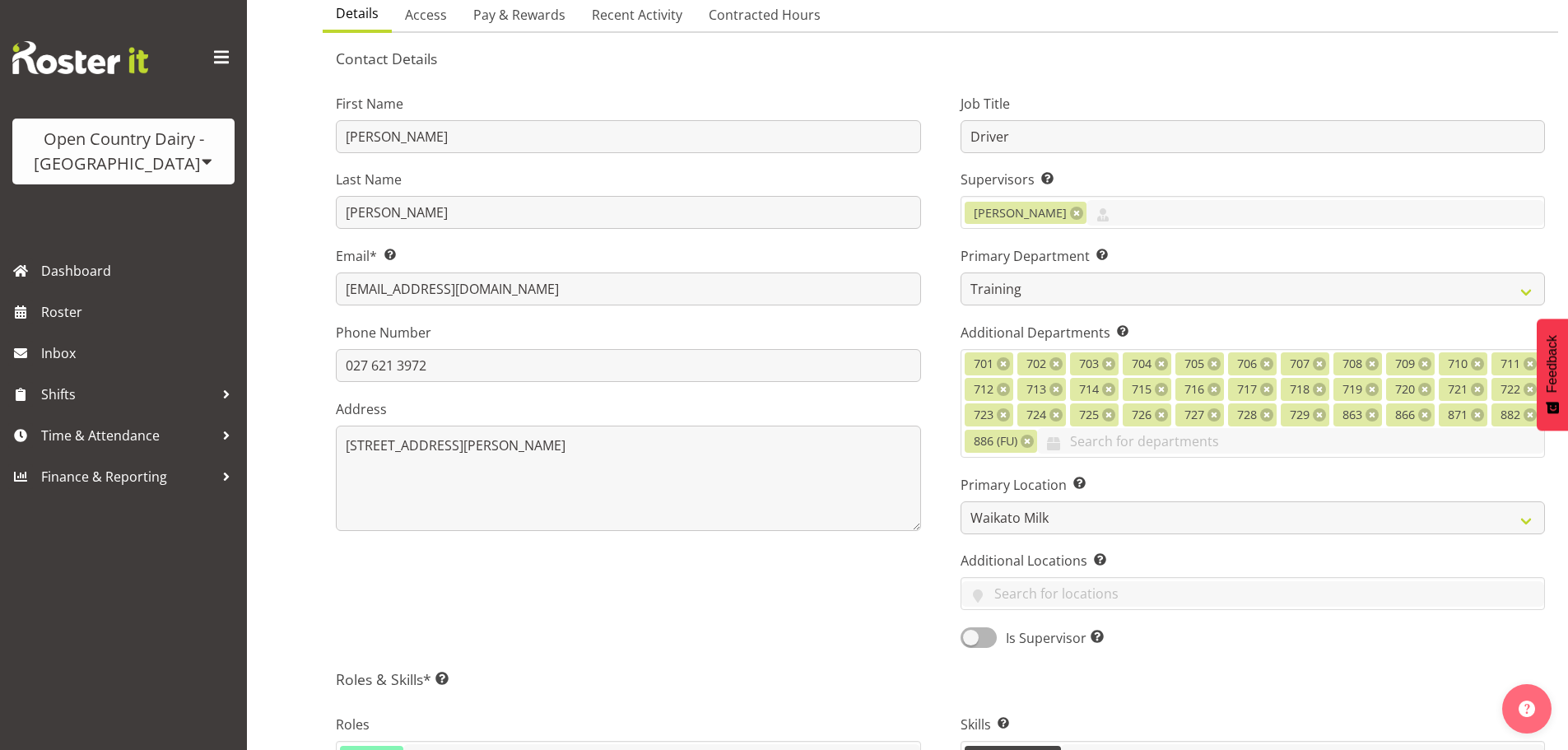
scroll to position [0, 0]
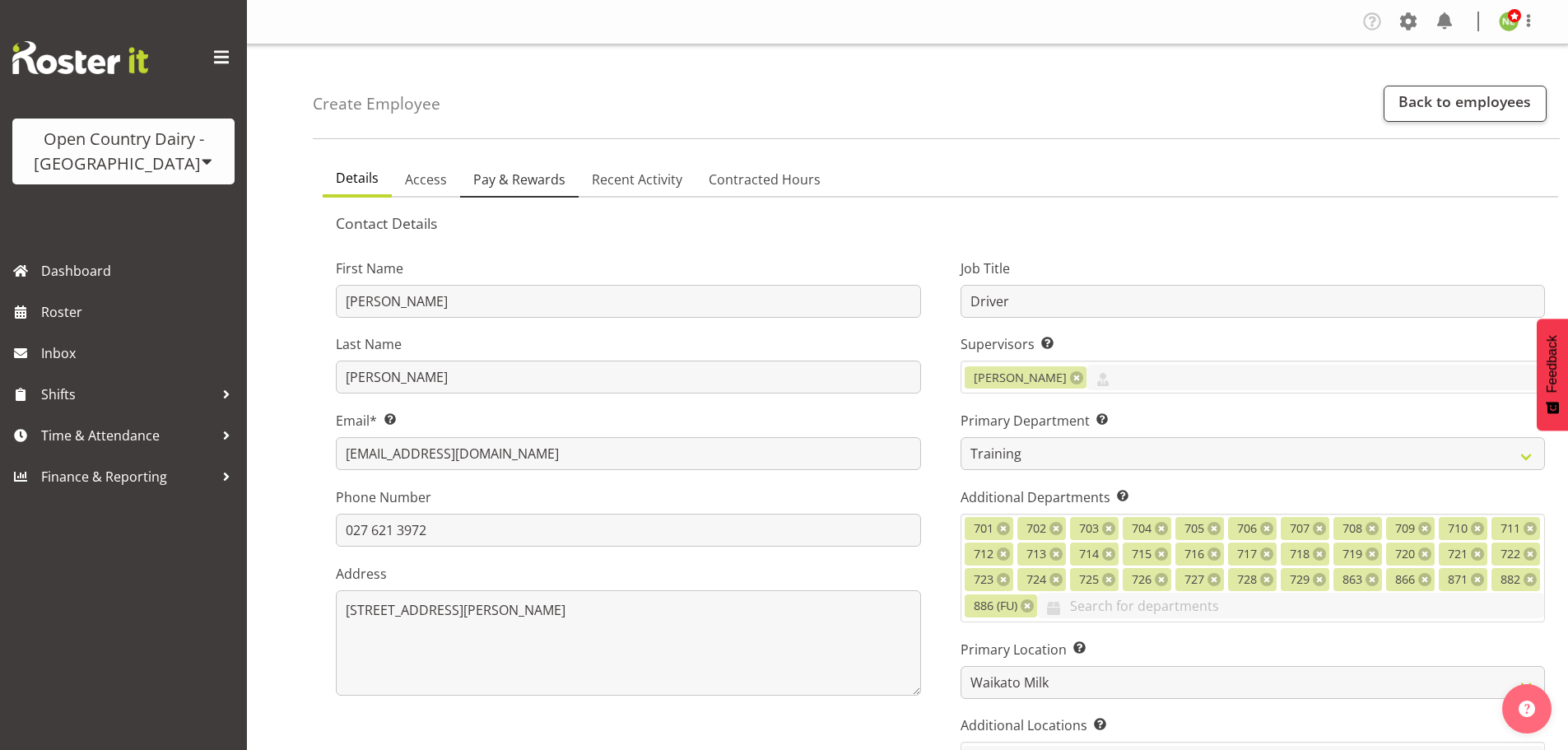
click at [523, 179] on span "Pay & Rewards" at bounding box center [519, 179] width 93 height 20
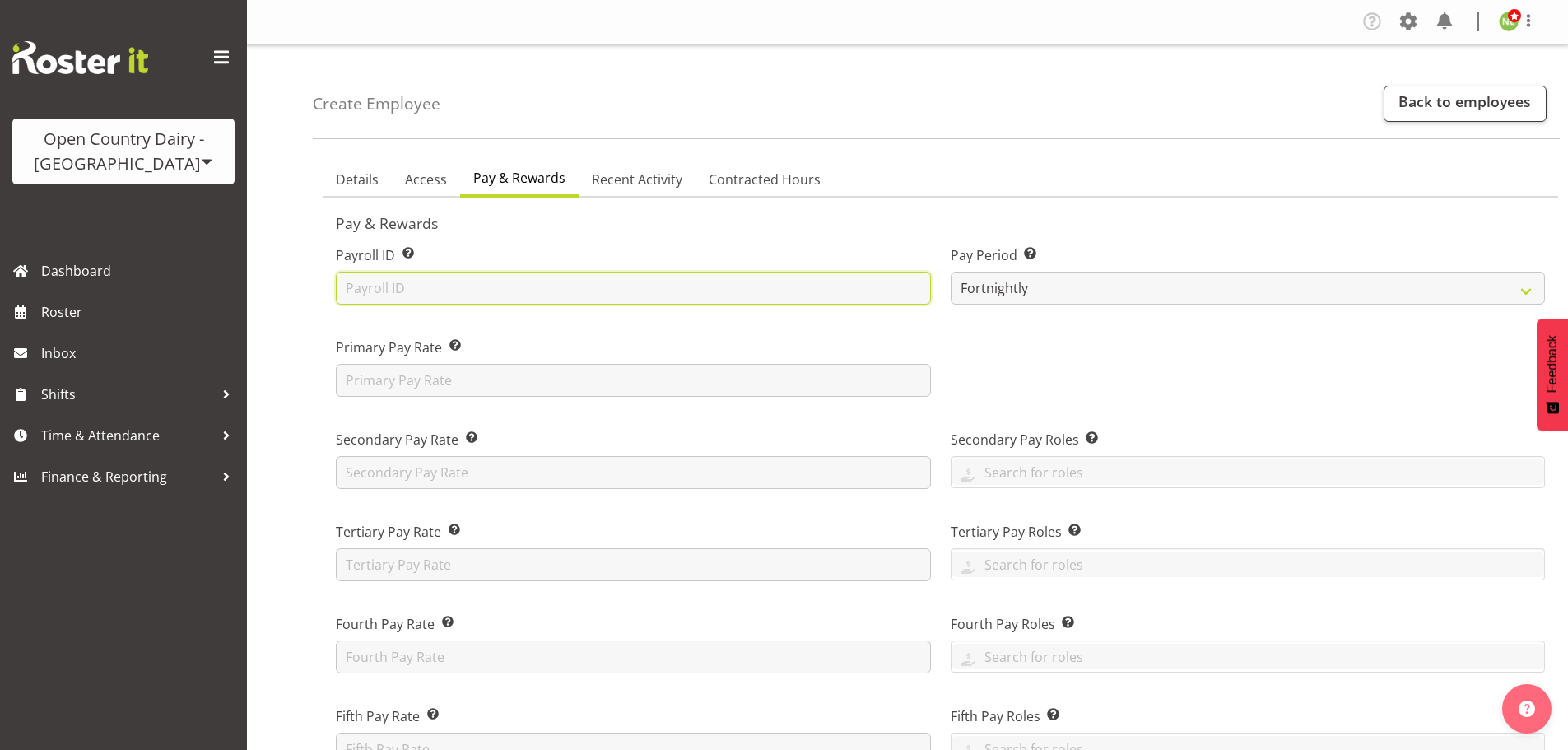
click at [385, 287] on input "text" at bounding box center [633, 288] width 595 height 33
click at [387, 281] on input "text" at bounding box center [633, 288] width 595 height 33
type input "SLE"
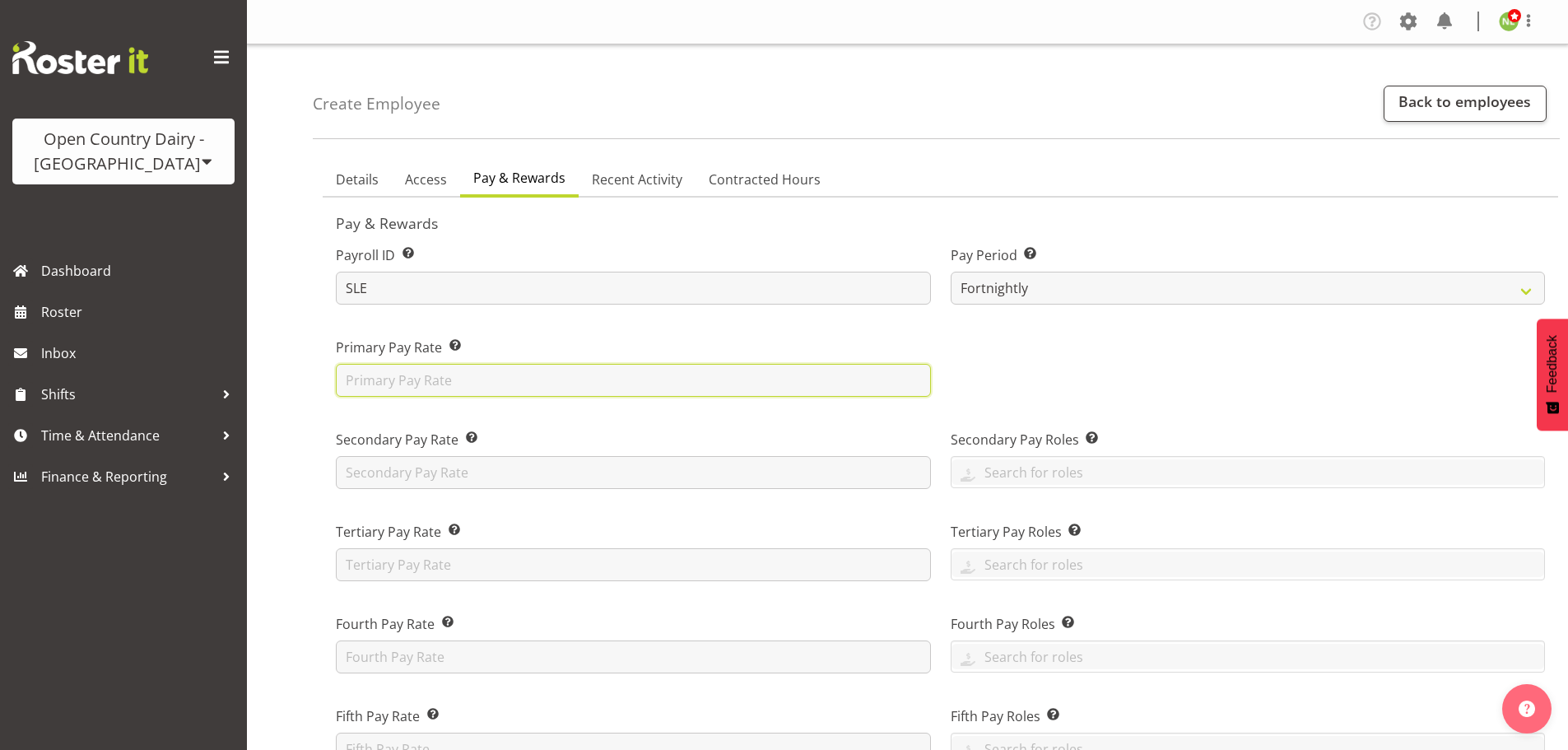
click at [399, 376] on input "text" at bounding box center [633, 380] width 595 height 33
type input "42"
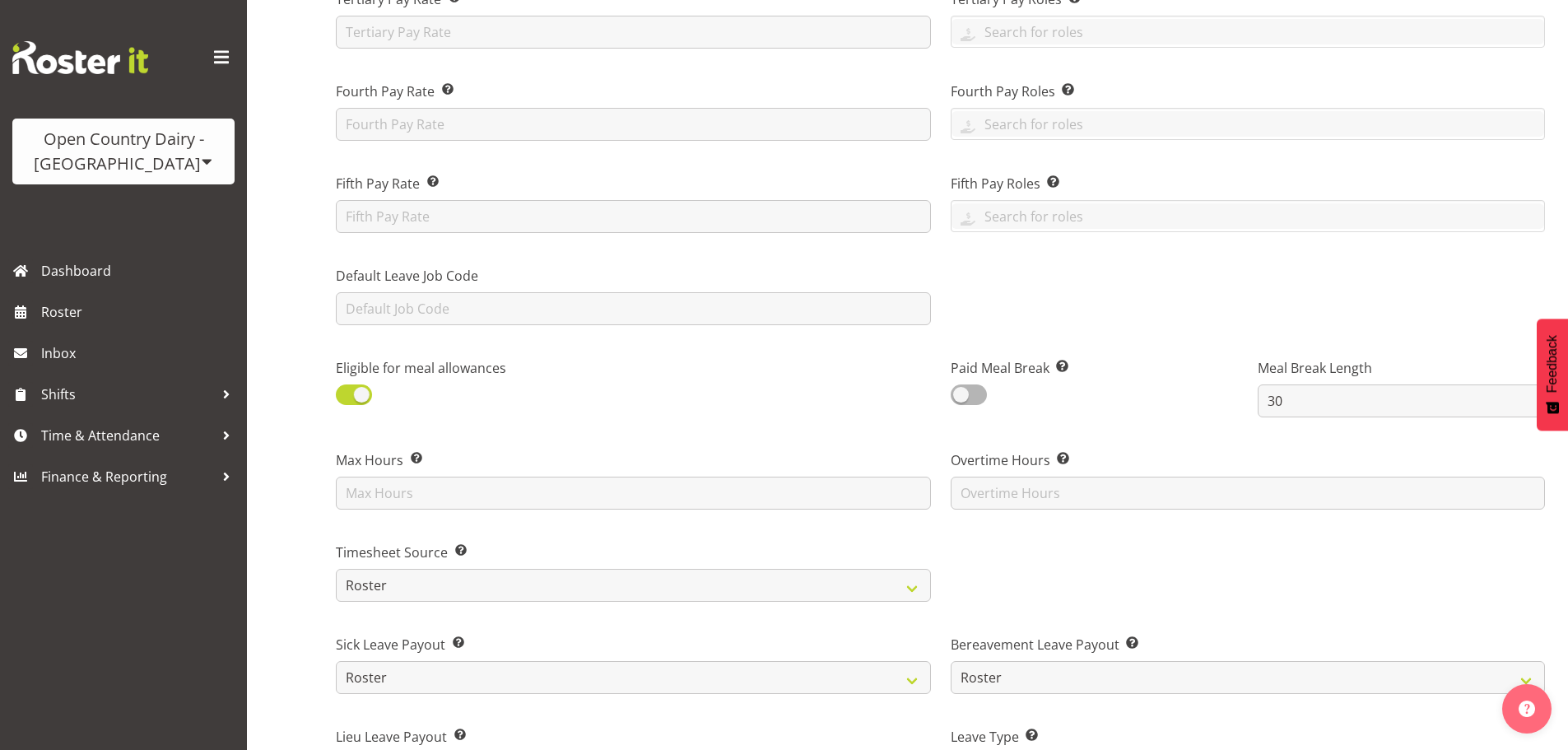
scroll to position [576, 0]
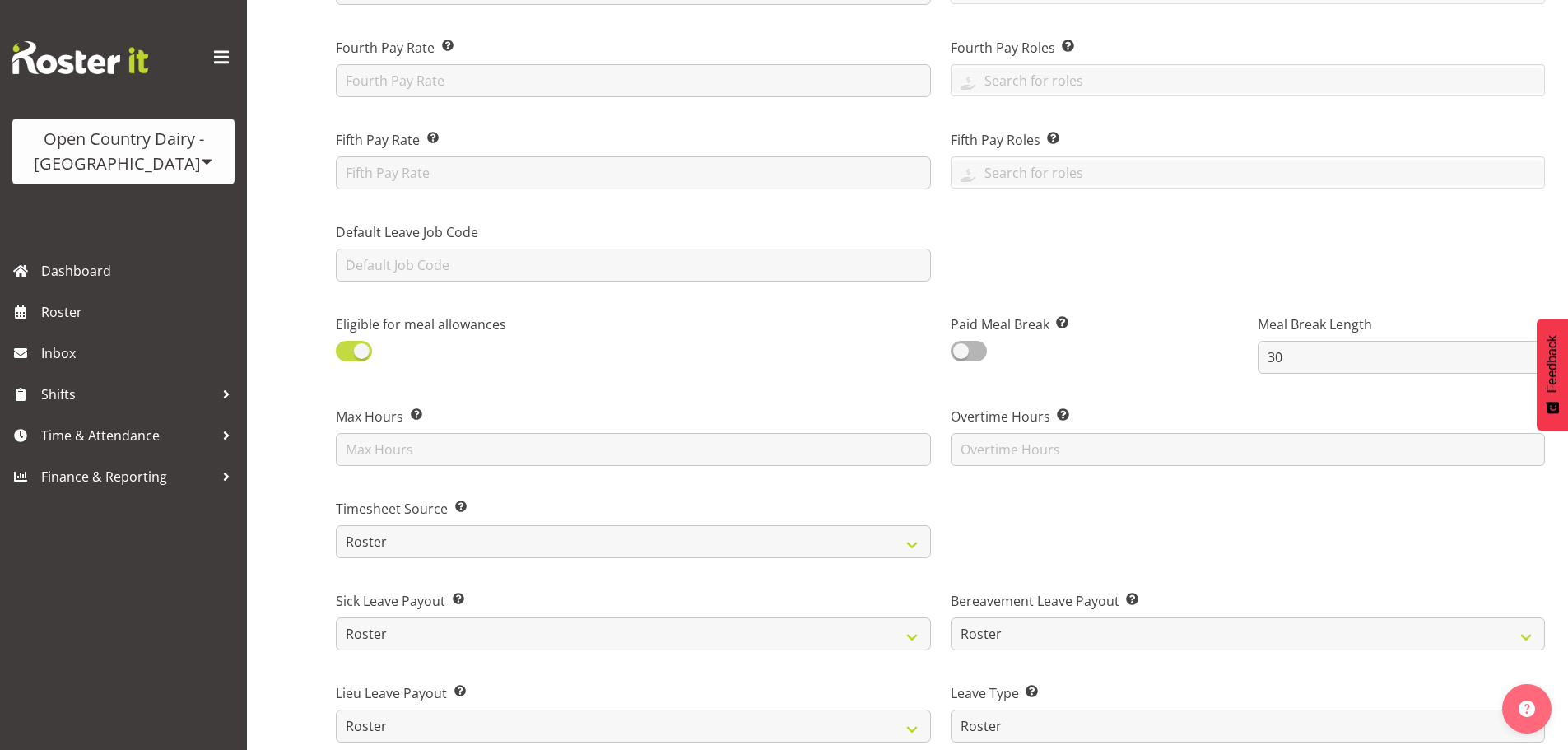
click at [349, 346] on span at bounding box center [353, 351] width 37 height 20
click at [347, 346] on input "checkbox" at bounding box center [341, 351] width 11 height 11
checkbox input "false"
click at [979, 348] on span at bounding box center [968, 351] width 37 height 20
click at [962, 348] on input "checkbox" at bounding box center [956, 351] width 11 height 11
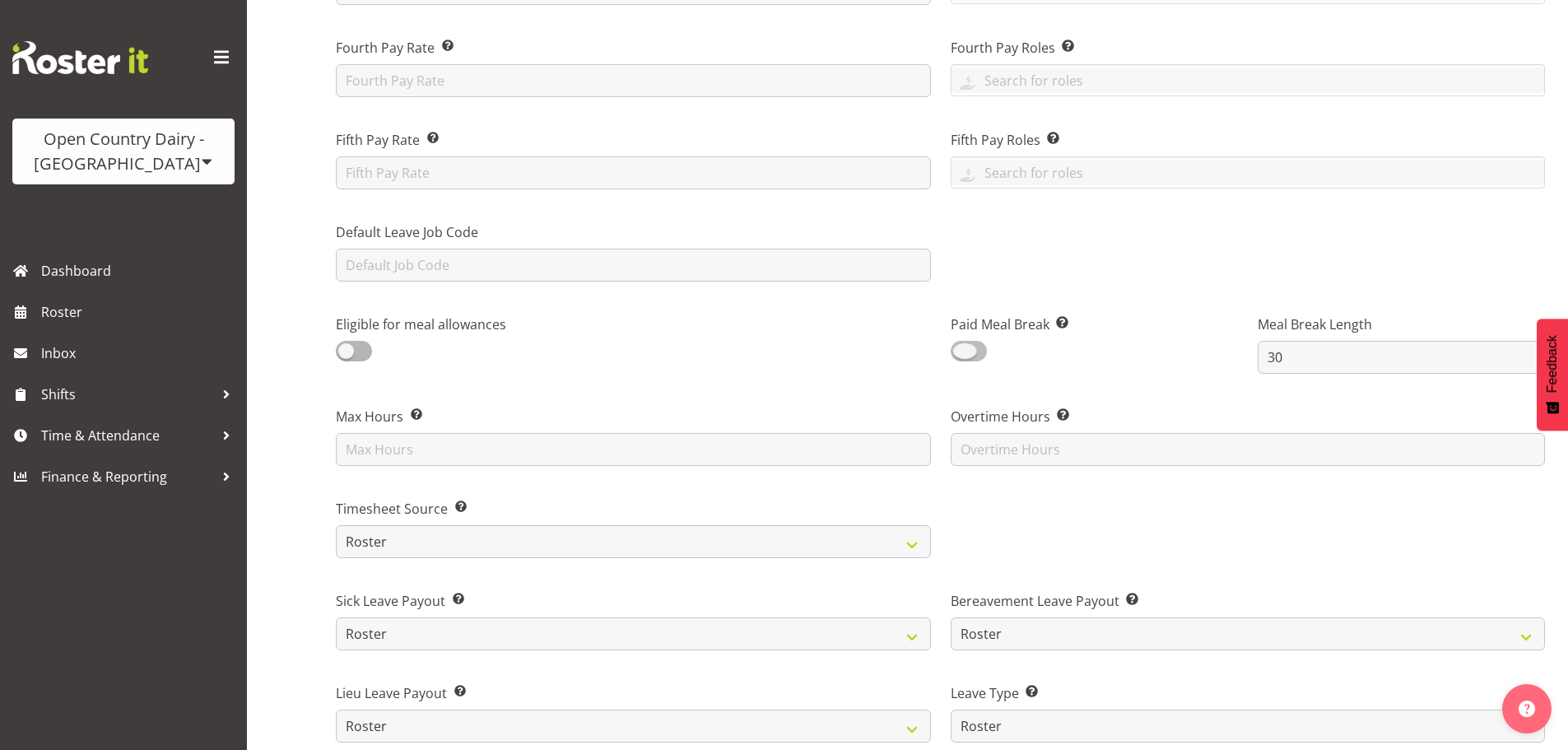
checkbox input "true"
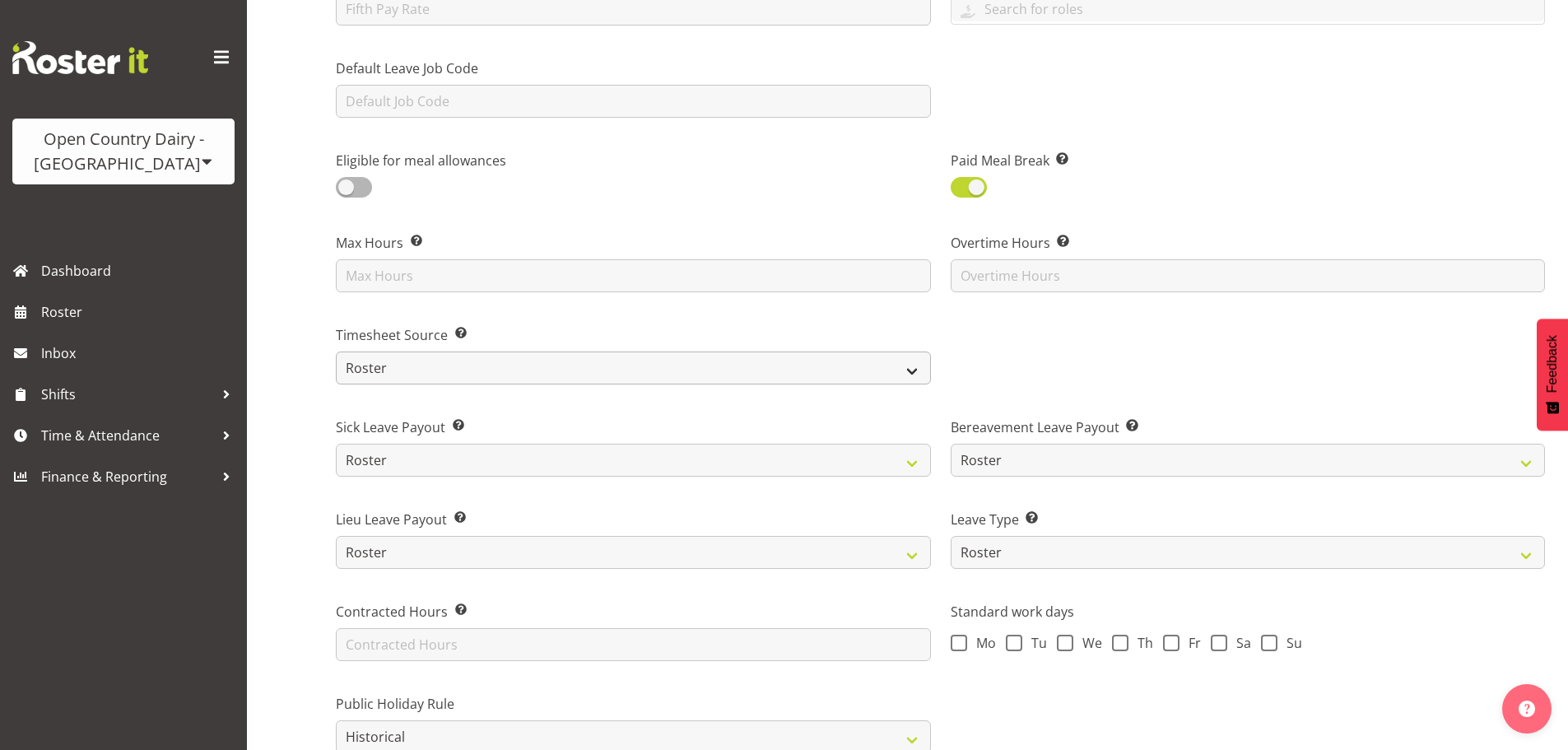
scroll to position [741, 0]
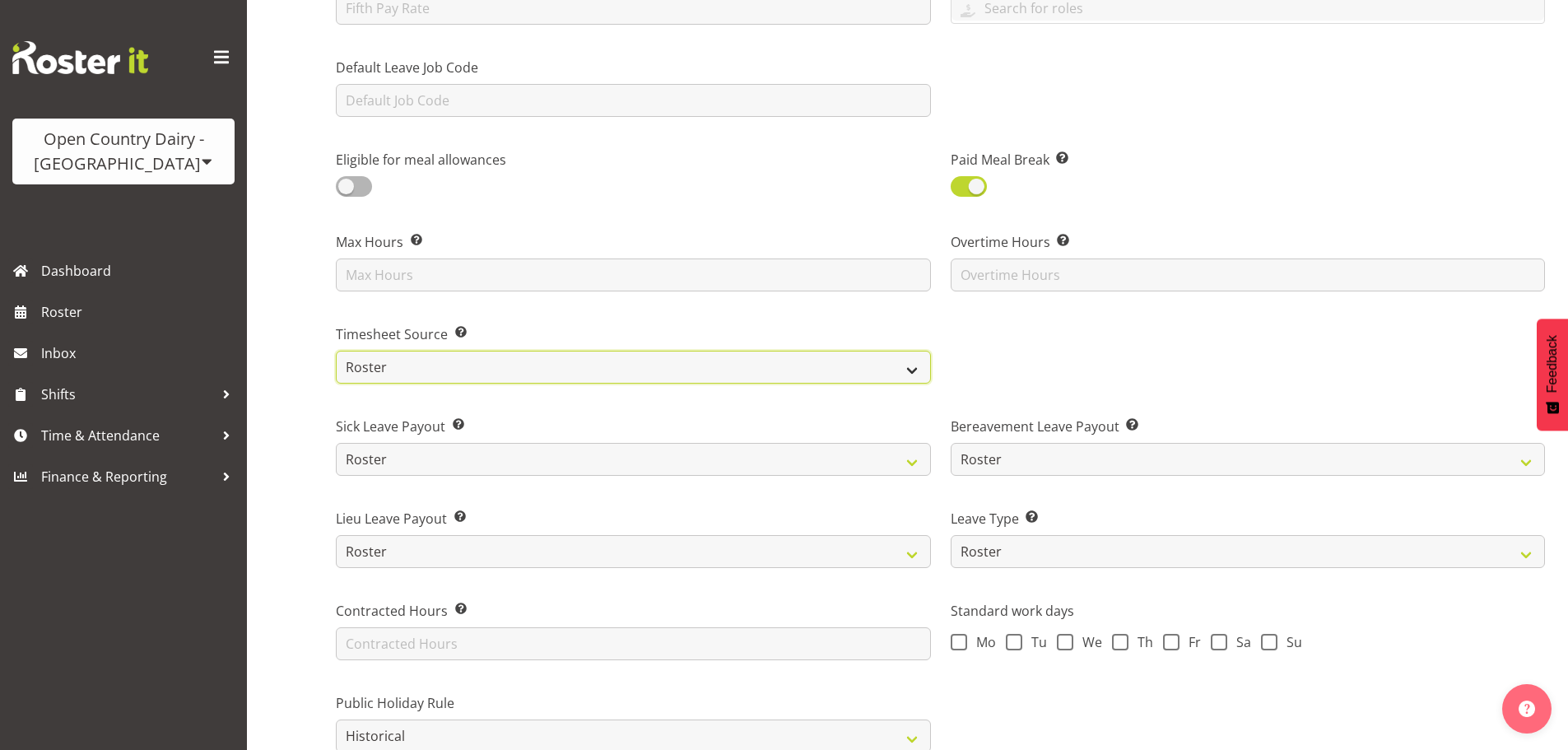
click at [413, 364] on select "Roster Manual GPS GPS (via Roster)" at bounding box center [633, 367] width 595 height 33
select select "manual"
click at [336, 351] on select "Roster Manual GPS GPS (via Roster)" at bounding box center [633, 367] width 595 height 33
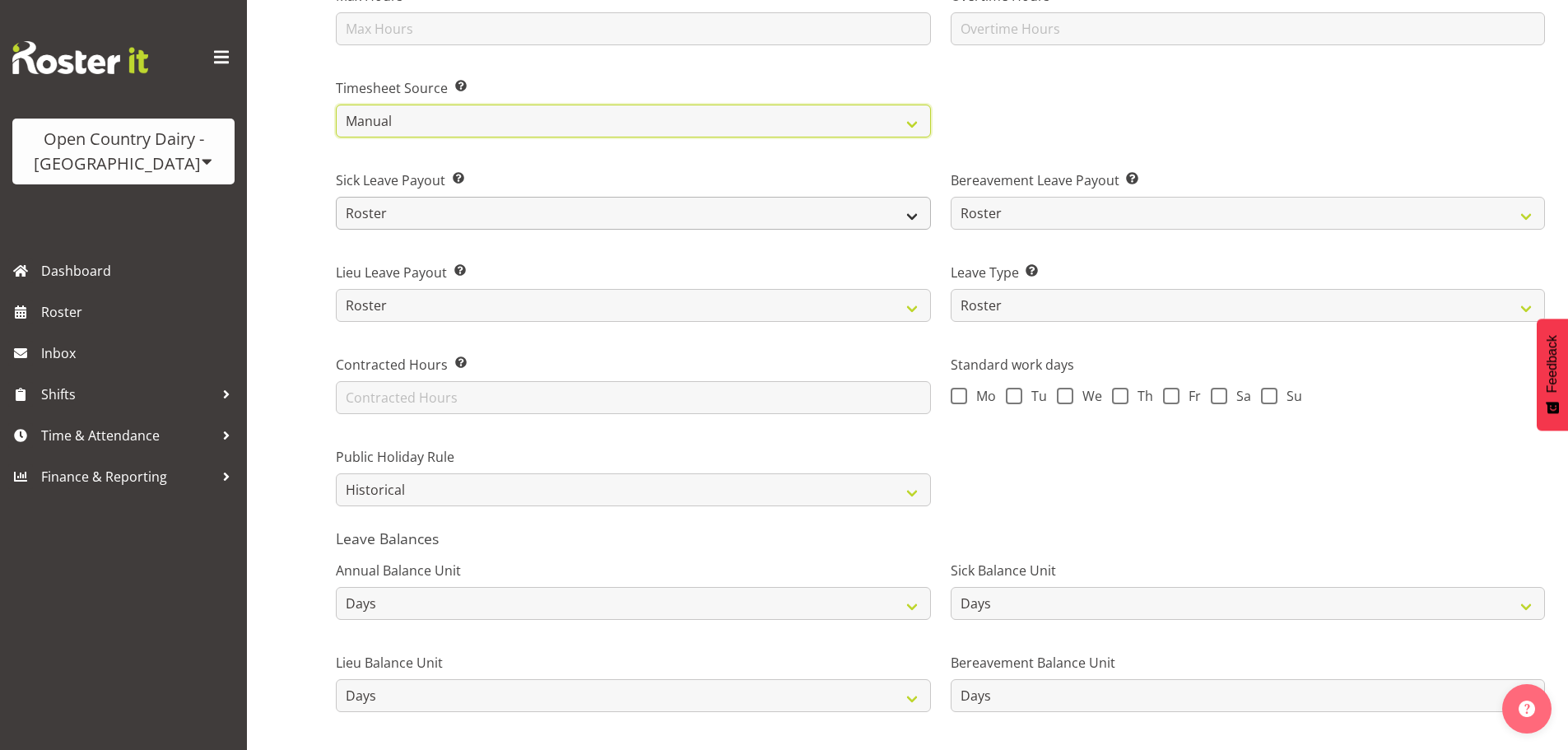
scroll to position [988, 0]
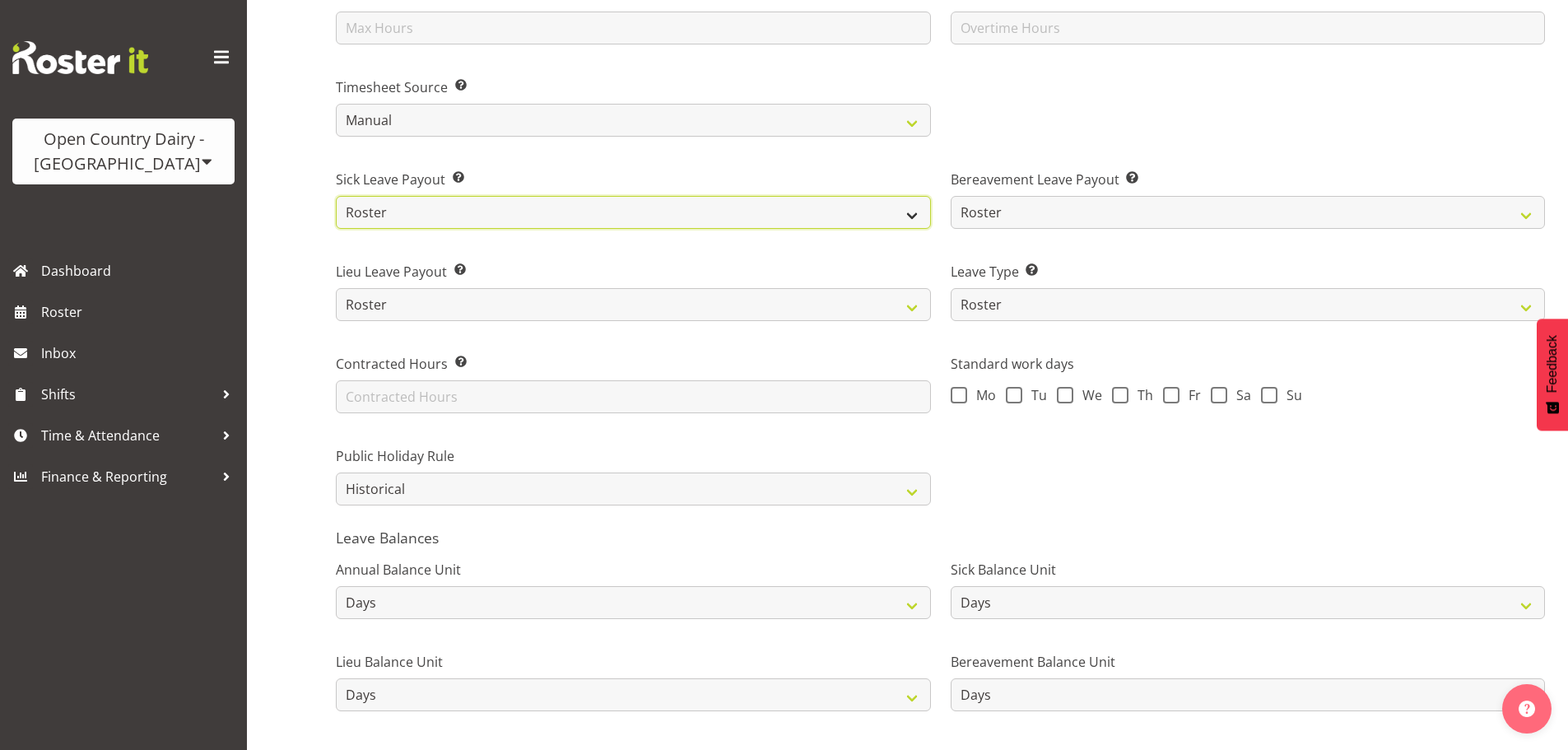
click at [403, 207] on select "Roster Fixed" at bounding box center [633, 212] width 595 height 33
drag, startPoint x: 371, startPoint y: 218, endPoint x: 374, endPoint y: 228, distance: 10.4
click at [371, 218] on select "Roster Fixed" at bounding box center [633, 212] width 595 height 33
select select "fixed"
click at [336, 196] on select "Roster Fixed" at bounding box center [633, 212] width 595 height 33
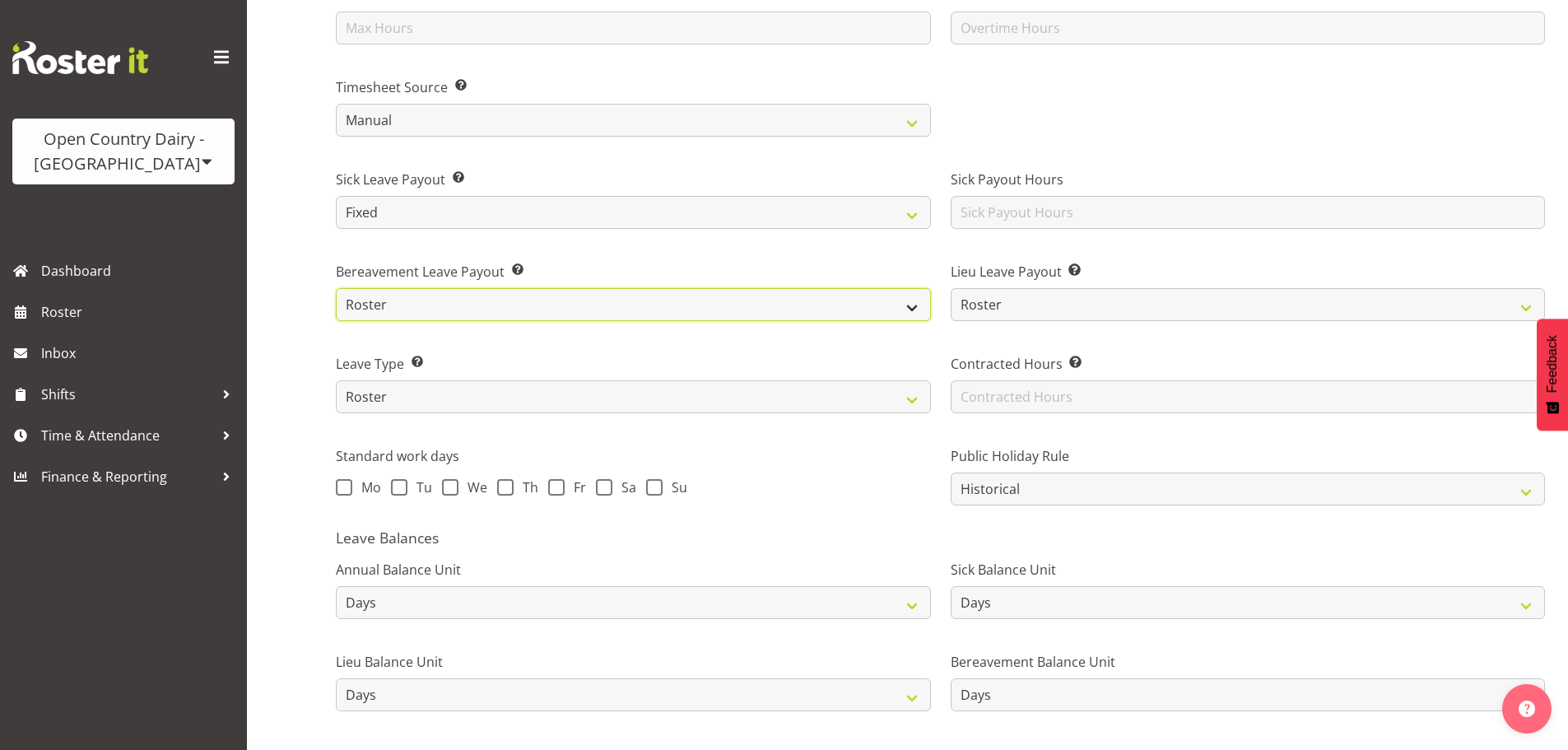
click at [373, 304] on select "Roster Fixed" at bounding box center [633, 304] width 595 height 33
select select "fixed"
click at [336, 288] on select "Roster Fixed" at bounding box center [633, 304] width 595 height 33
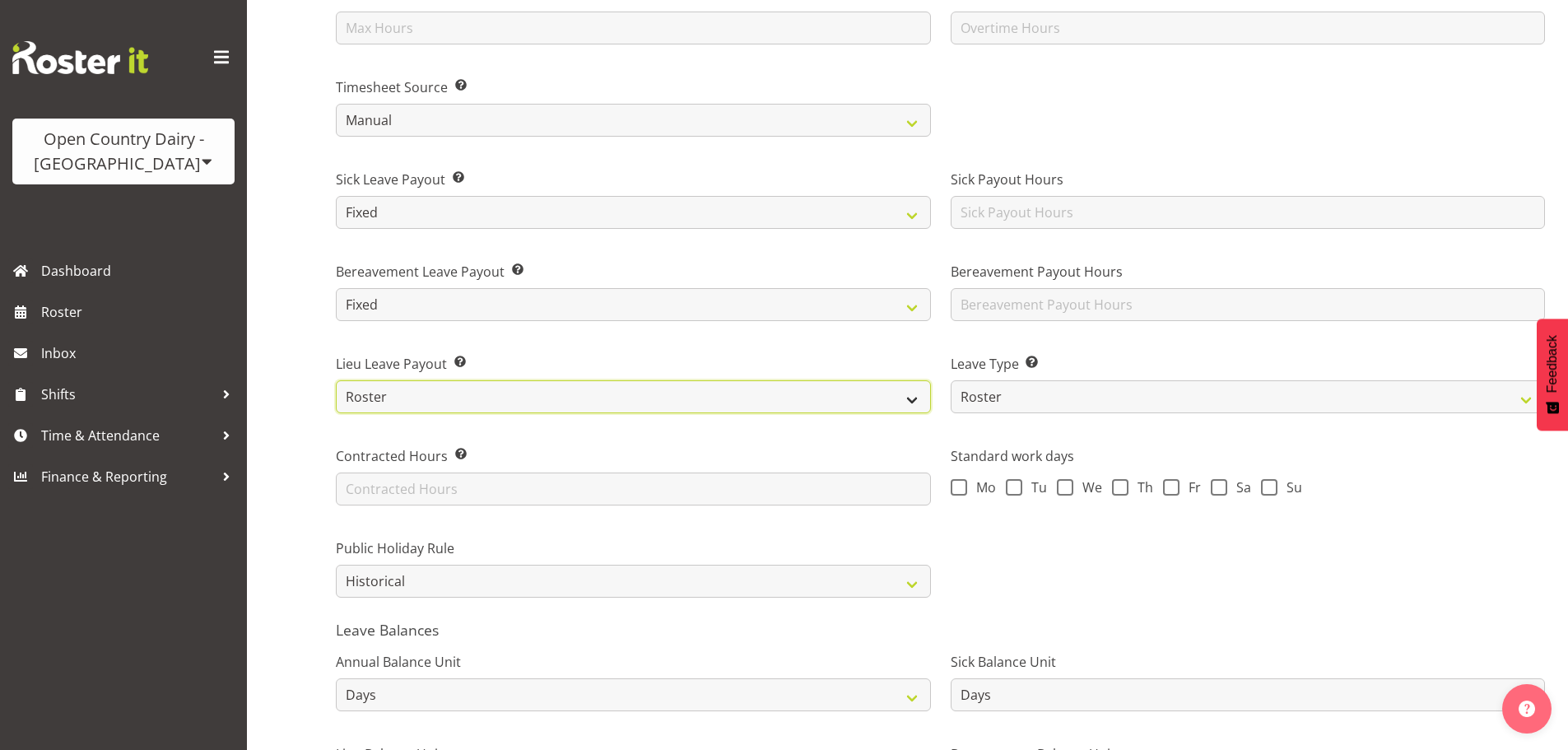
drag, startPoint x: 371, startPoint y: 386, endPoint x: 371, endPoint y: 402, distance: 16.0
click at [371, 388] on select "Roster Fixed" at bounding box center [633, 397] width 595 height 33
select select "fixed"
click at [336, 381] on select "Roster Fixed" at bounding box center [633, 397] width 595 height 33
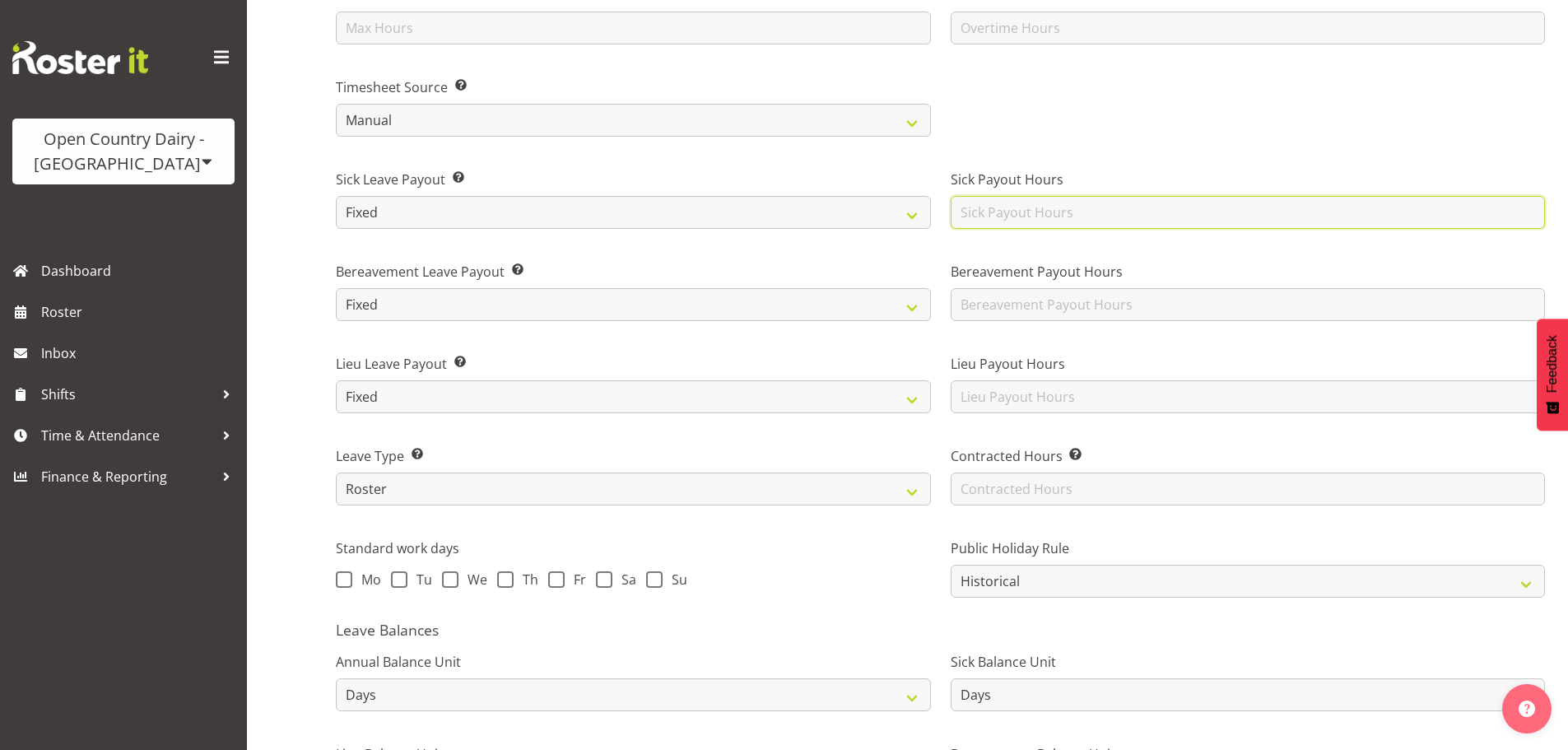
click at [1002, 214] on input "text" at bounding box center [1248, 212] width 595 height 33
type input "10.47"
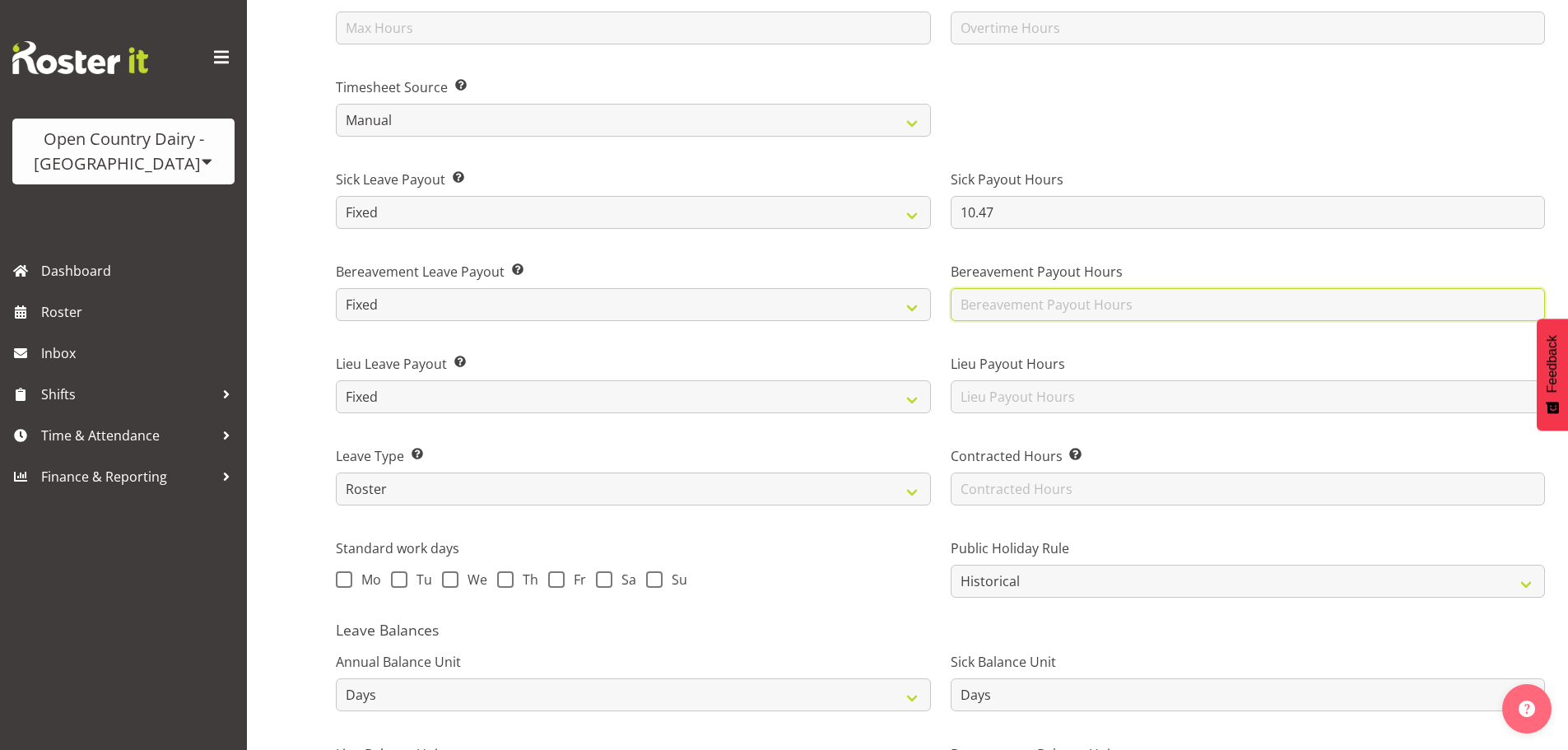
click at [996, 307] on input "text" at bounding box center [1248, 304] width 595 height 33
type input "10.47"
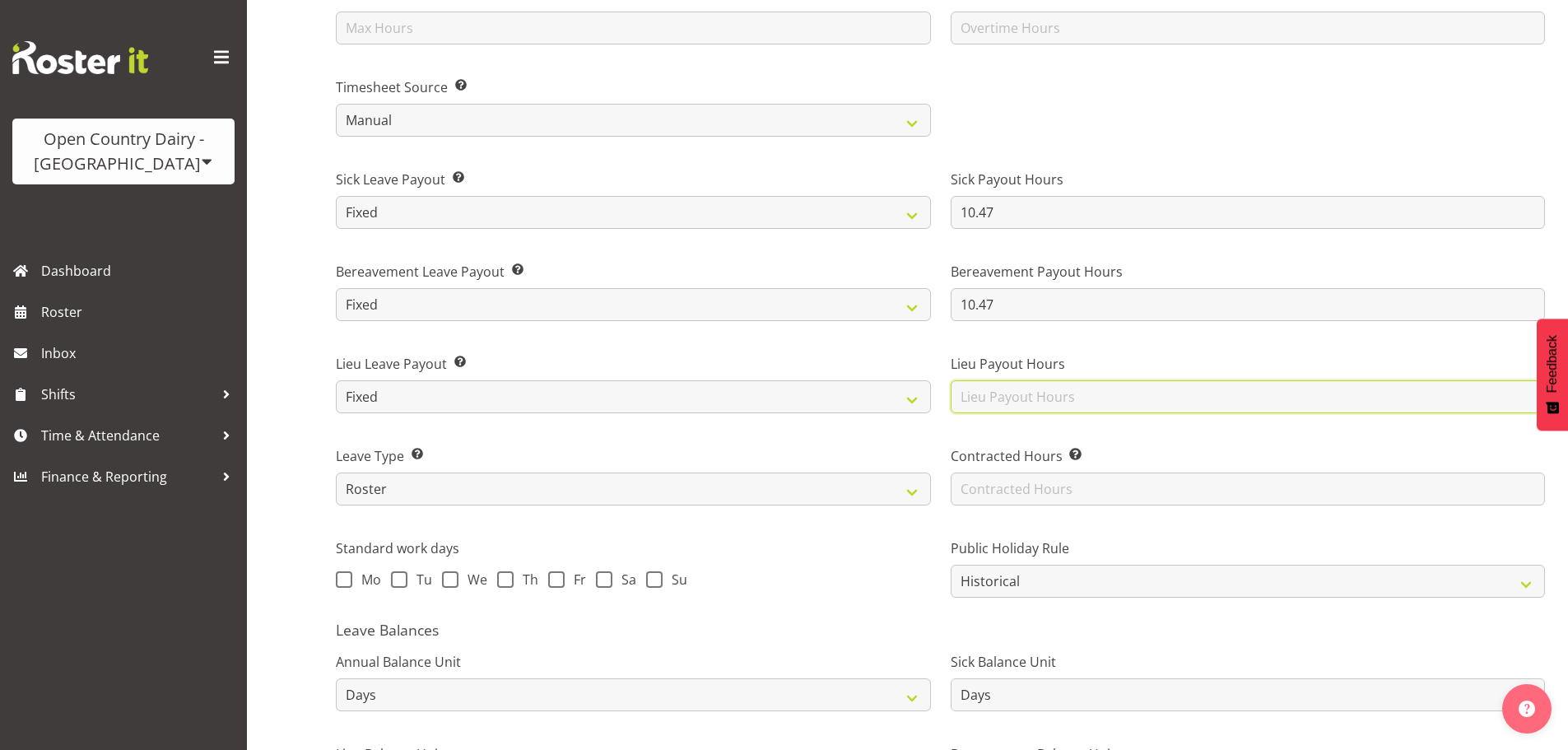
click at [1054, 400] on input "text" at bounding box center [1248, 397] width 595 height 33
type input "10.47"
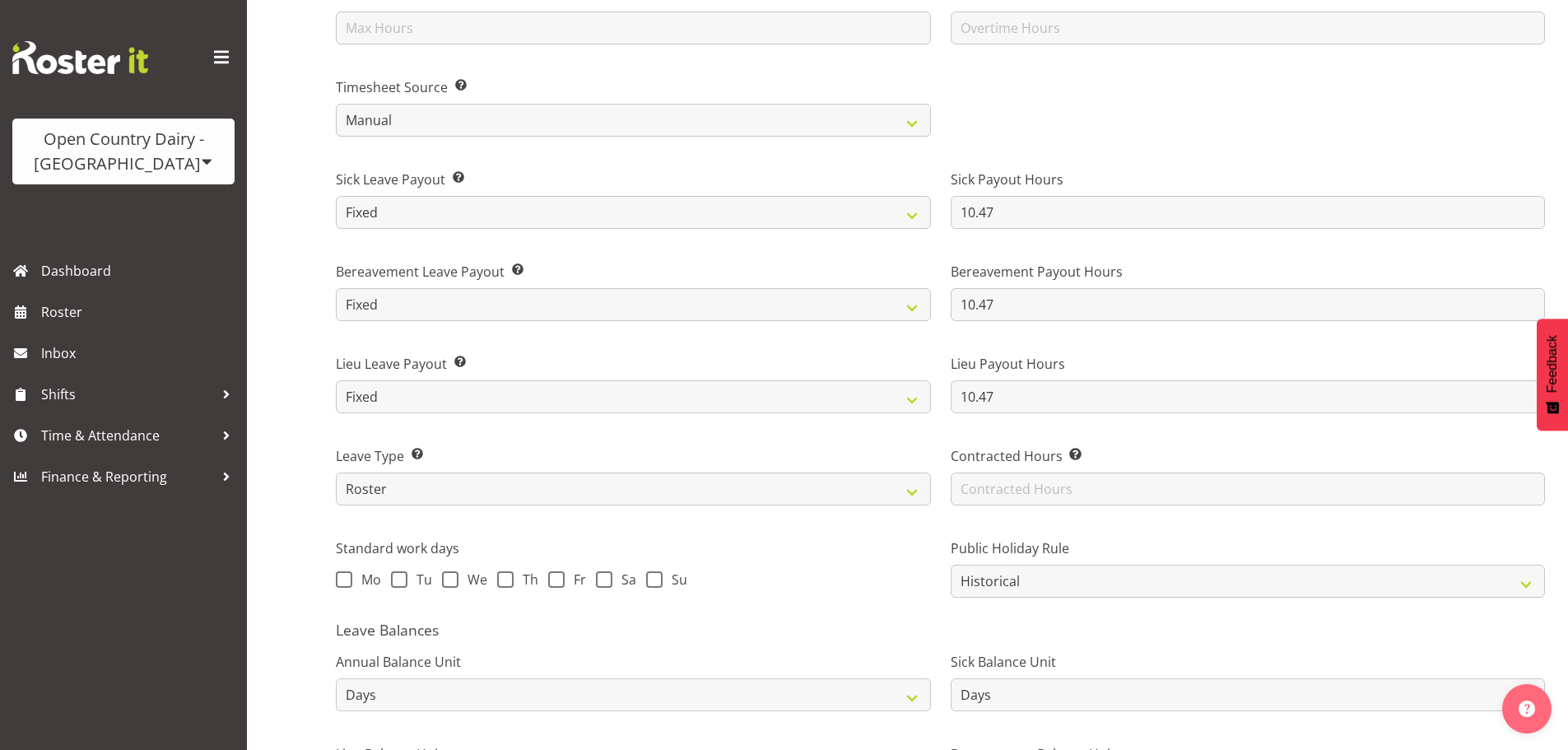
click at [929, 432] on div "Leave Type Select how employee leave will be calculated: Standard – Leave hours…" at bounding box center [634, 469] width 615 height 93
click at [1056, 483] on input "text" at bounding box center [1248, 488] width 595 height 33
click at [930, 546] on label "Standard work days" at bounding box center [633, 548] width 595 height 20
click at [998, 487] on input "text" at bounding box center [1248, 488] width 595 height 33
type input "41.88"
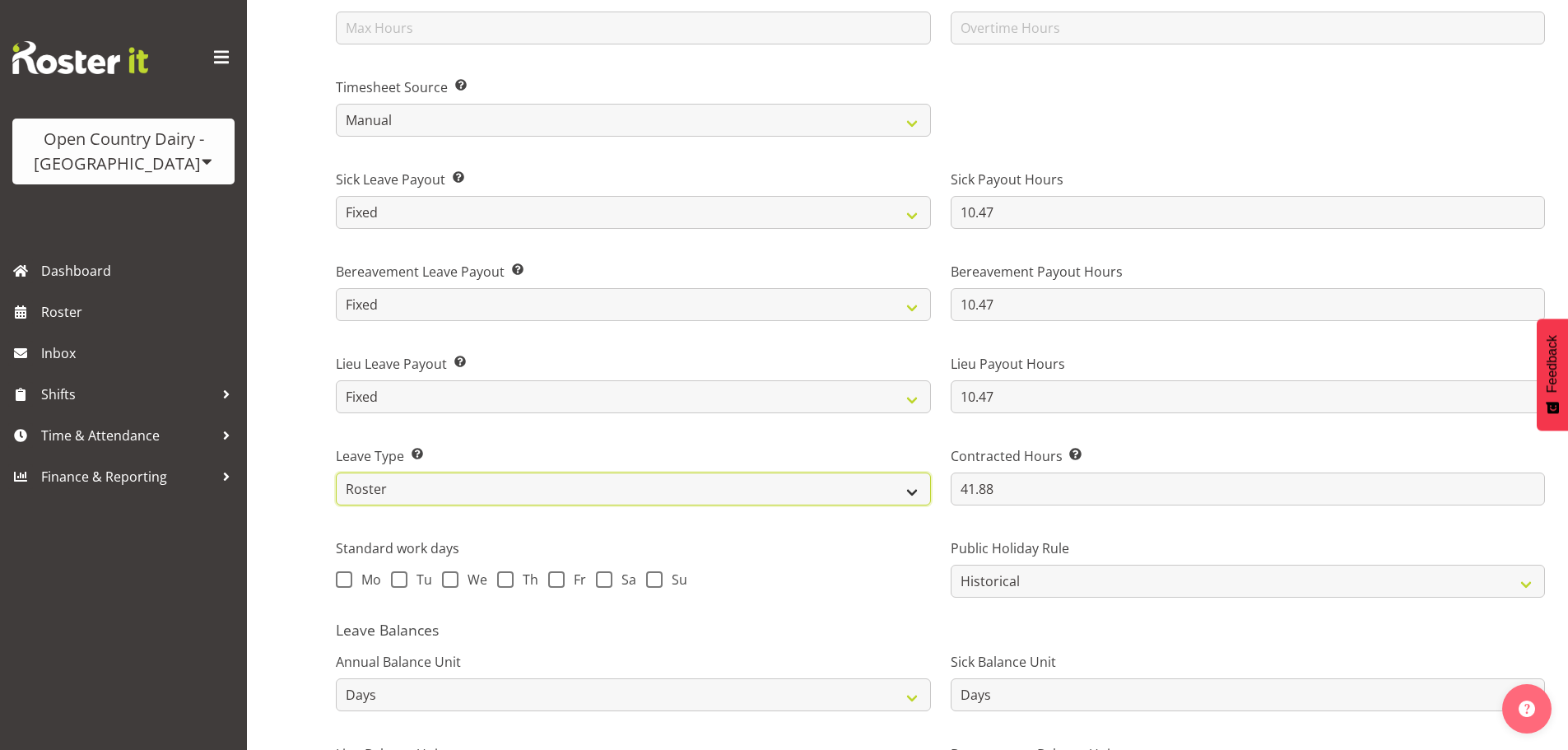
click at [724, 502] on select "Standard History Payout Roster Roster - Fixed" at bounding box center [633, 488] width 595 height 33
select select "standard"
click at [336, 472] on select "Standard History Payout Roster Roster - Fixed" at bounding box center [633, 488] width 595 height 33
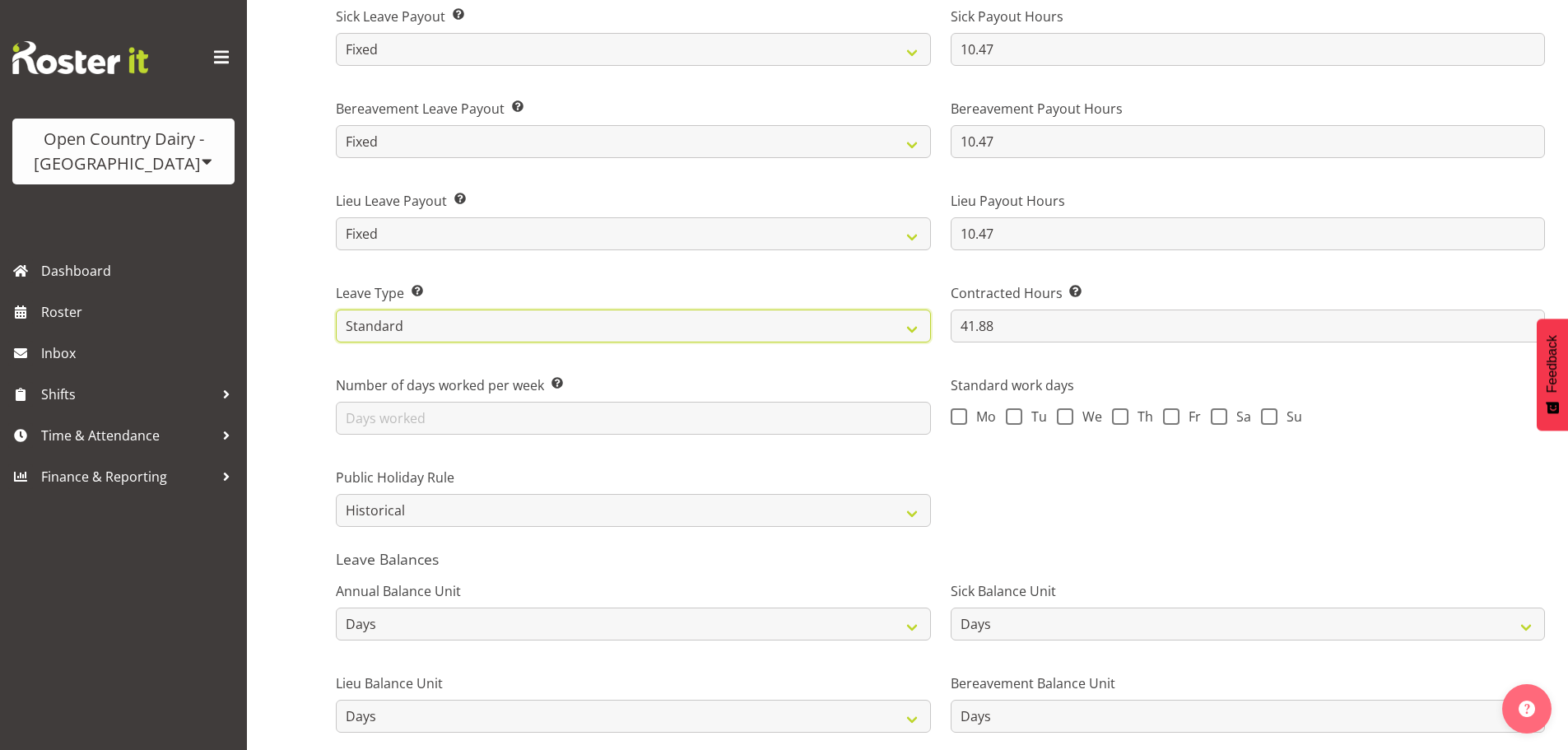
scroll to position [1153, 0]
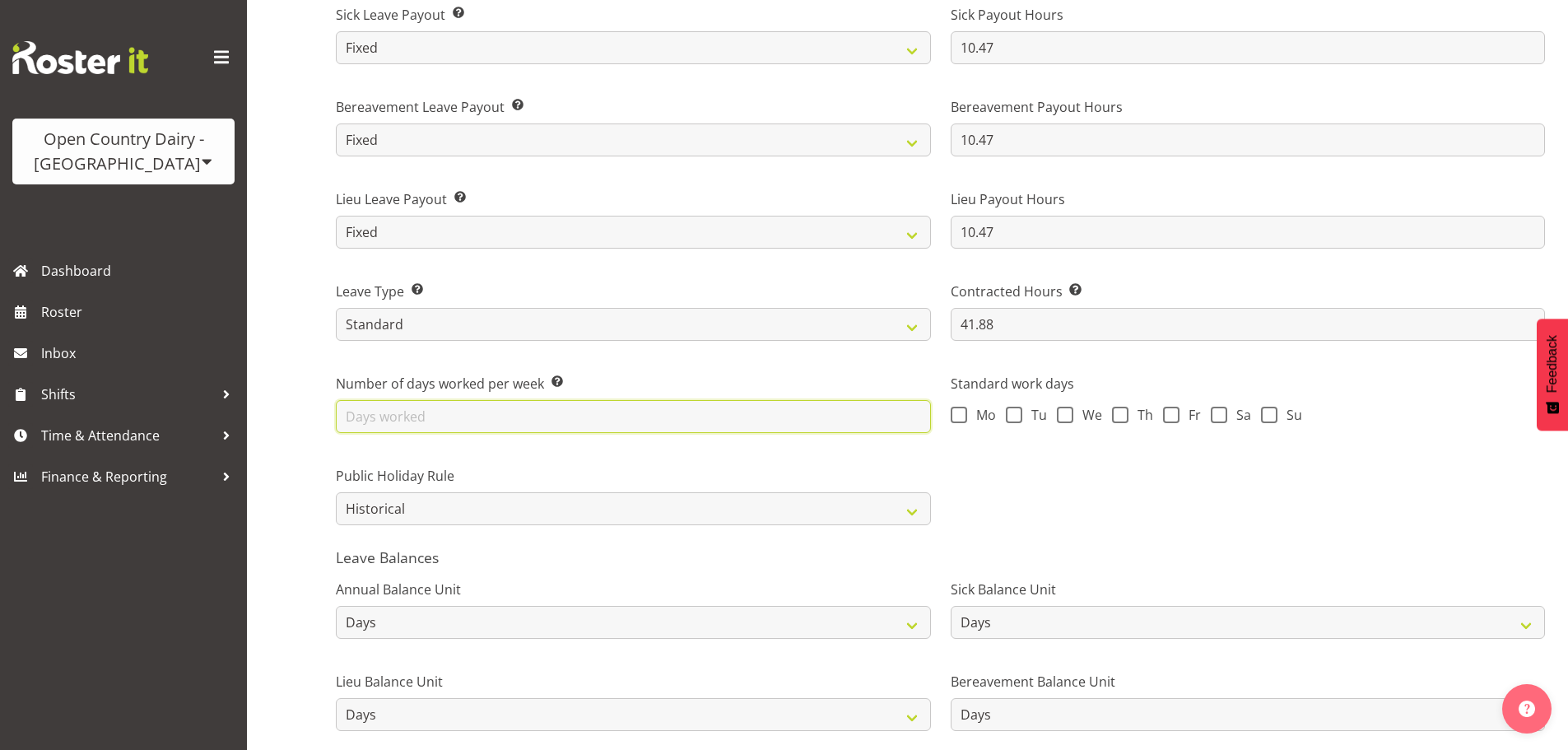
click at [403, 429] on input "text" at bounding box center [633, 416] width 595 height 33
type input "4"
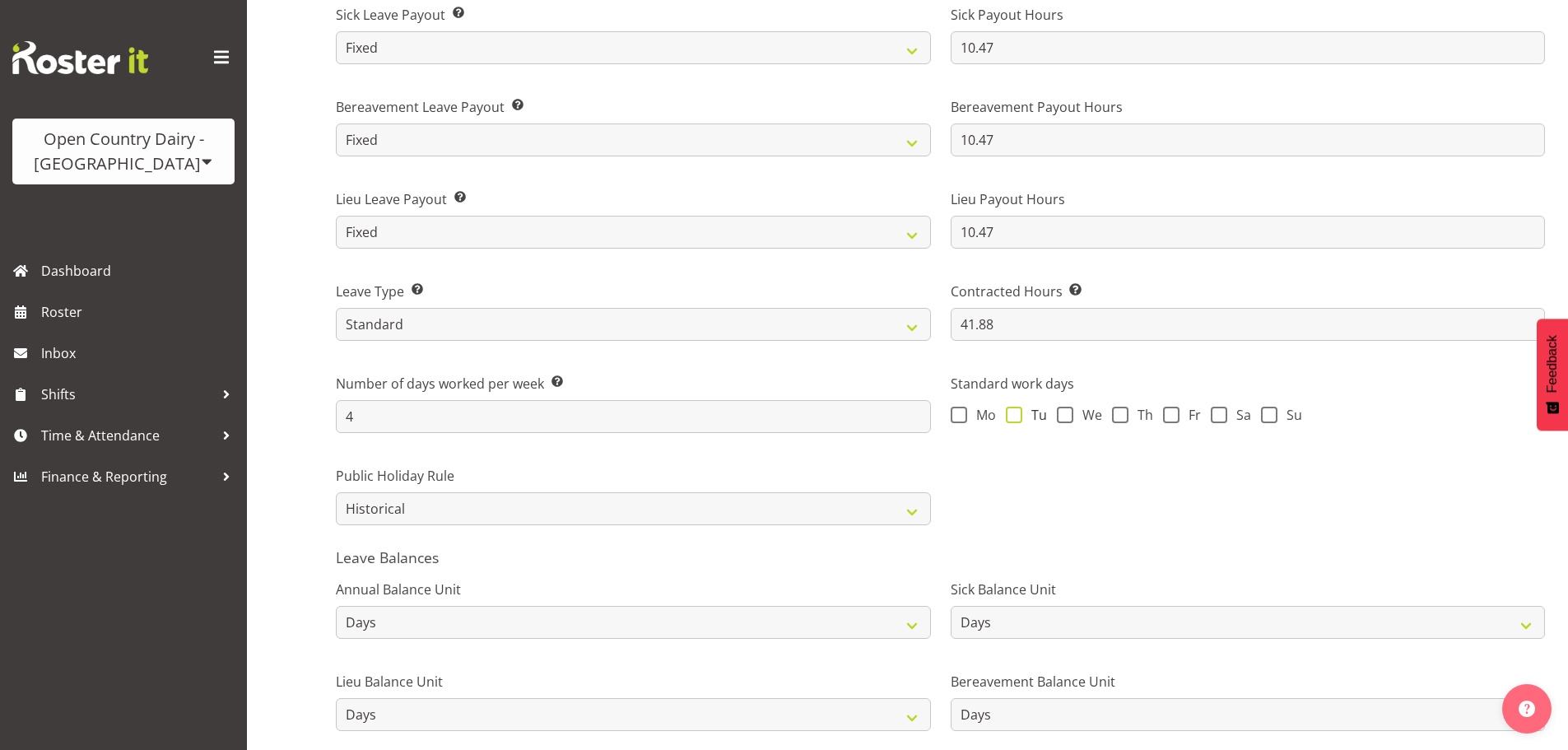
drag, startPoint x: 958, startPoint y: 409, endPoint x: 1018, endPoint y: 420, distance: 61.0
click at [967, 413] on label "Mo" at bounding box center [973, 414] width 45 height 16
click at [962, 413] on input "Mo" at bounding box center [956, 414] width 11 height 11
checkbox input "true"
click at [1026, 419] on span "Tu" at bounding box center [1035, 414] width 25 height 16
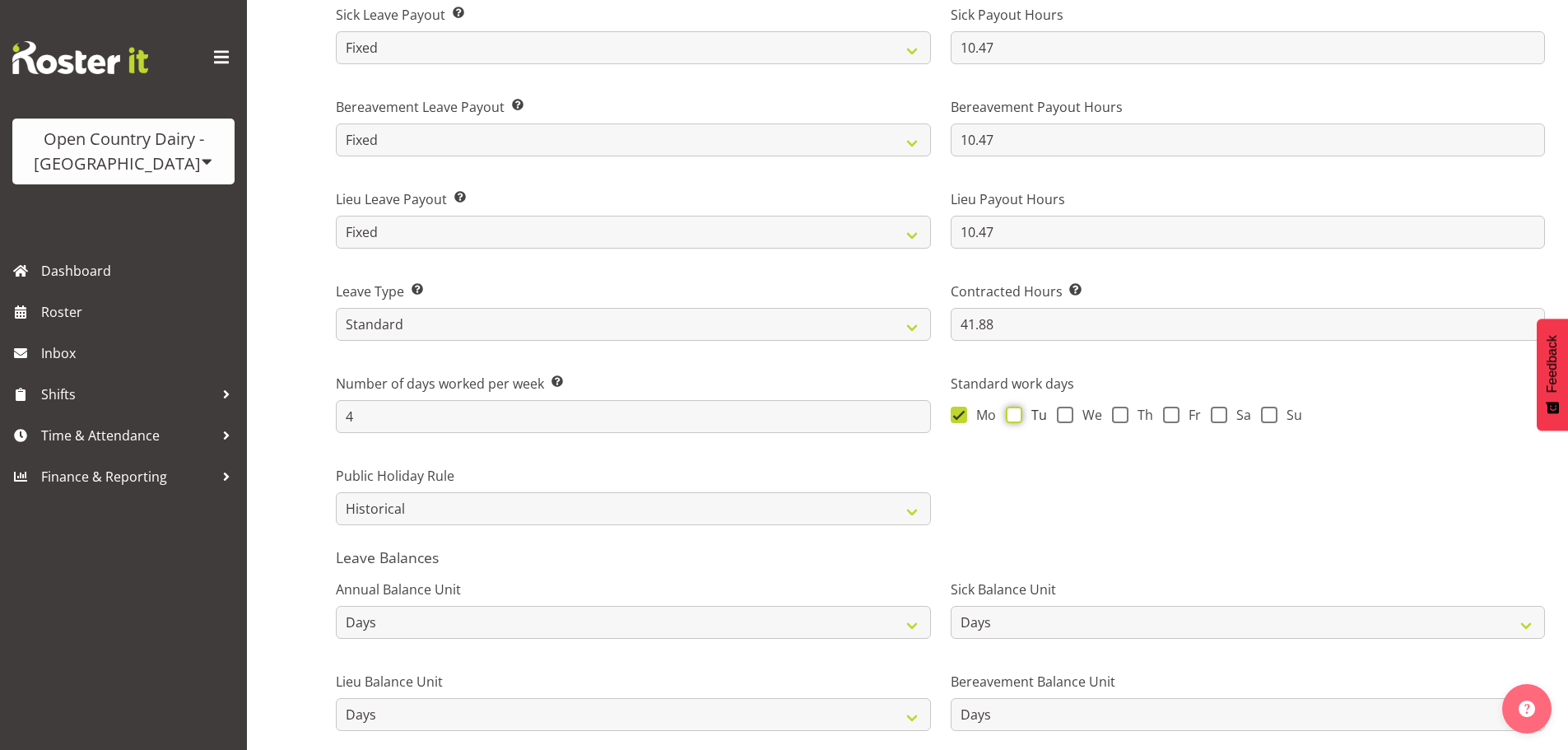
click at [1017, 419] on input "Tu" at bounding box center [1011, 414] width 11 height 11
checkbox input "true"
drag, startPoint x: 1074, startPoint y: 413, endPoint x: 1108, endPoint y: 411, distance: 34.1
click at [1074, 413] on span "We" at bounding box center [1088, 414] width 29 height 16
click at [1068, 413] on input "We" at bounding box center [1062, 414] width 11 height 11
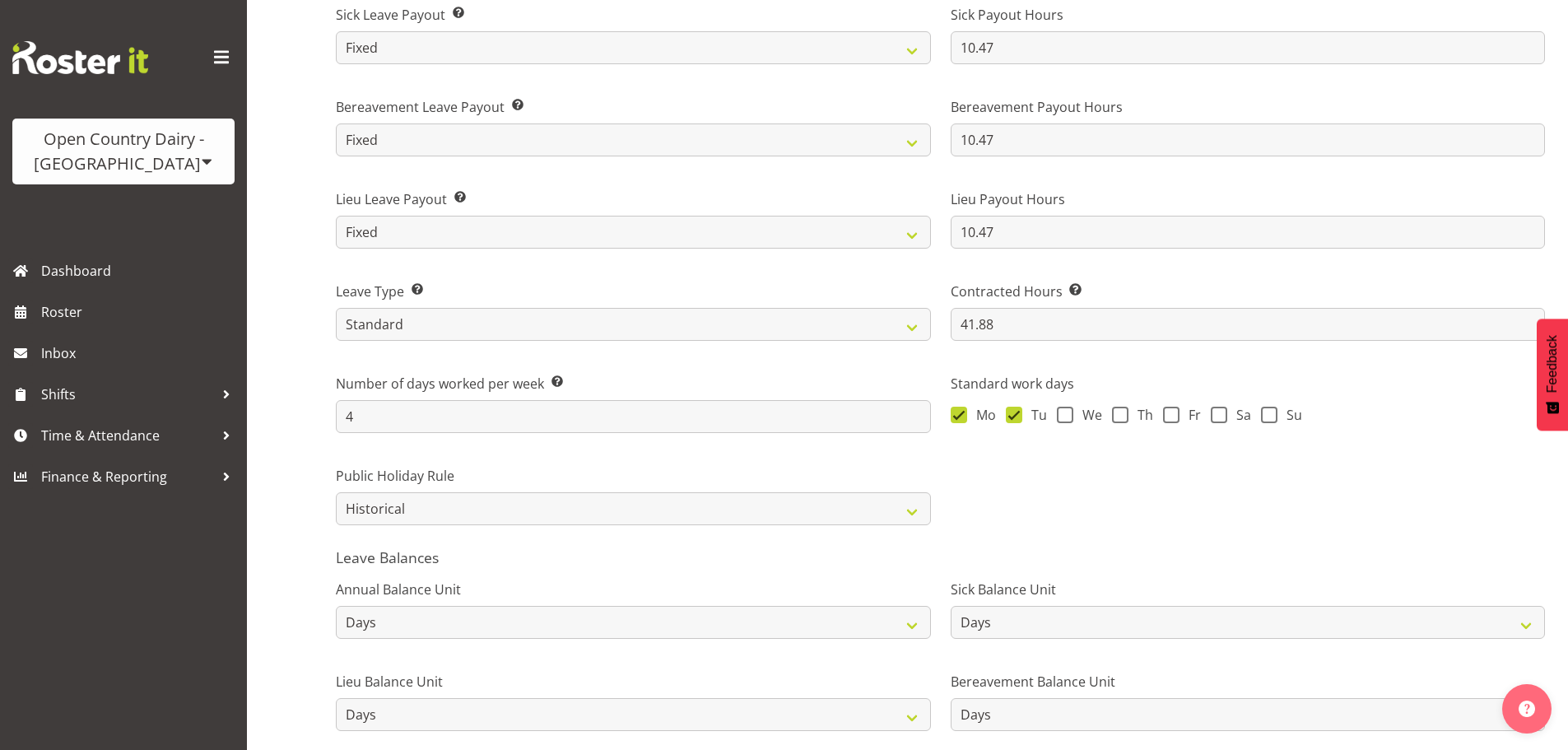
checkbox input "true"
drag, startPoint x: 1110, startPoint y: 411, endPoint x: 1151, endPoint y: 421, distance: 42.2
click at [1124, 414] on div "Mo Tu We Th Fr Sa Su" at bounding box center [1248, 417] width 595 height 21
click at [1183, 417] on span "Fr" at bounding box center [1190, 414] width 21 height 16
click at [1174, 417] on input "Fr" at bounding box center [1168, 414] width 11 height 11
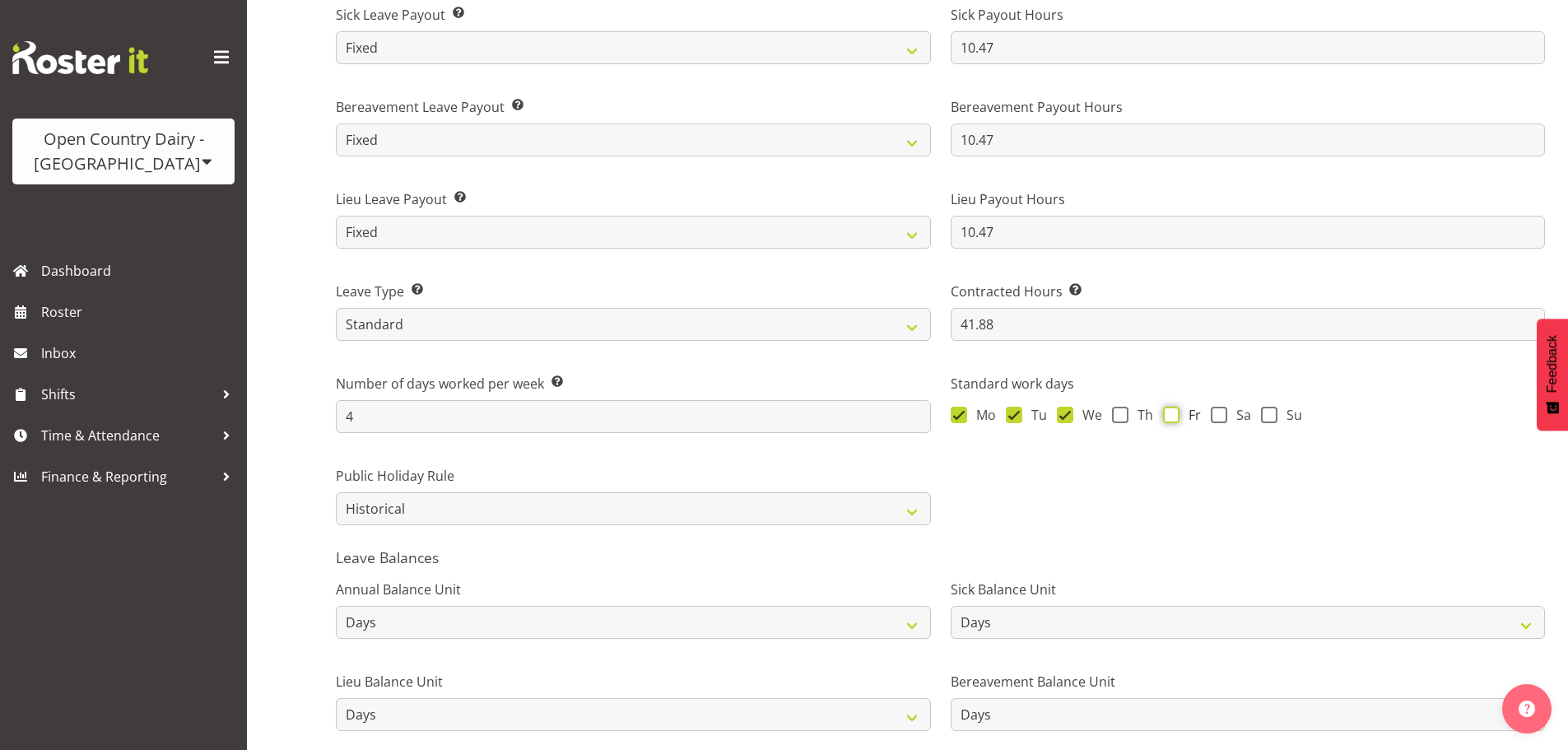
checkbox input "true"
drag, startPoint x: 1214, startPoint y: 414, endPoint x: 1147, endPoint y: 419, distance: 67.2
click at [1213, 415] on span at bounding box center [1219, 414] width 16 height 16
click at [1213, 415] on input "Sa" at bounding box center [1216, 414] width 11 height 11
checkbox input "true"
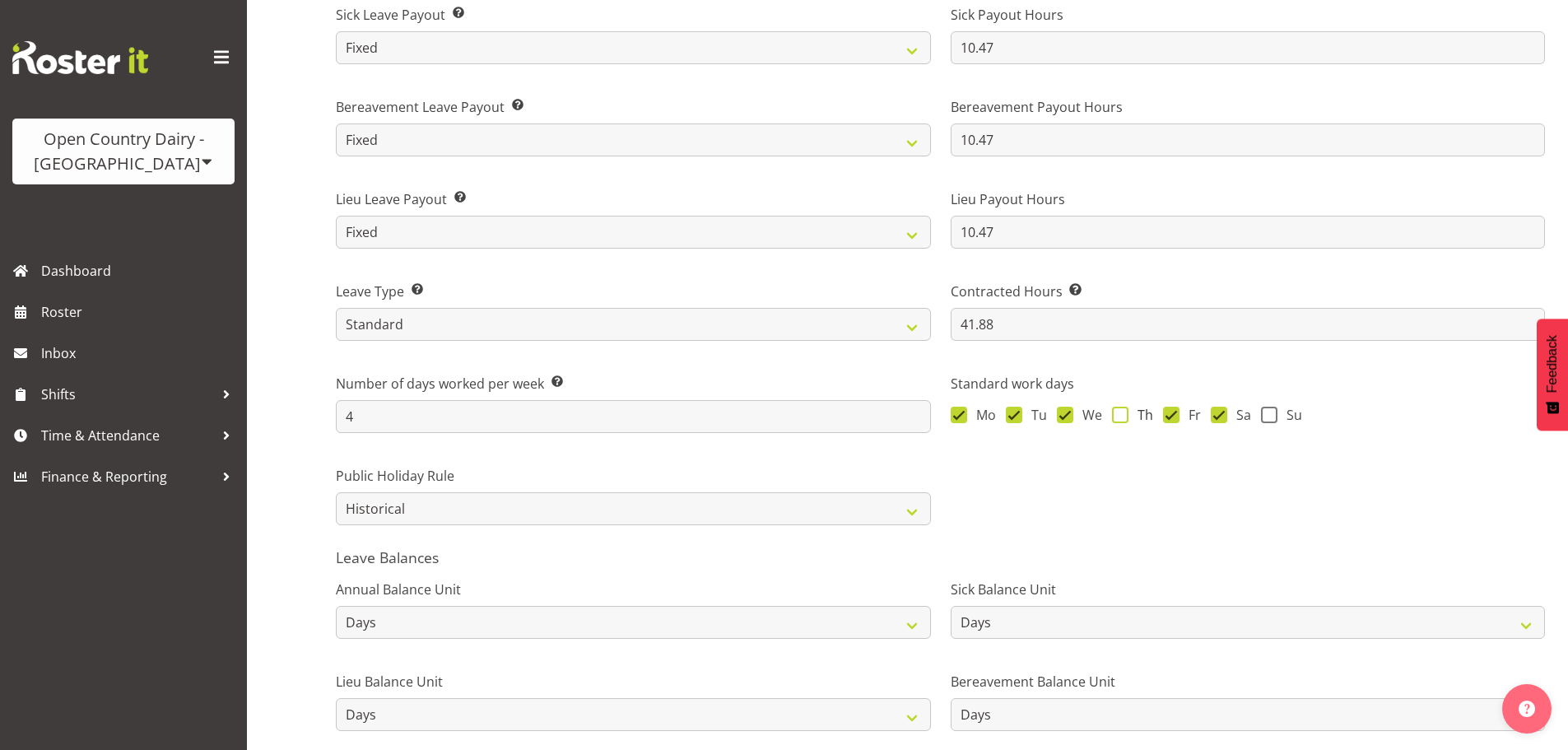
click at [1122, 413] on span at bounding box center [1120, 414] width 16 height 16
click at [1122, 413] on input "Th" at bounding box center [1117, 414] width 11 height 11
checkbox input "true"
drag, startPoint x: 1261, startPoint y: 412, endPoint x: 1236, endPoint y: 424, distance: 27.7
click at [1263, 412] on span at bounding box center [1269, 414] width 16 height 16
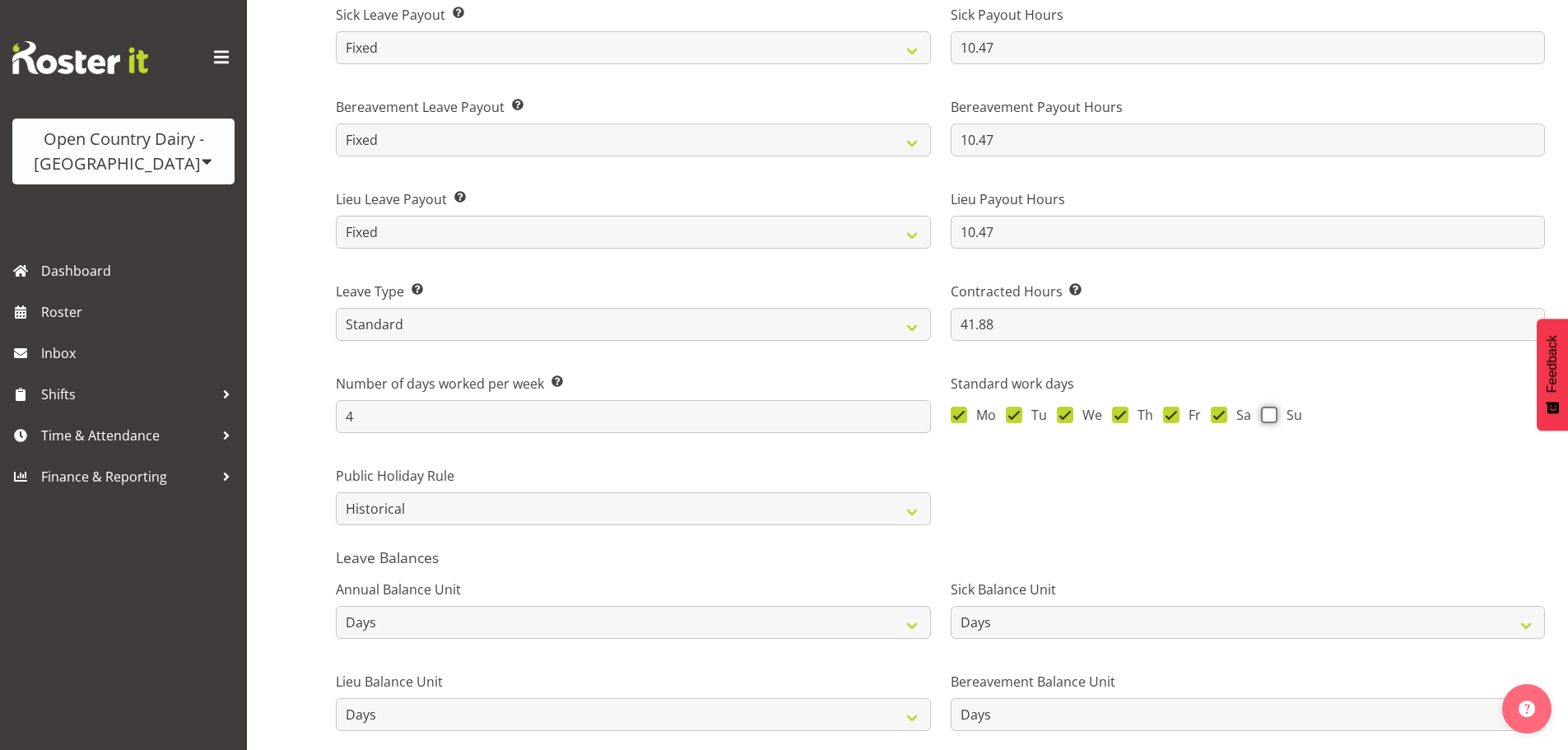
click at [1263, 412] on input "Su" at bounding box center [1266, 414] width 11 height 11
checkbox input "true"
click at [412, 324] on select "Standard History Payout Roster Roster - Fixed" at bounding box center [633, 324] width 595 height 33
select select "roster_fixed"
click at [336, 307] on select "Standard History Payout Roster Roster - Fixed" at bounding box center [633, 324] width 595 height 33
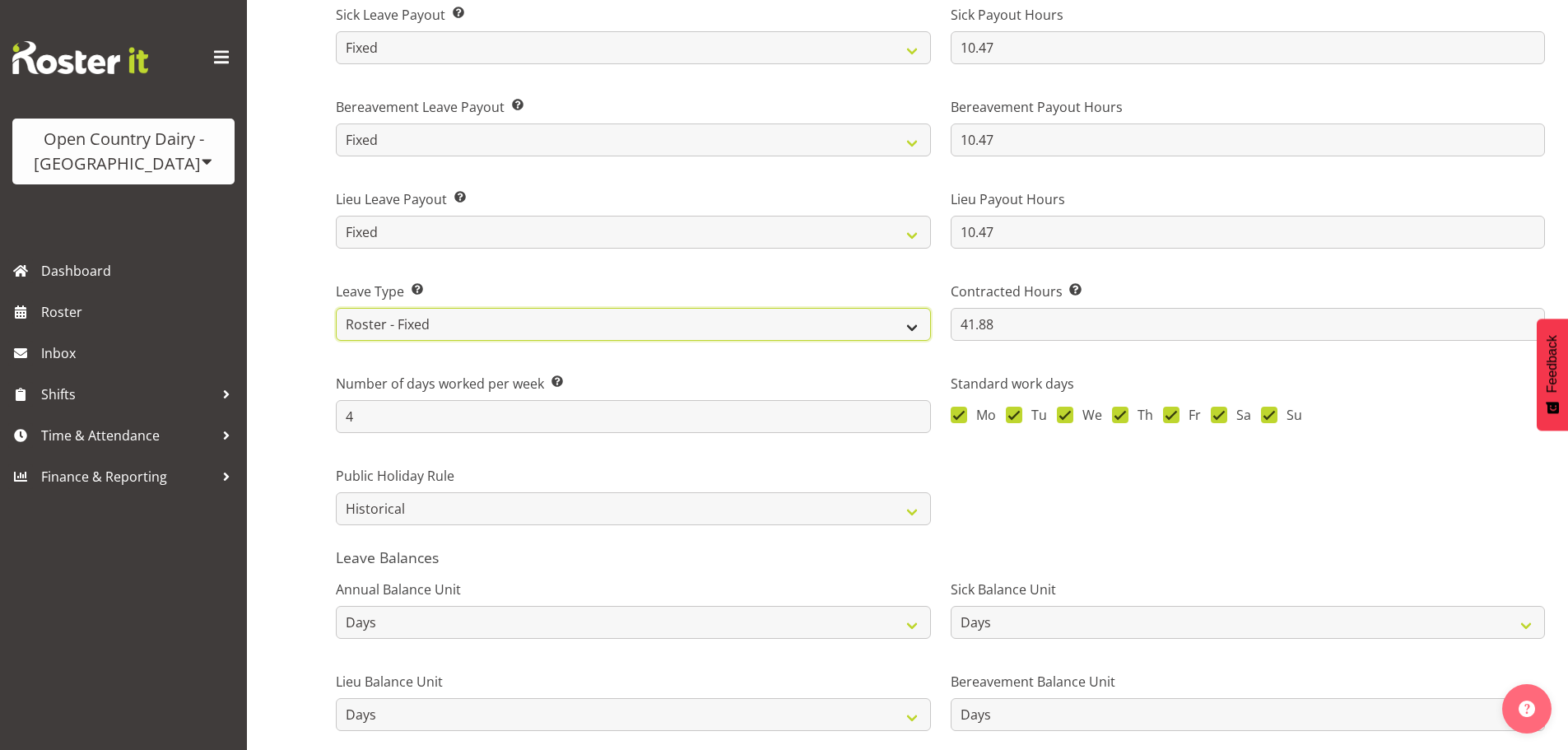
type input "41.88"
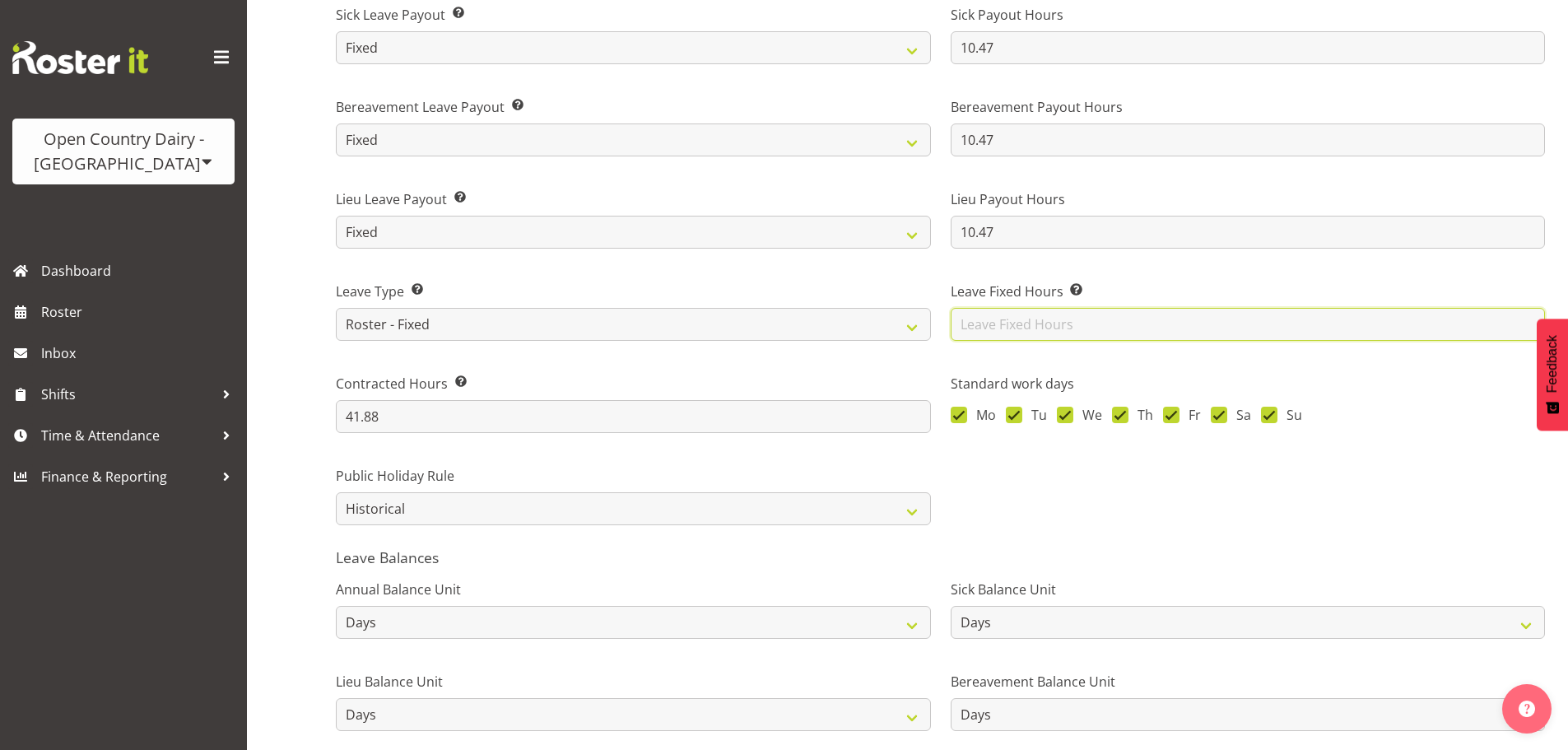
click at [1008, 324] on input "text" at bounding box center [1248, 324] width 595 height 33
type input "10.47"
drag, startPoint x: 1039, startPoint y: 503, endPoint x: 435, endPoint y: 546, distance: 605.5
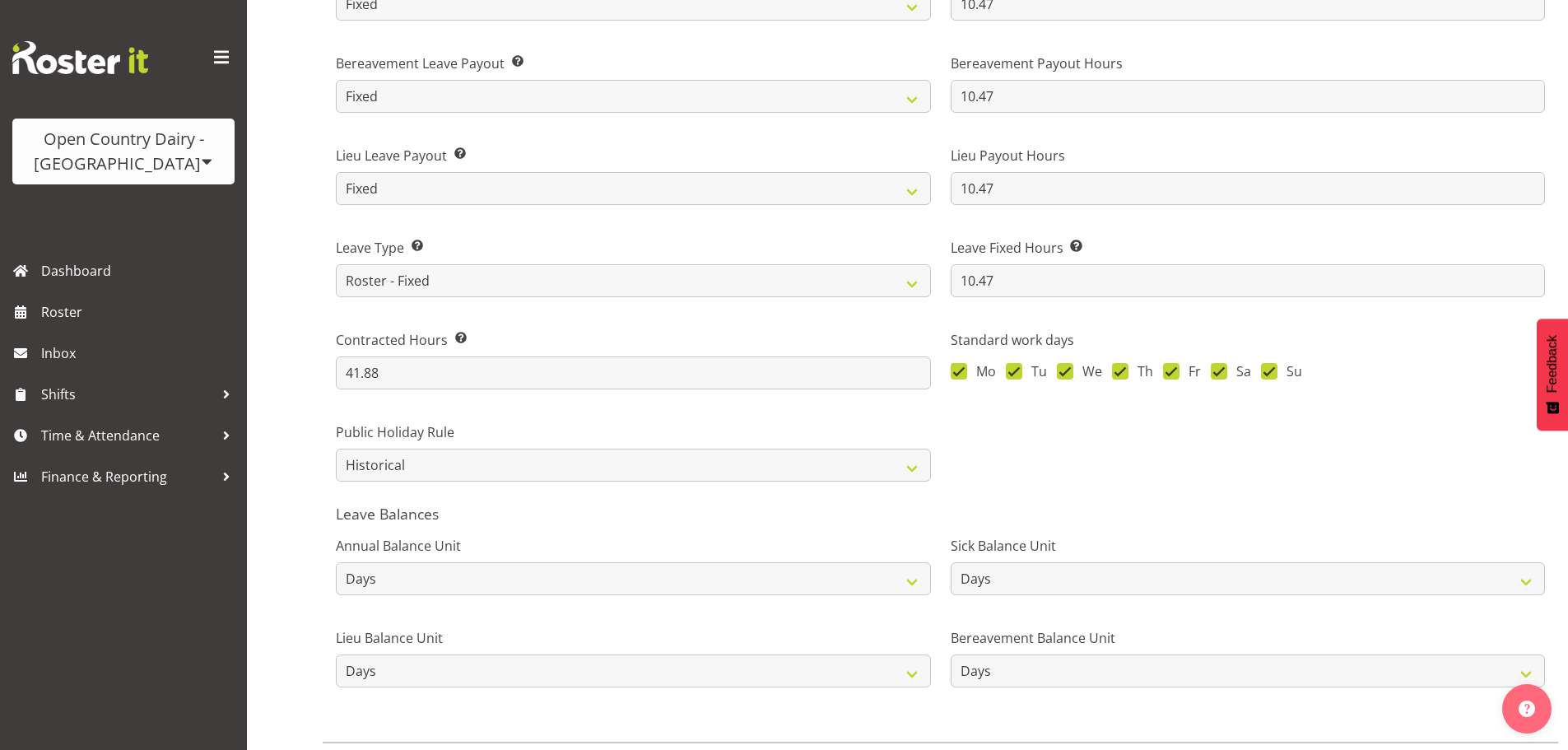
scroll to position [1235, 0]
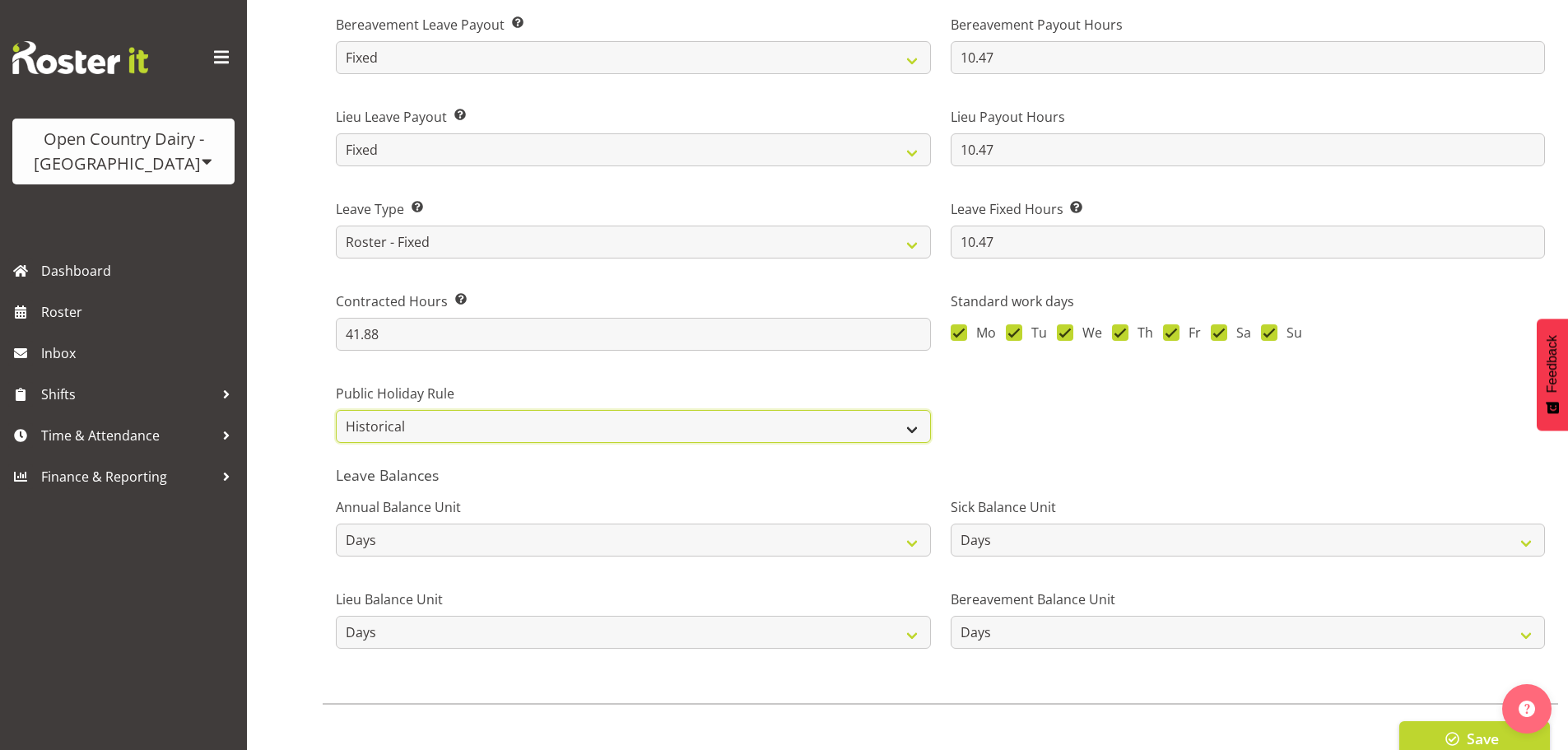
click at [441, 436] on select "Roster Always Pay Never Pay Historical Roster-Fixed" at bounding box center [633, 426] width 595 height 33
select select "roster_fixed"
click at [336, 410] on select "Roster Always Pay Never Pay Historical Roster-Fixed" at bounding box center [633, 426] width 595 height 33
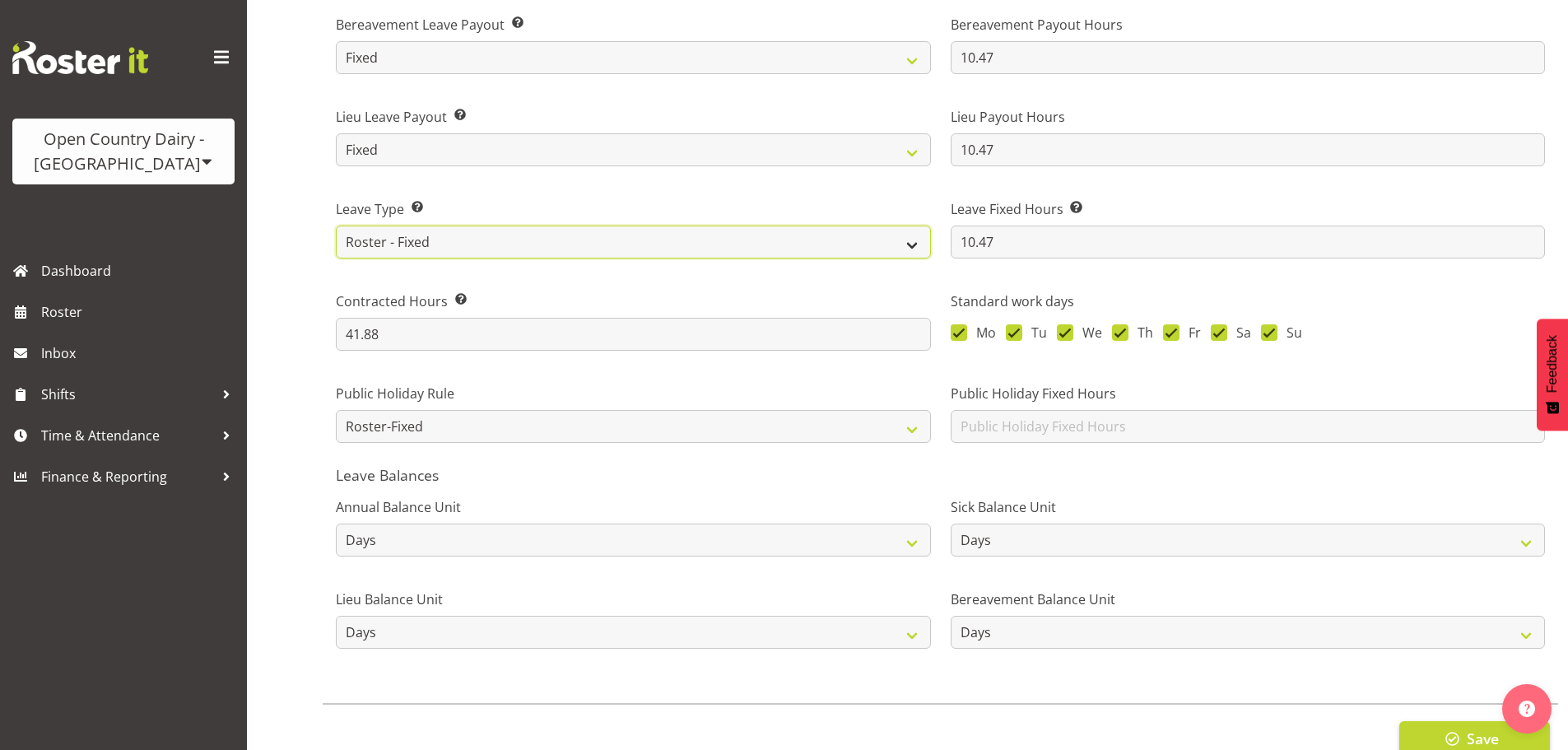
click at [419, 251] on select "Standard History Payout Roster Roster - Fixed" at bounding box center [633, 242] width 595 height 33
select select "standard"
click at [336, 226] on select "Standard History Payout Roster Roster - Fixed" at bounding box center [633, 242] width 595 height 33
type input "4"
click at [415, 239] on select "Standard History Payout Roster Roster - Fixed" at bounding box center [633, 242] width 595 height 33
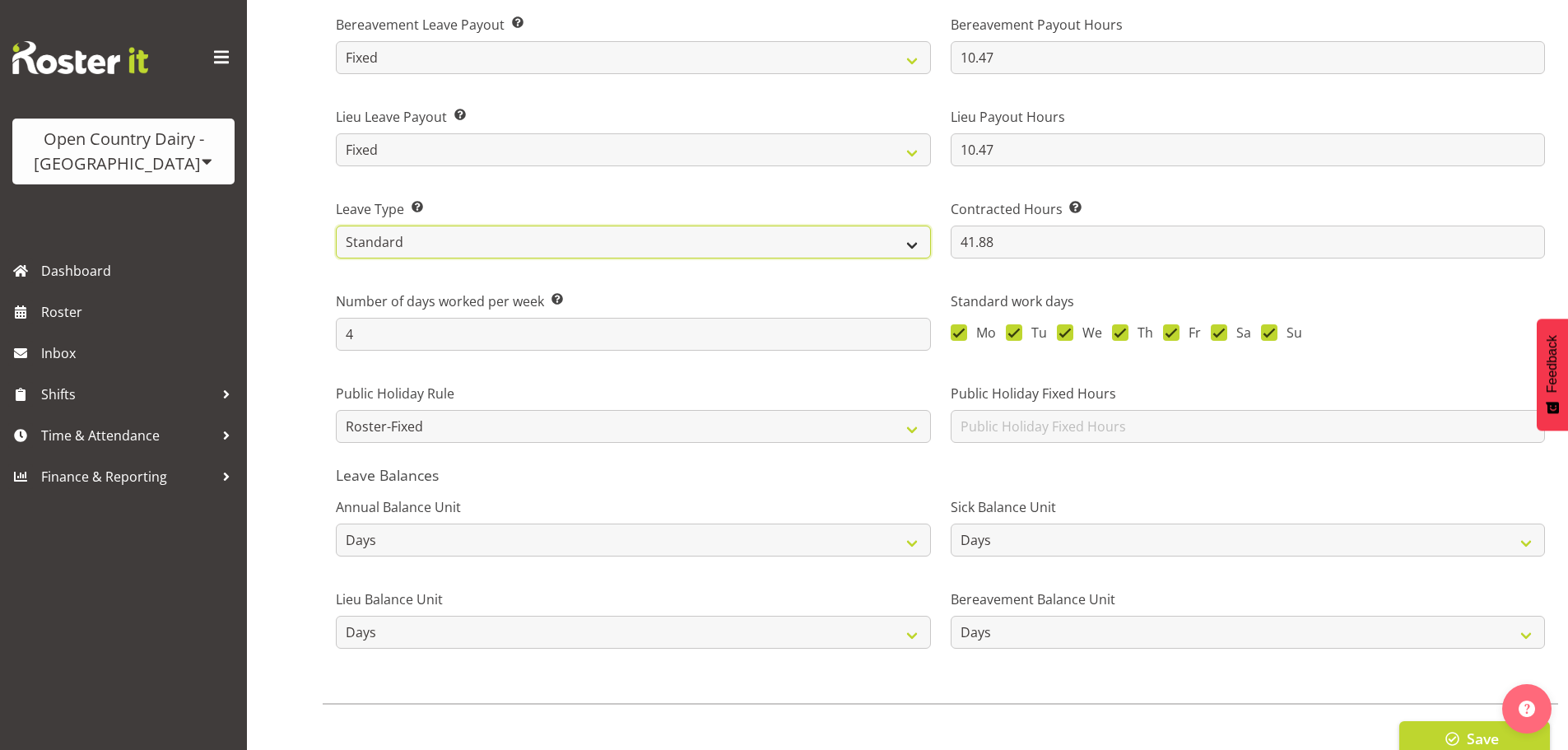
select select "roster"
click at [336, 226] on select "Standard History Payout Roster Roster - Fixed" at bounding box center [633, 242] width 595 height 33
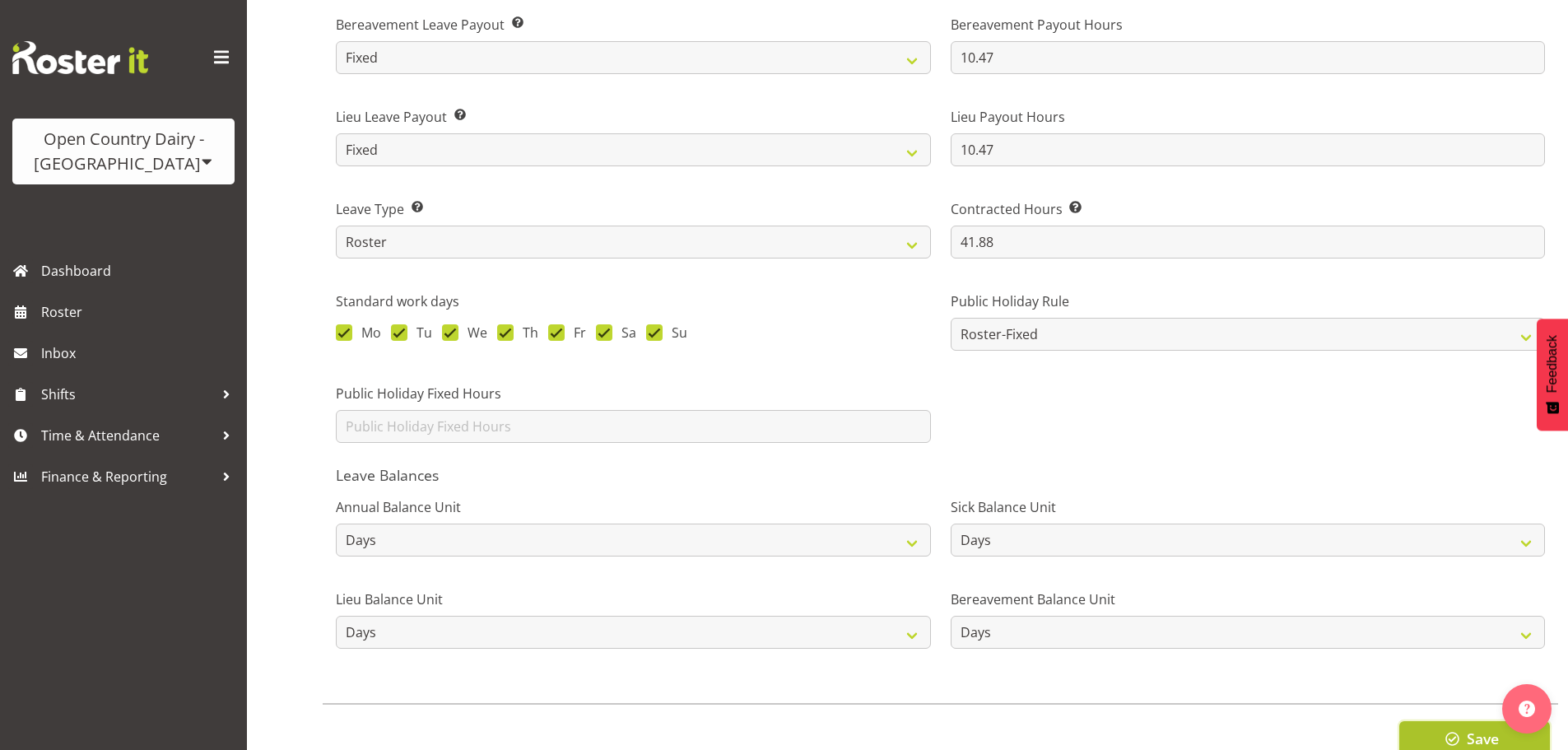
click at [1428, 733] on button "Save" at bounding box center [1475, 739] width 150 height 37
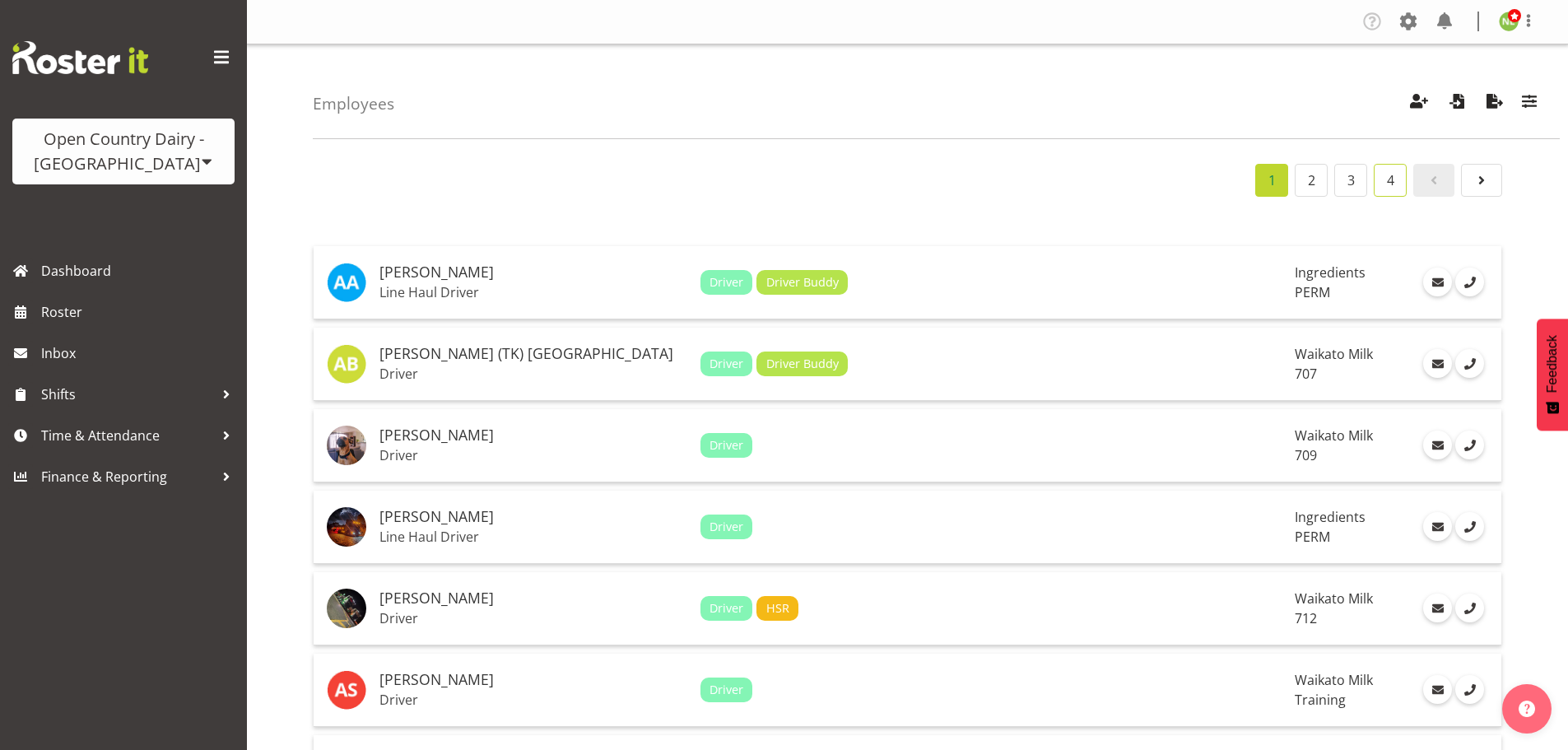
click at [1390, 180] on link "4" at bounding box center [1390, 180] width 33 height 33
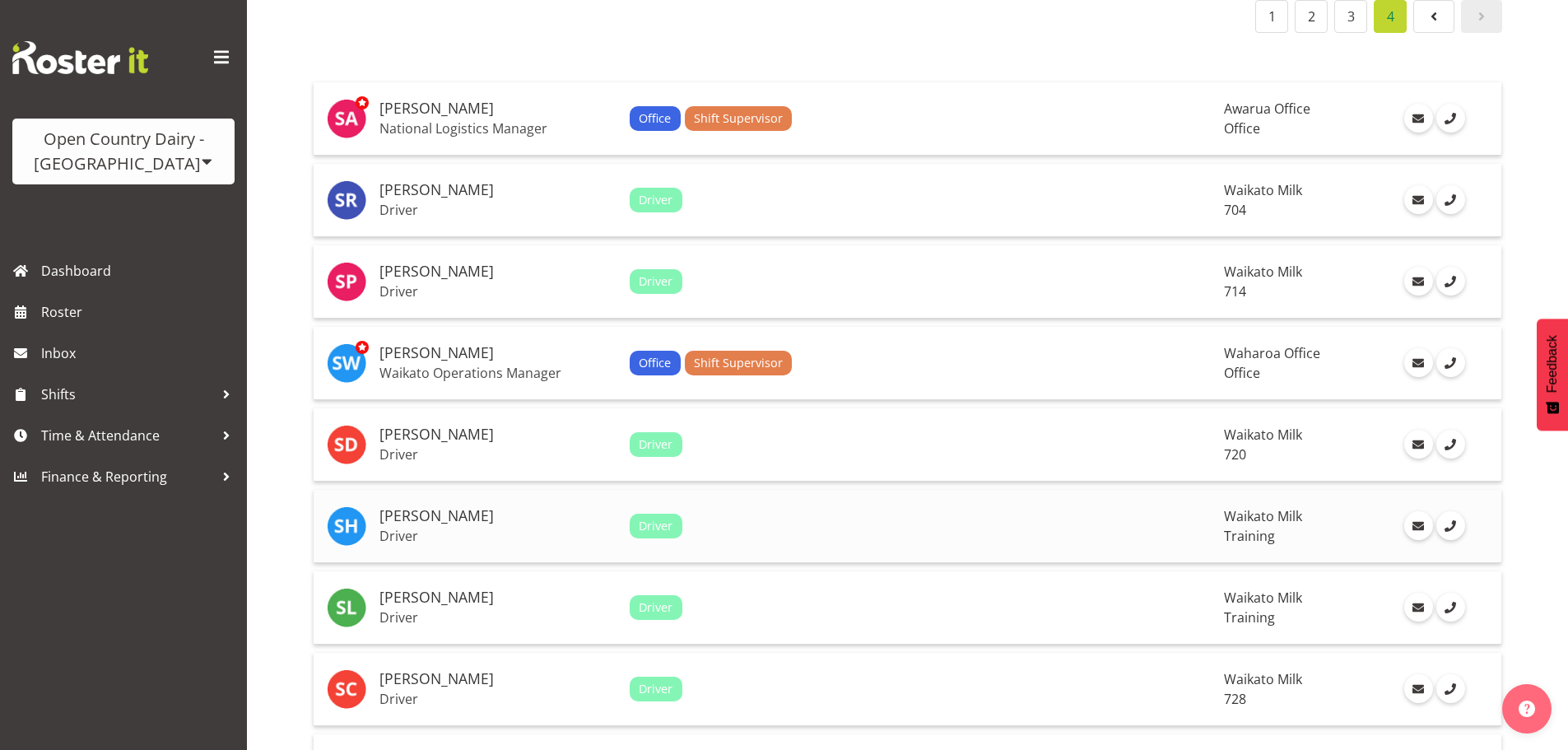
scroll to position [165, 0]
click at [440, 600] on h5 "[PERSON_NAME]" at bounding box center [498, 596] width 237 height 16
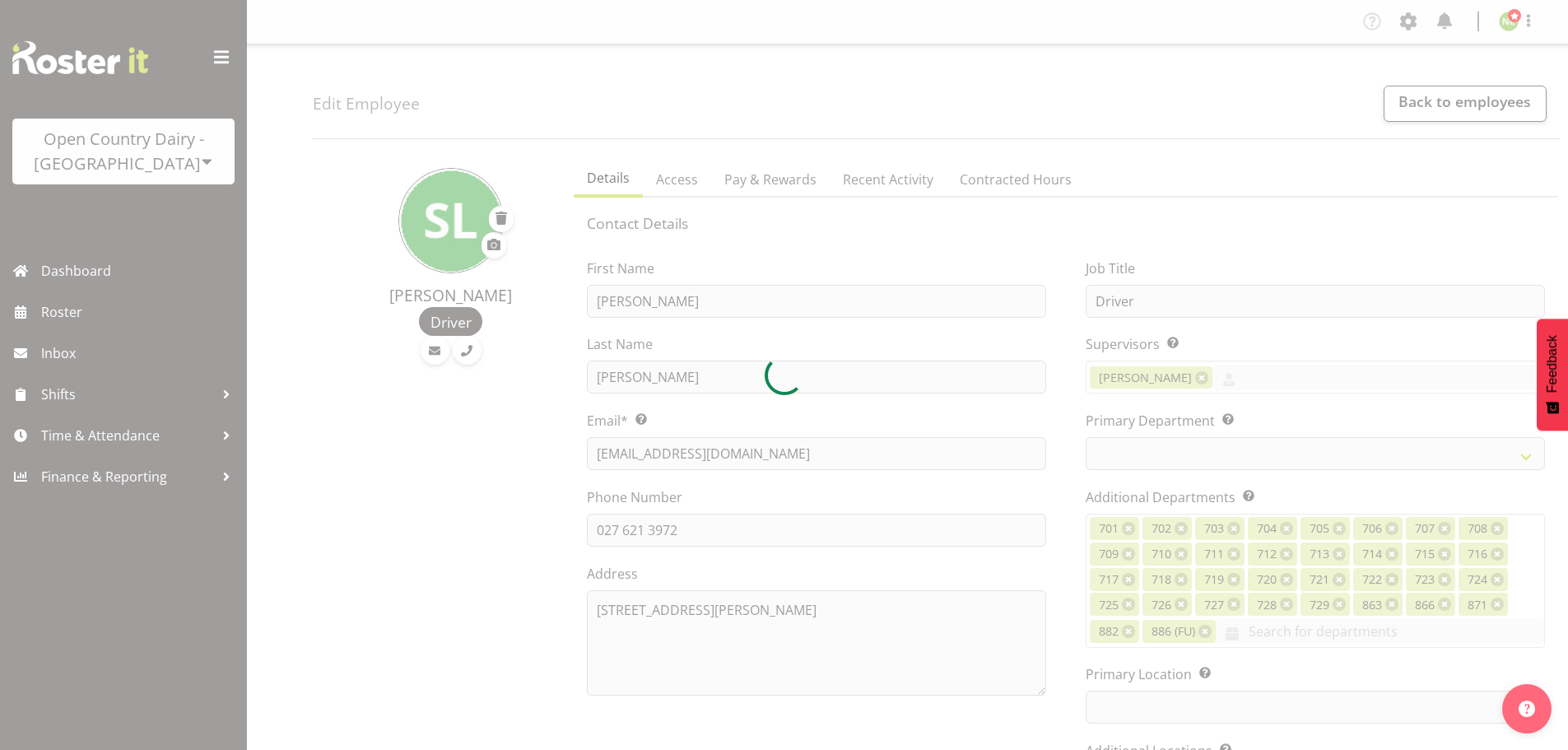
select select "TimelineWeek"
select select
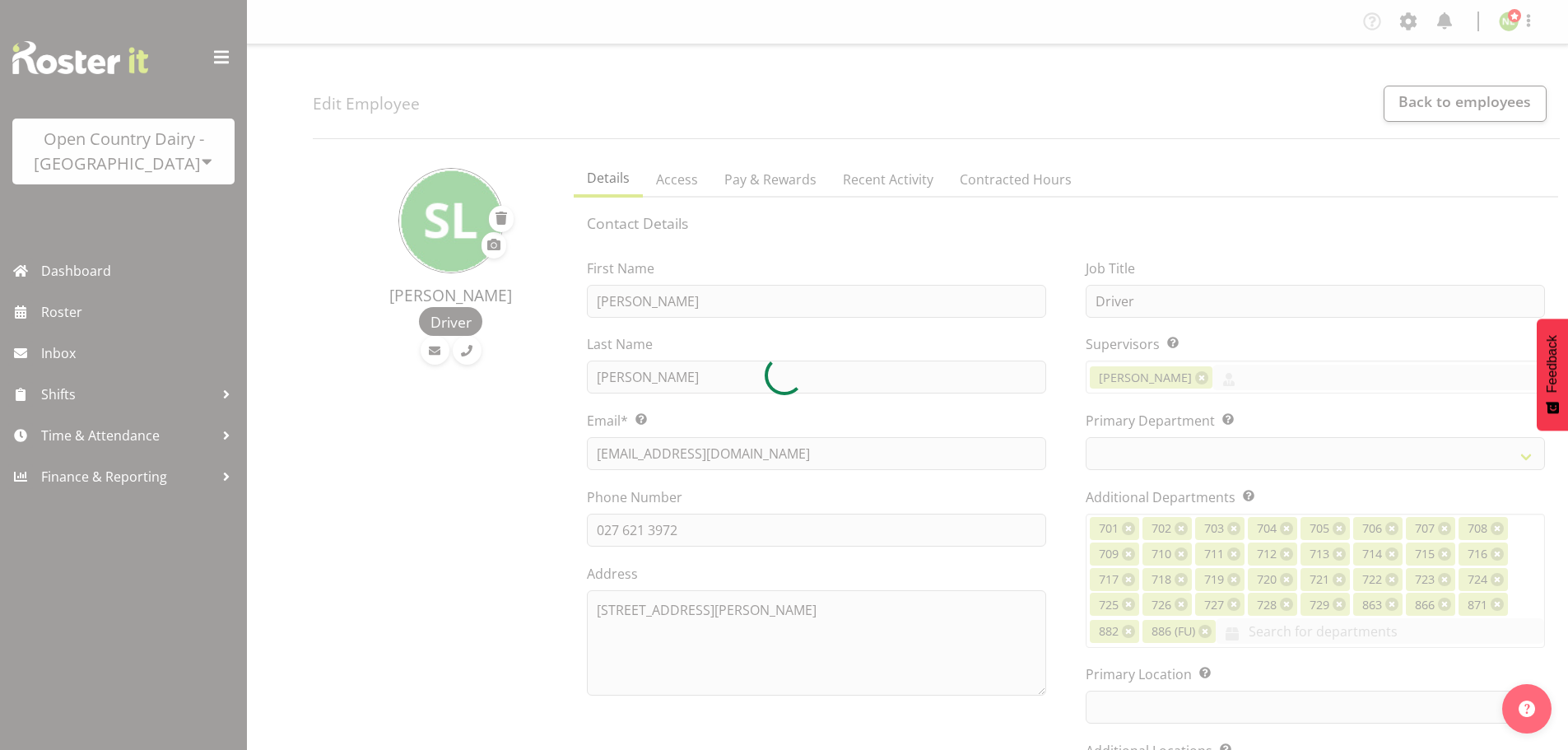
select select
select select "1054"
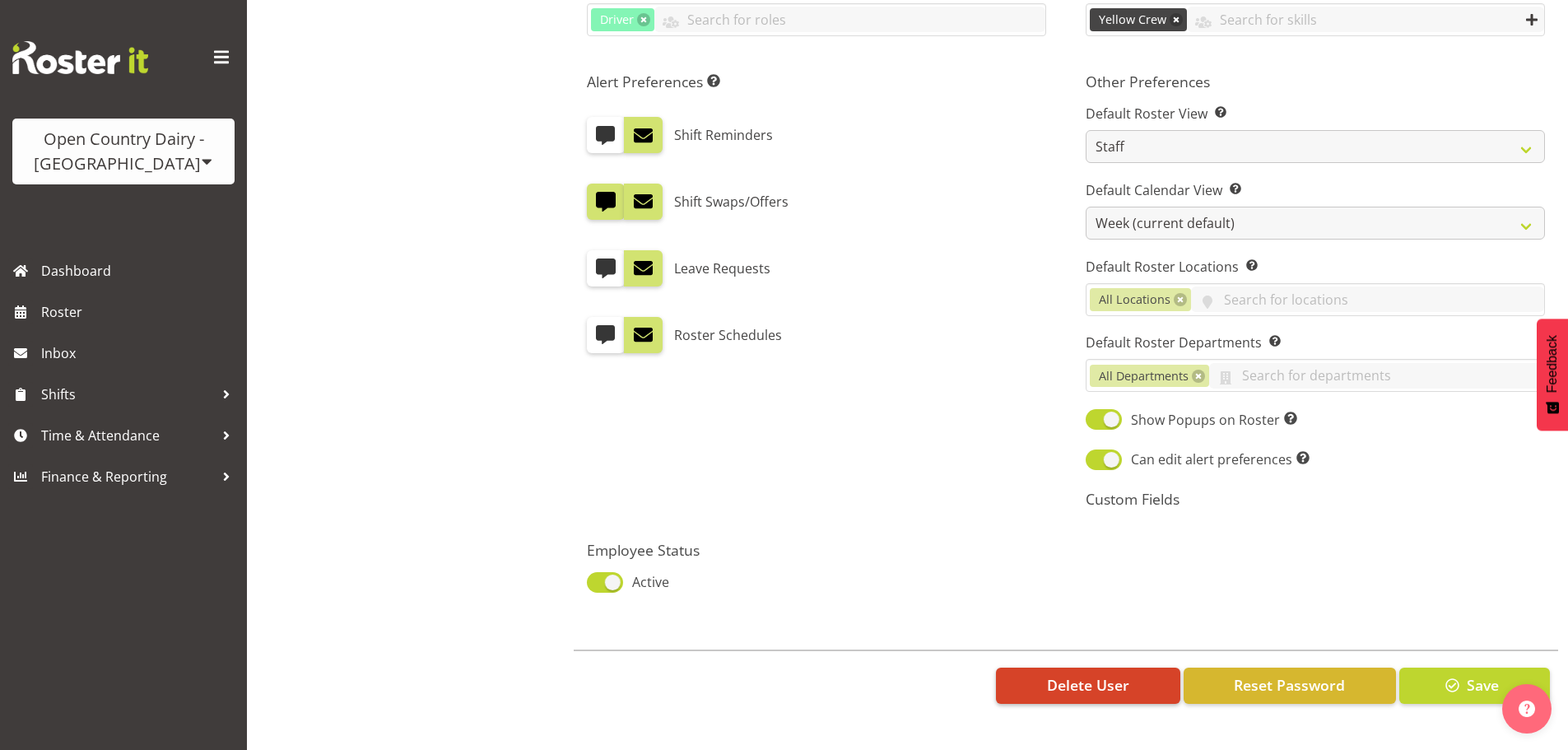
scroll to position [940, 0]
click at [1293, 674] on span "Reset Password" at bounding box center [1289, 685] width 111 height 21
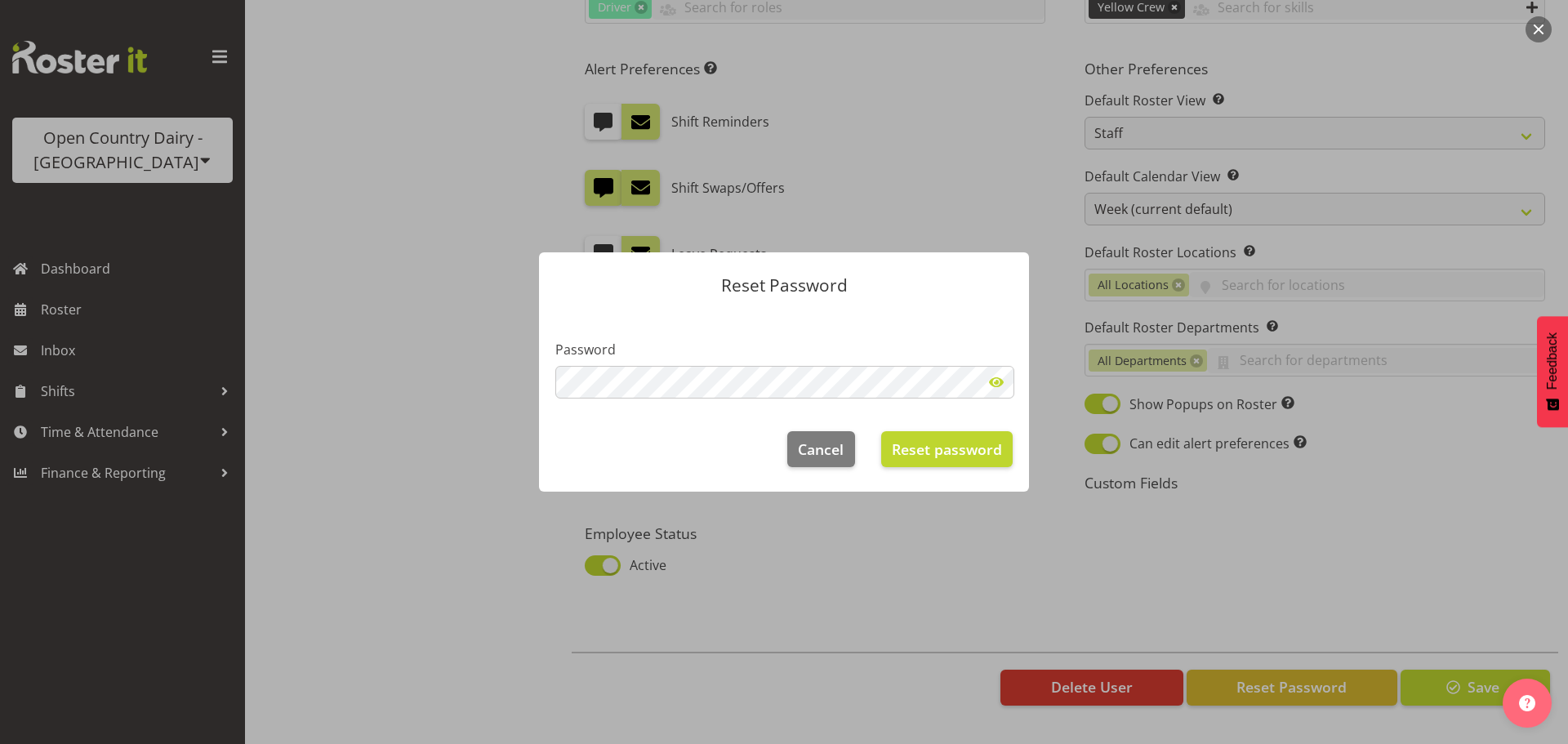
click at [1000, 383] on span at bounding box center [996, 382] width 33 height 33
click at [904, 324] on section "Password" at bounding box center [784, 362] width 490 height 104
click at [946, 447] on span "Reset password" at bounding box center [946, 448] width 110 height 21
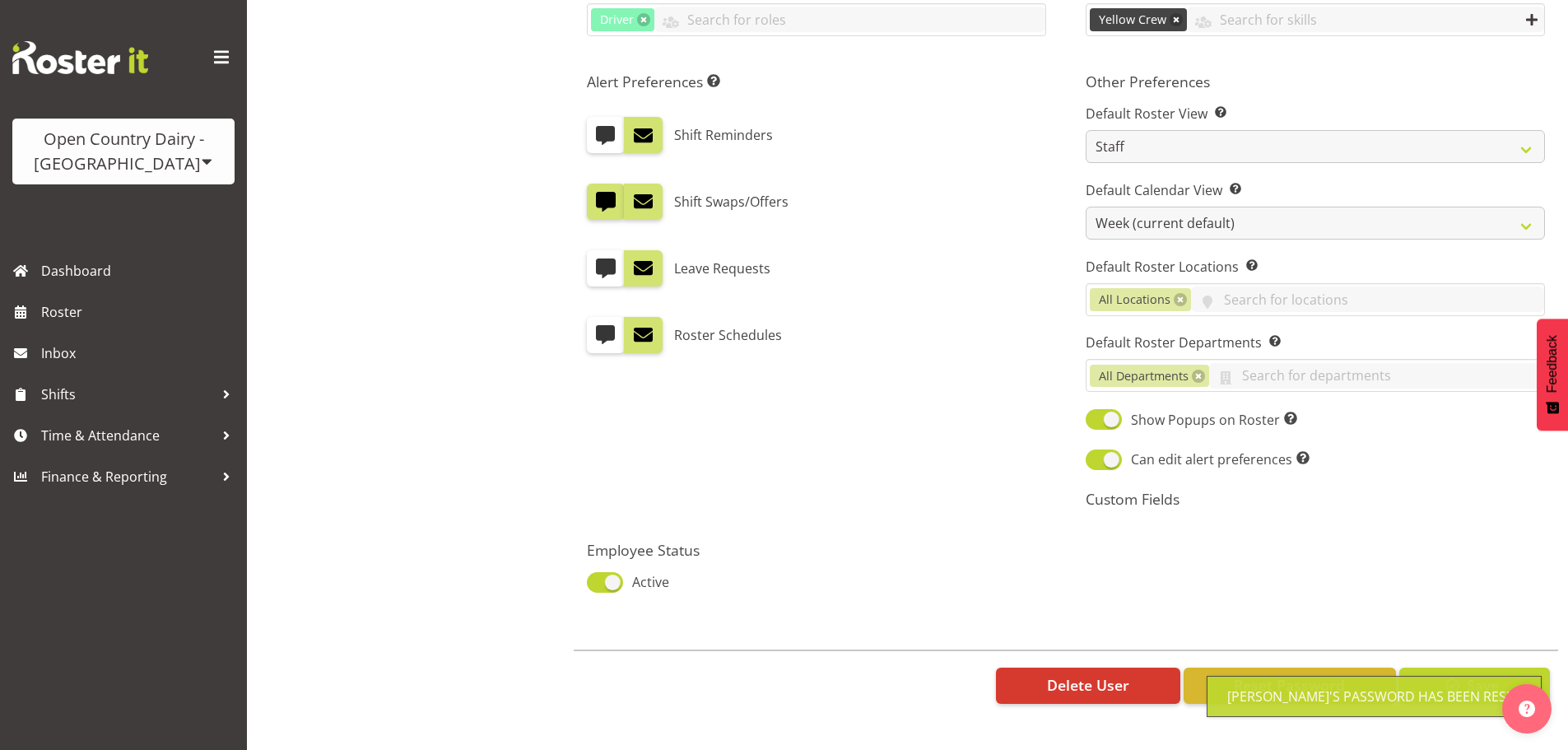
scroll to position [920, 0]
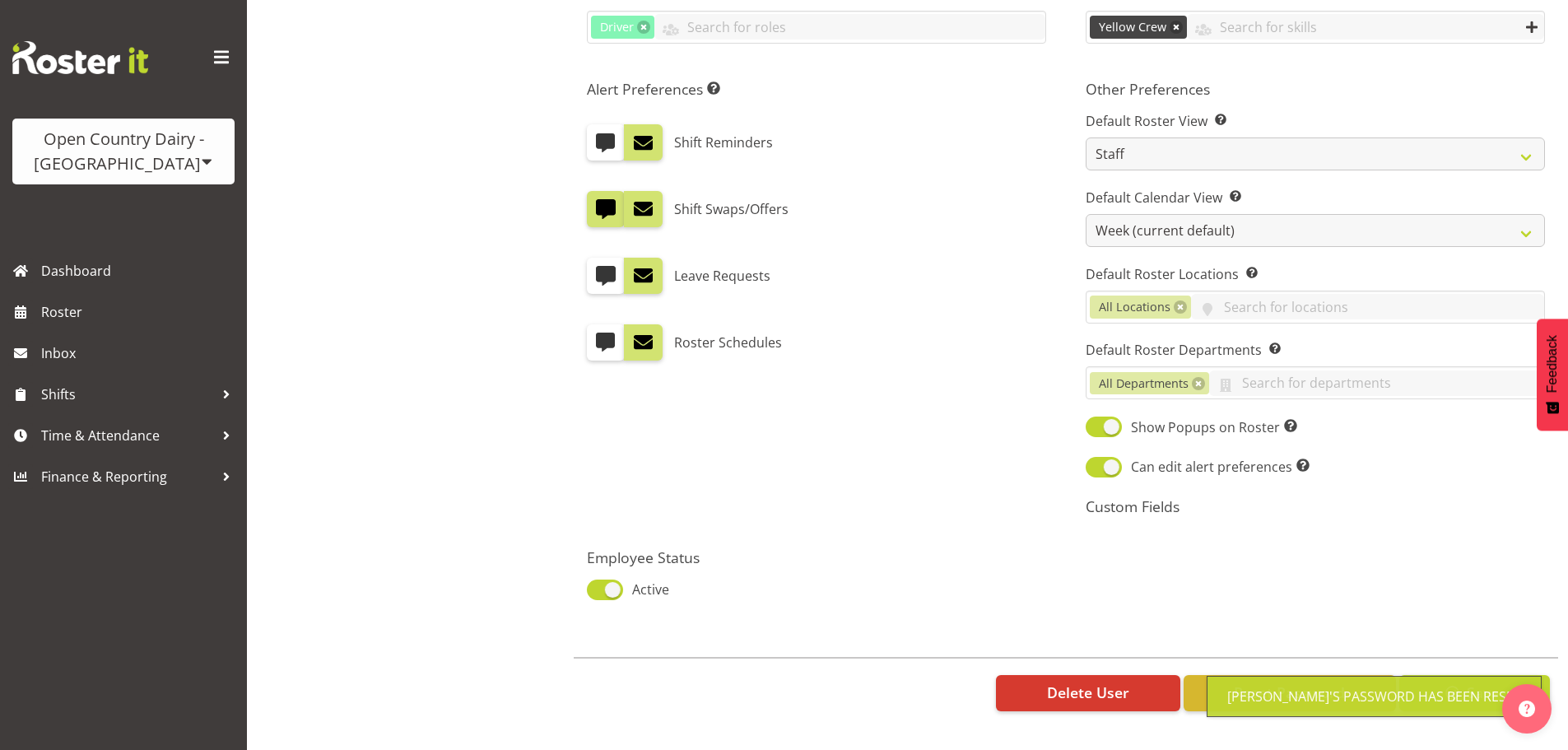
select select "763"
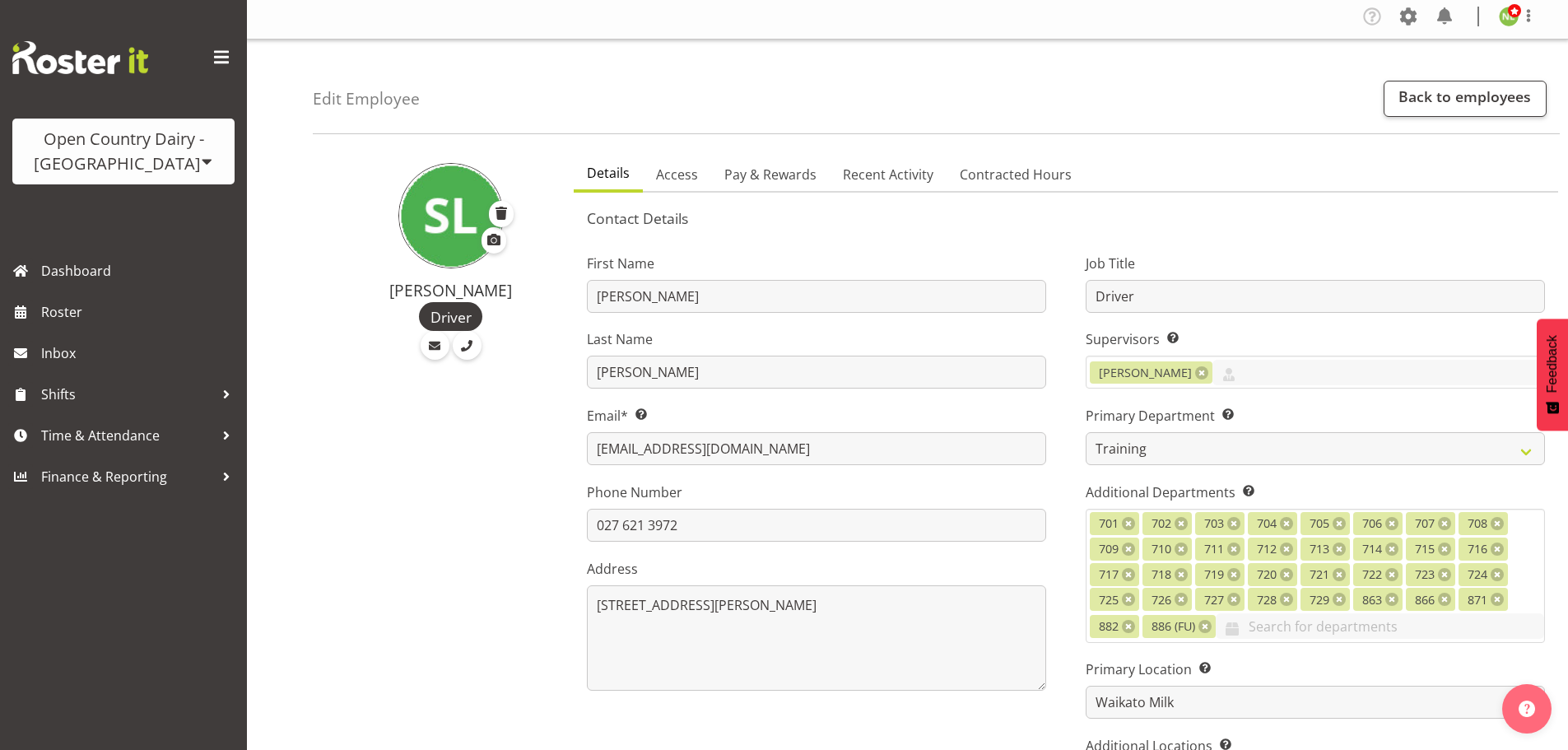
scroll to position [0, 0]
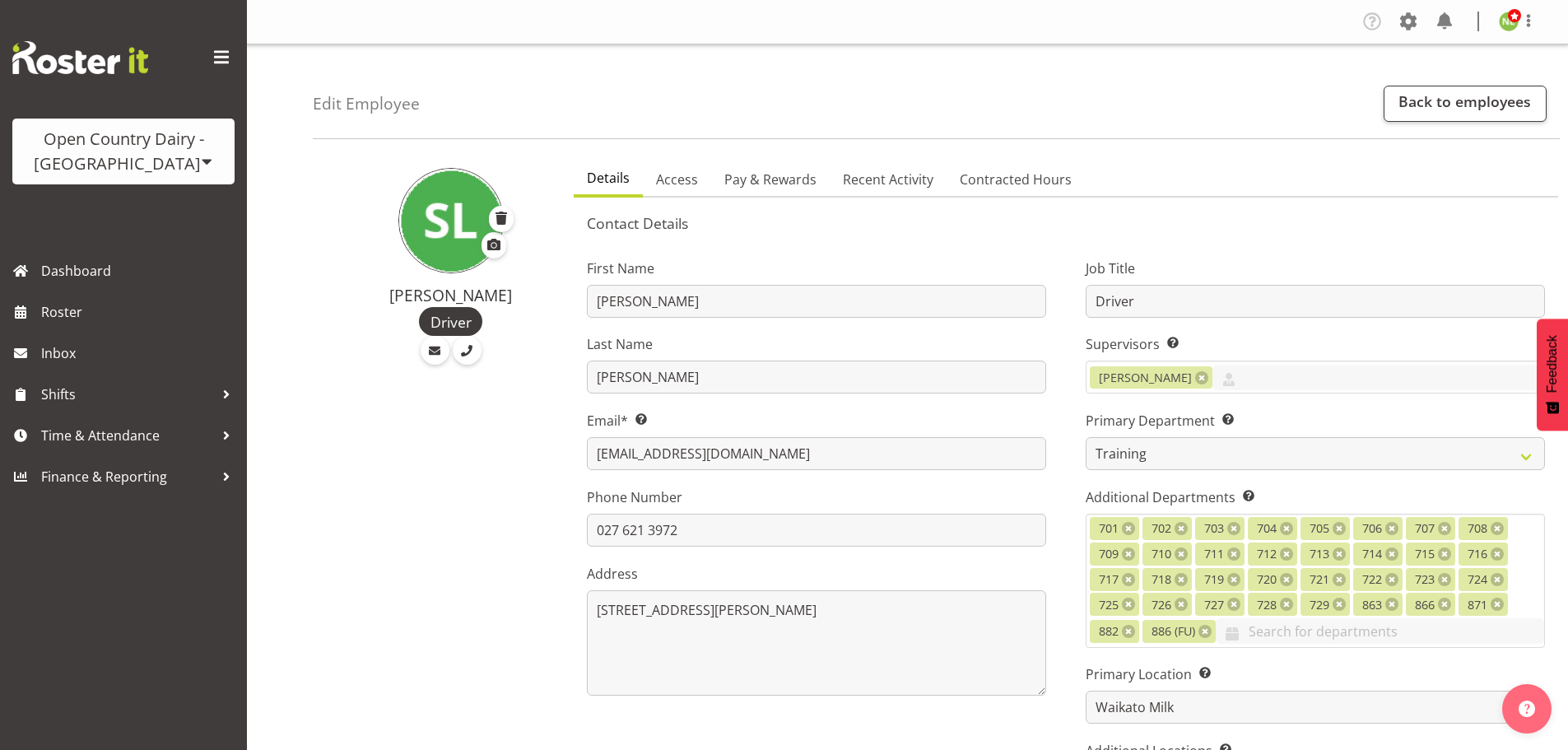
click at [1041, 173] on span "Contracted Hours" at bounding box center [1016, 179] width 112 height 20
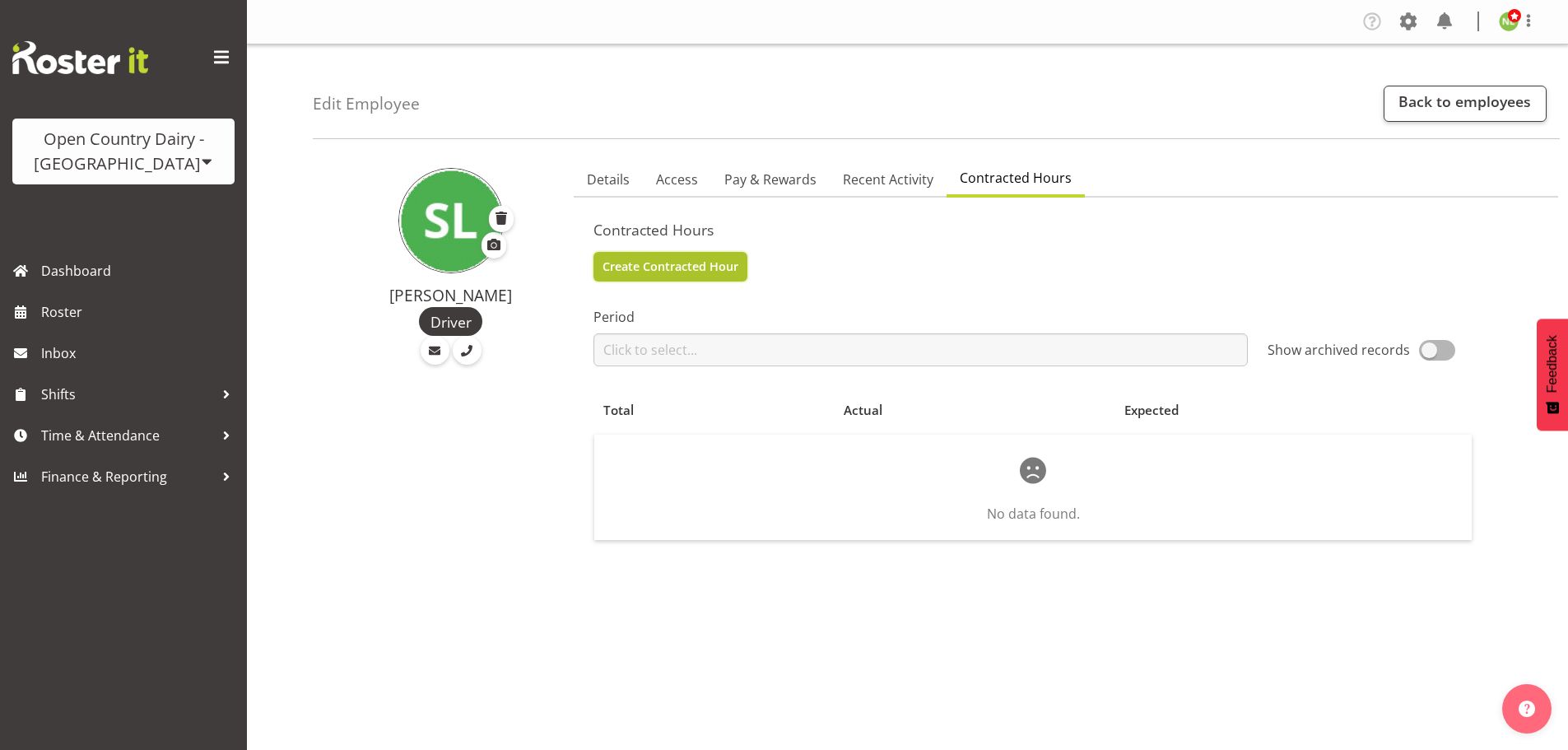
click at [646, 263] on span "Create Contracted Hour" at bounding box center [670, 266] width 136 height 18
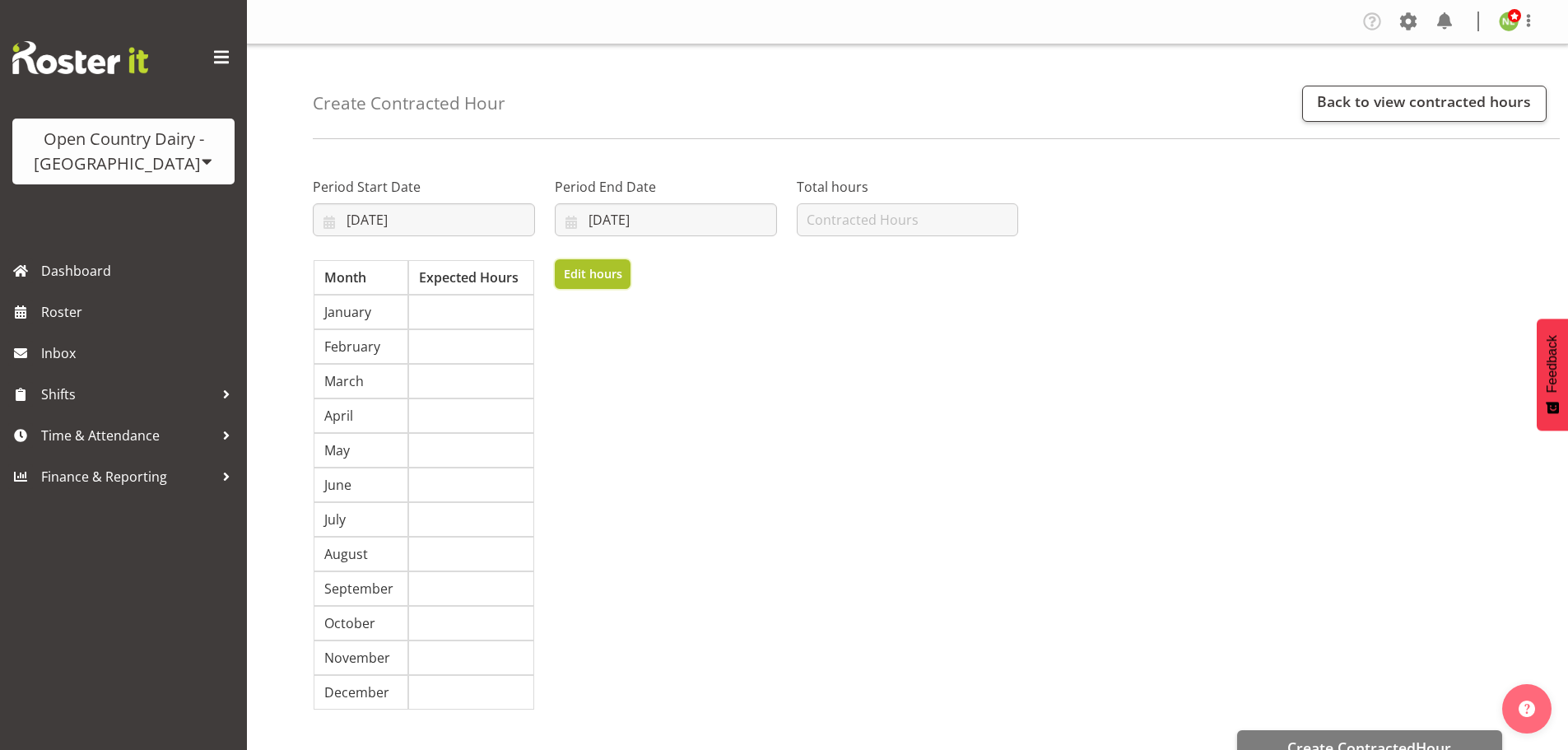
click at [589, 277] on span "Edit hours" at bounding box center [593, 273] width 59 height 18
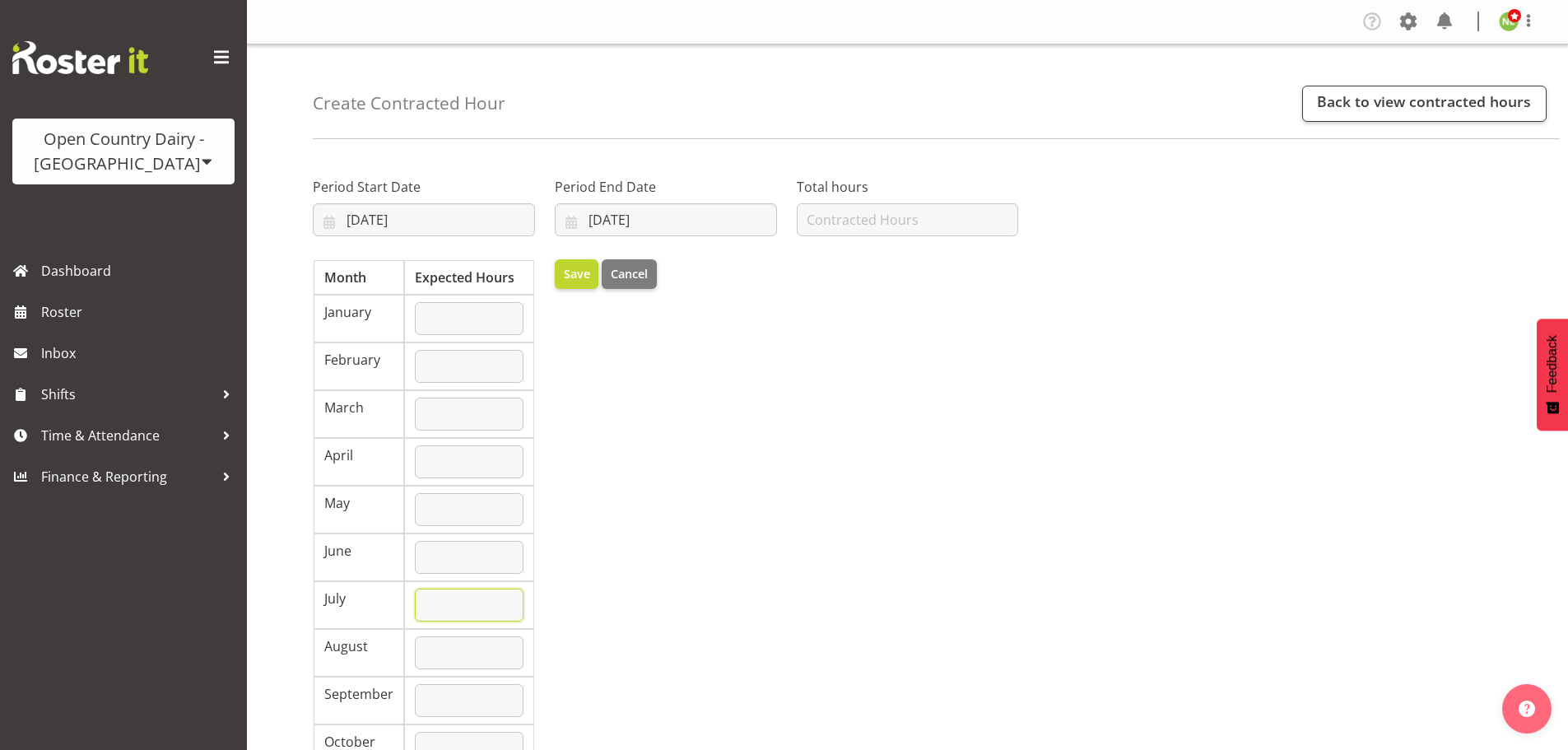
click at [438, 602] on input "number" at bounding box center [469, 605] width 109 height 33
type input "1571"
click at [363, 218] on input "17/09/2025" at bounding box center [424, 219] width 223 height 33
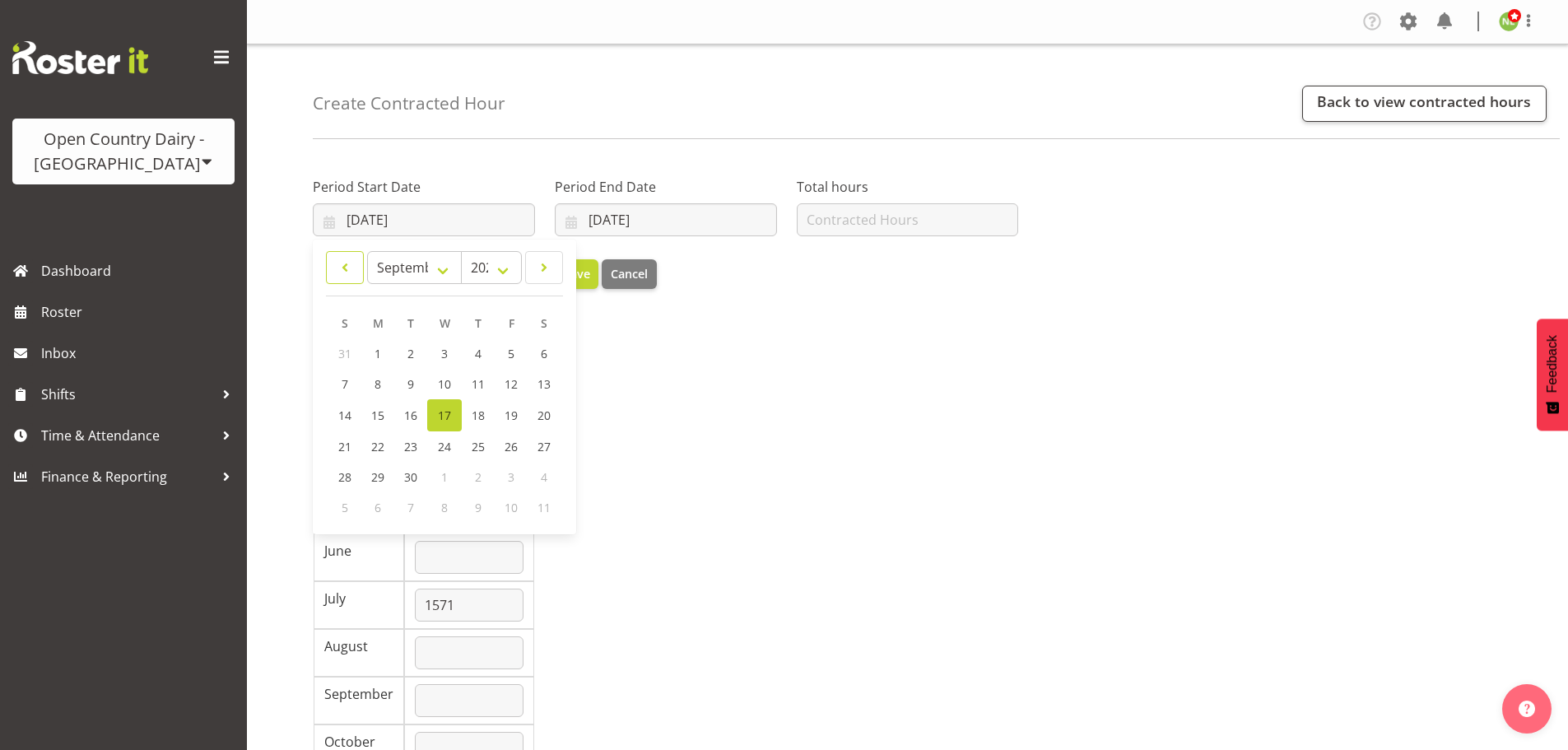
click at [351, 269] on span at bounding box center [344, 267] width 16 height 20
select select "6"
click at [375, 445] on span "21" at bounding box center [379, 445] width 14 height 15
type input "21/07/2025"
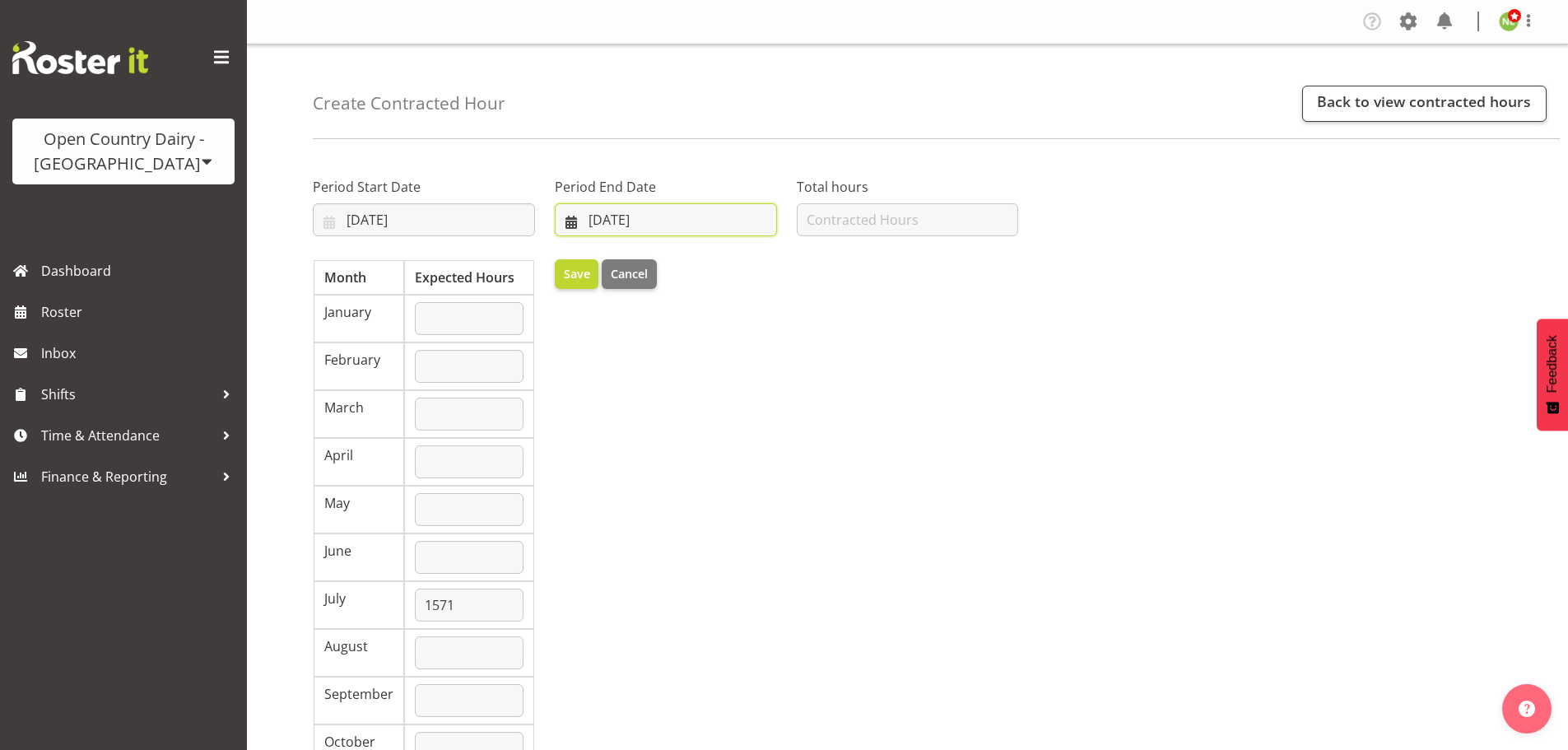
click at [623, 216] on input "17/09/2025" at bounding box center [666, 219] width 223 height 33
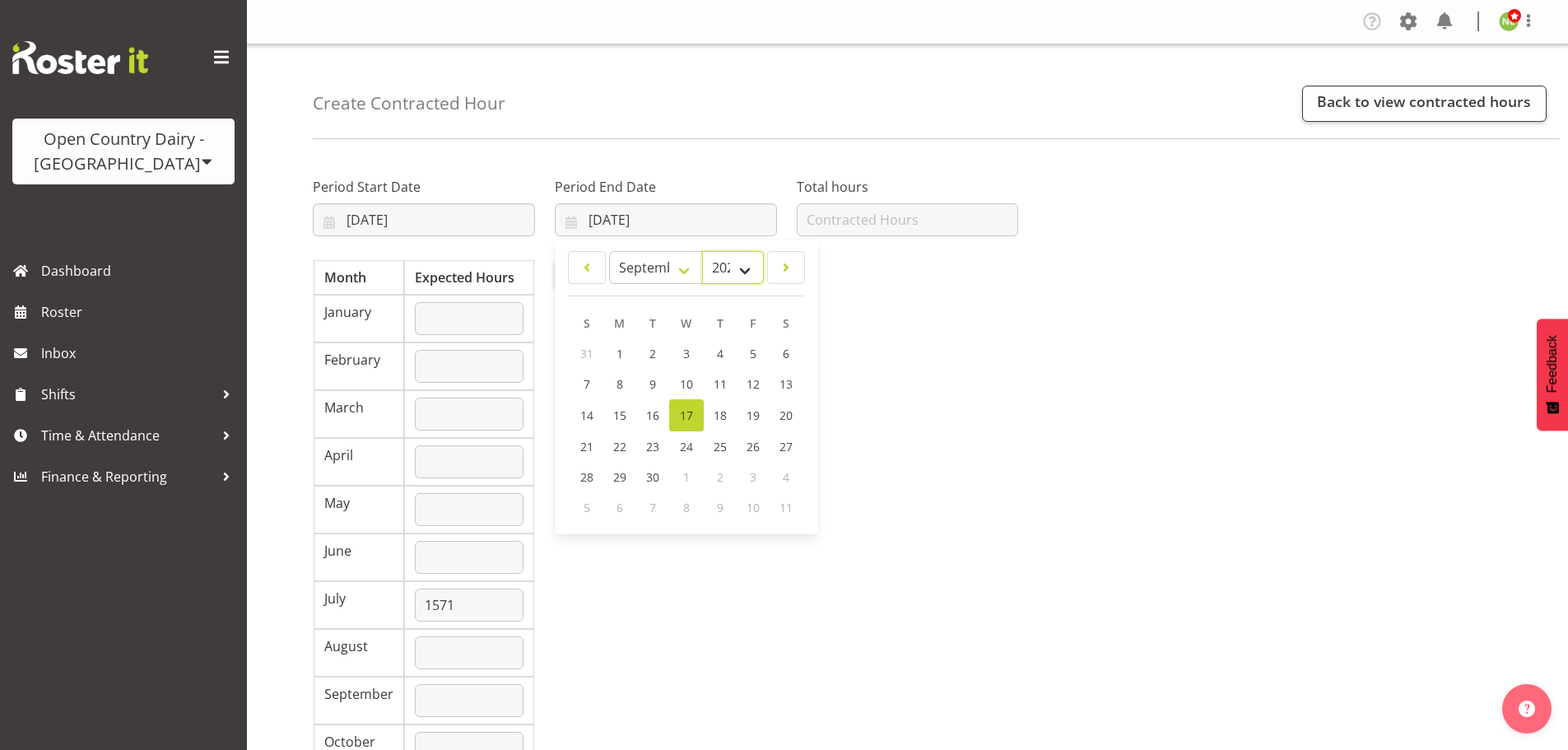
click at [753, 275] on select "2035 2034 2033 2032 2031 2030 2029 2028 2027 2026 2025 2024 2023 2022 2021 2020…" at bounding box center [733, 268] width 61 height 33
select select "2026"
click at [702, 251] on select "2035 2034 2033 2032 2031 2030 2029 2028 2027 2026 2025 2024 2023 2022 2021 2020…" at bounding box center [733, 268] width 61 height 33
click at [683, 271] on select "January February March April May June July August September October November De…" at bounding box center [656, 268] width 94 height 33
select select "6"
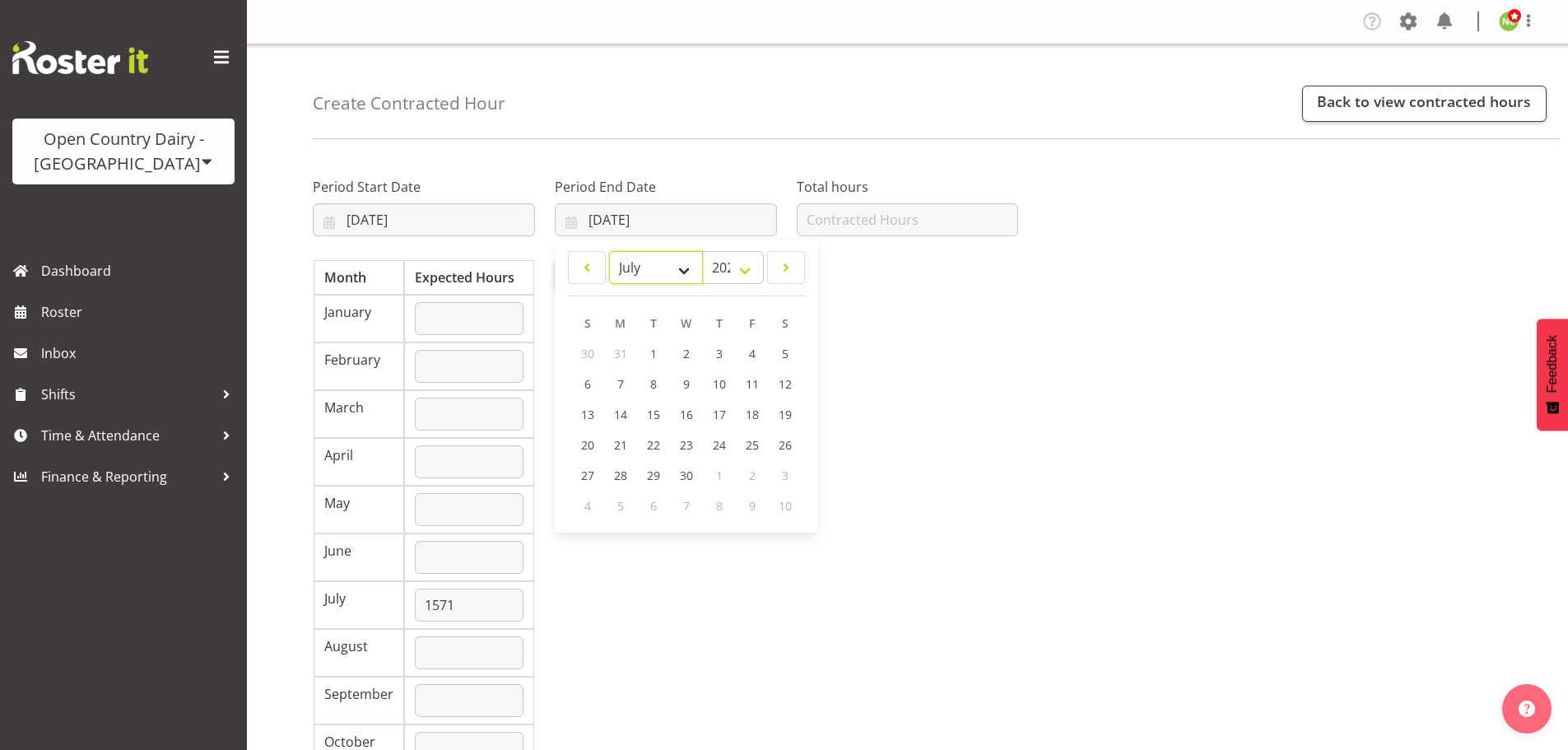
click at [609, 251] on select "January February March April May June July August September October November De…" at bounding box center [656, 268] width 94 height 33
click at [619, 442] on span "20" at bounding box center [621, 445] width 14 height 15
type input "20/07/2026"
click at [568, 274] on span "Save" at bounding box center [577, 273] width 26 height 18
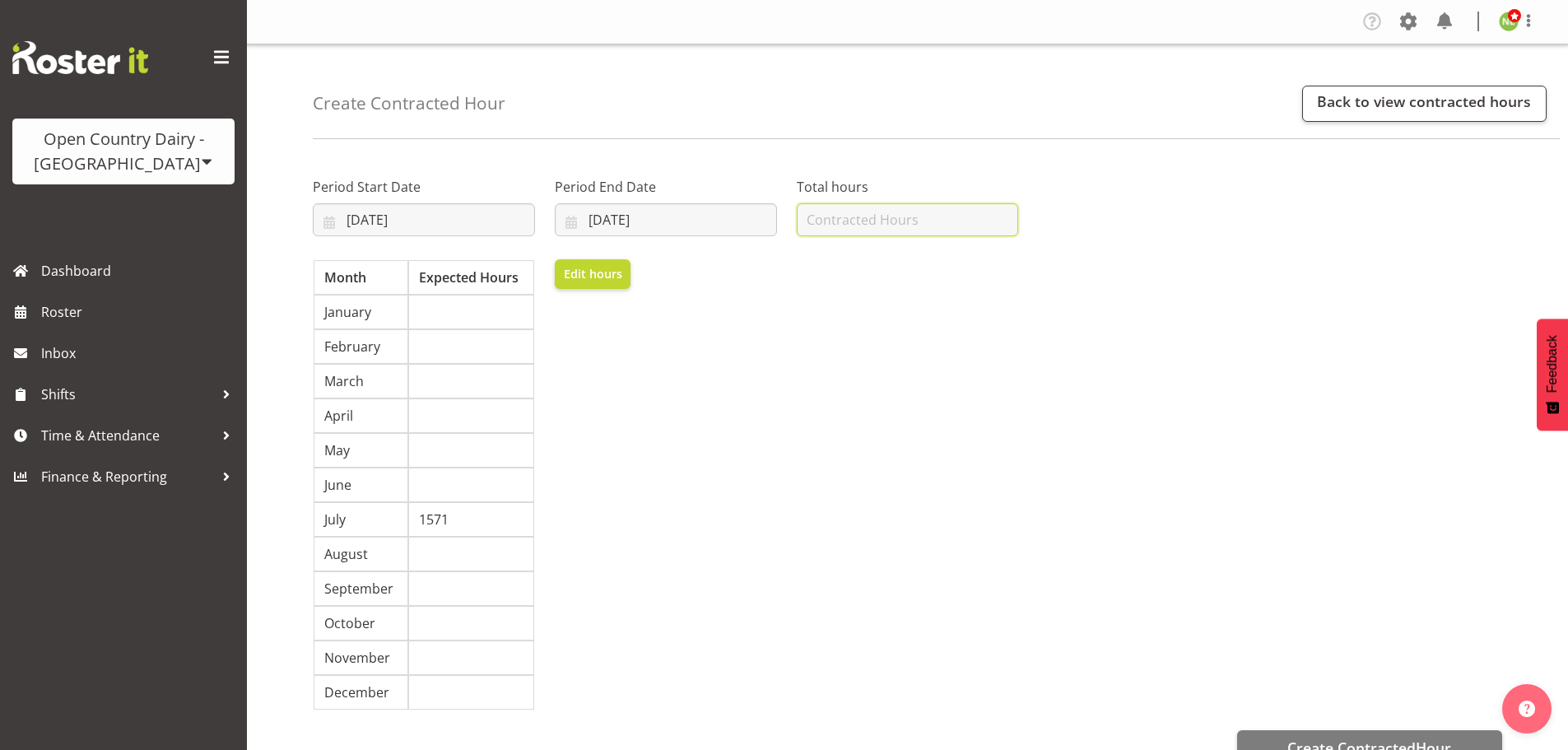
click at [878, 217] on input "number" at bounding box center [908, 219] width 223 height 33
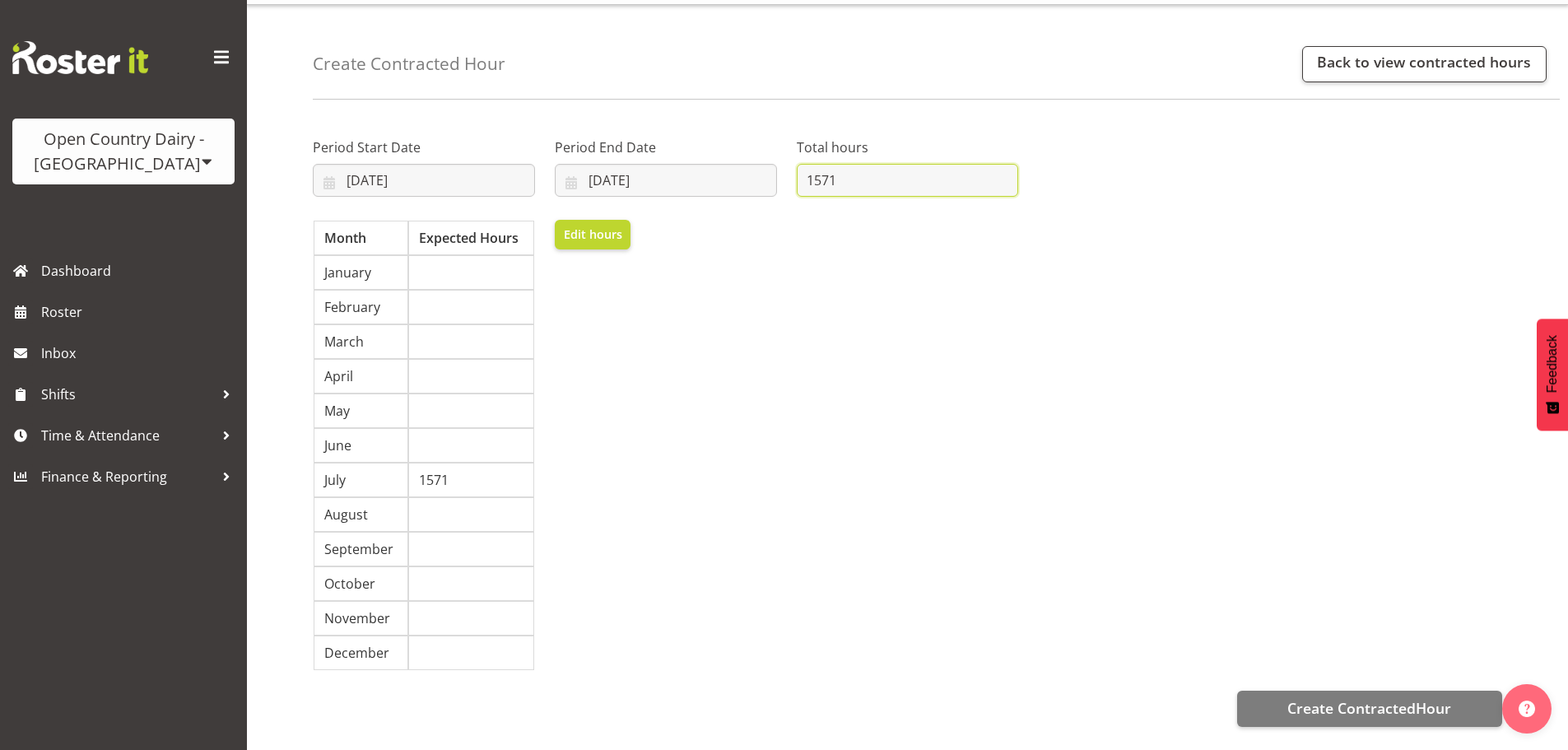
scroll to position [72, 0]
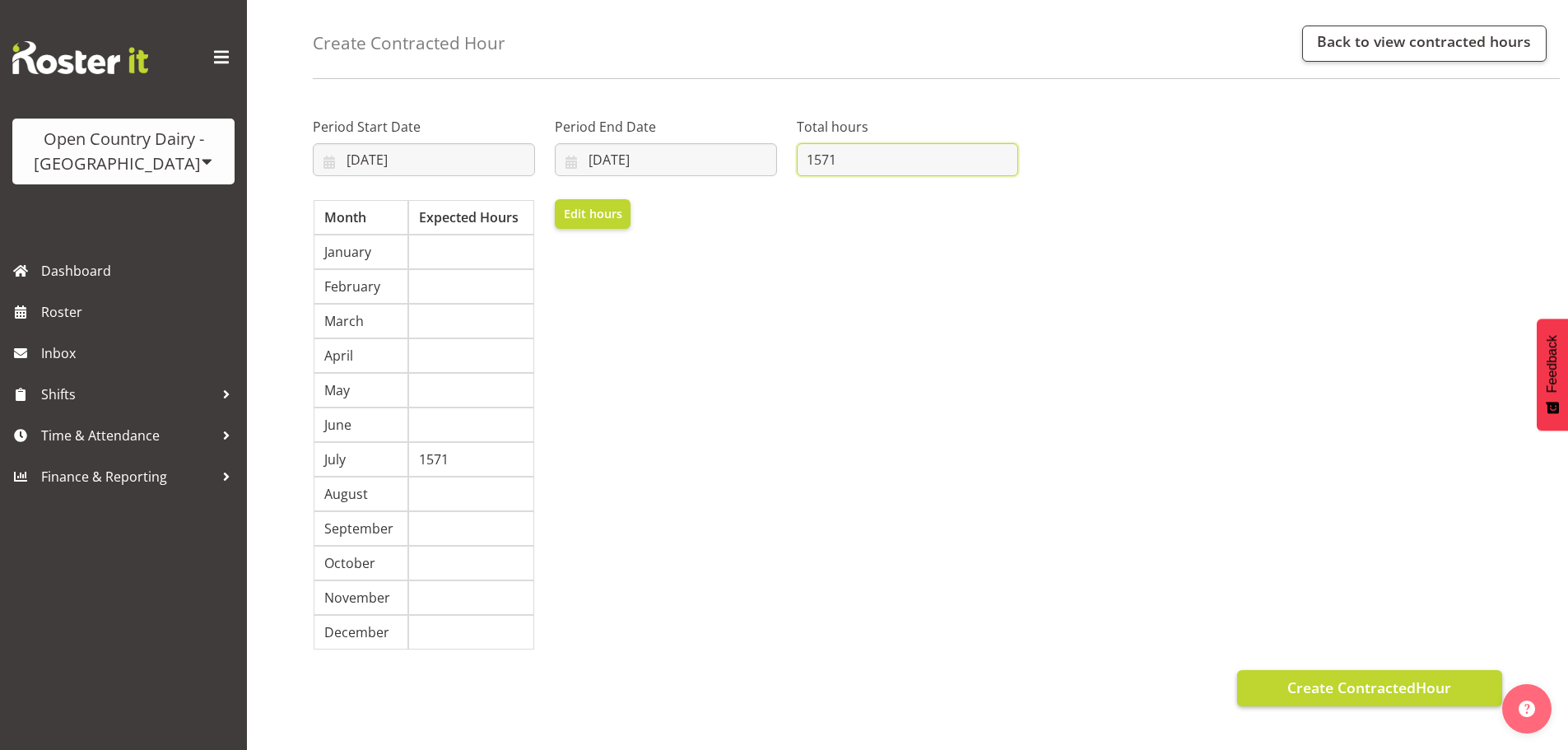
type input "1571"
click at [1326, 683] on span "Create ContractedHour" at bounding box center [1369, 687] width 164 height 21
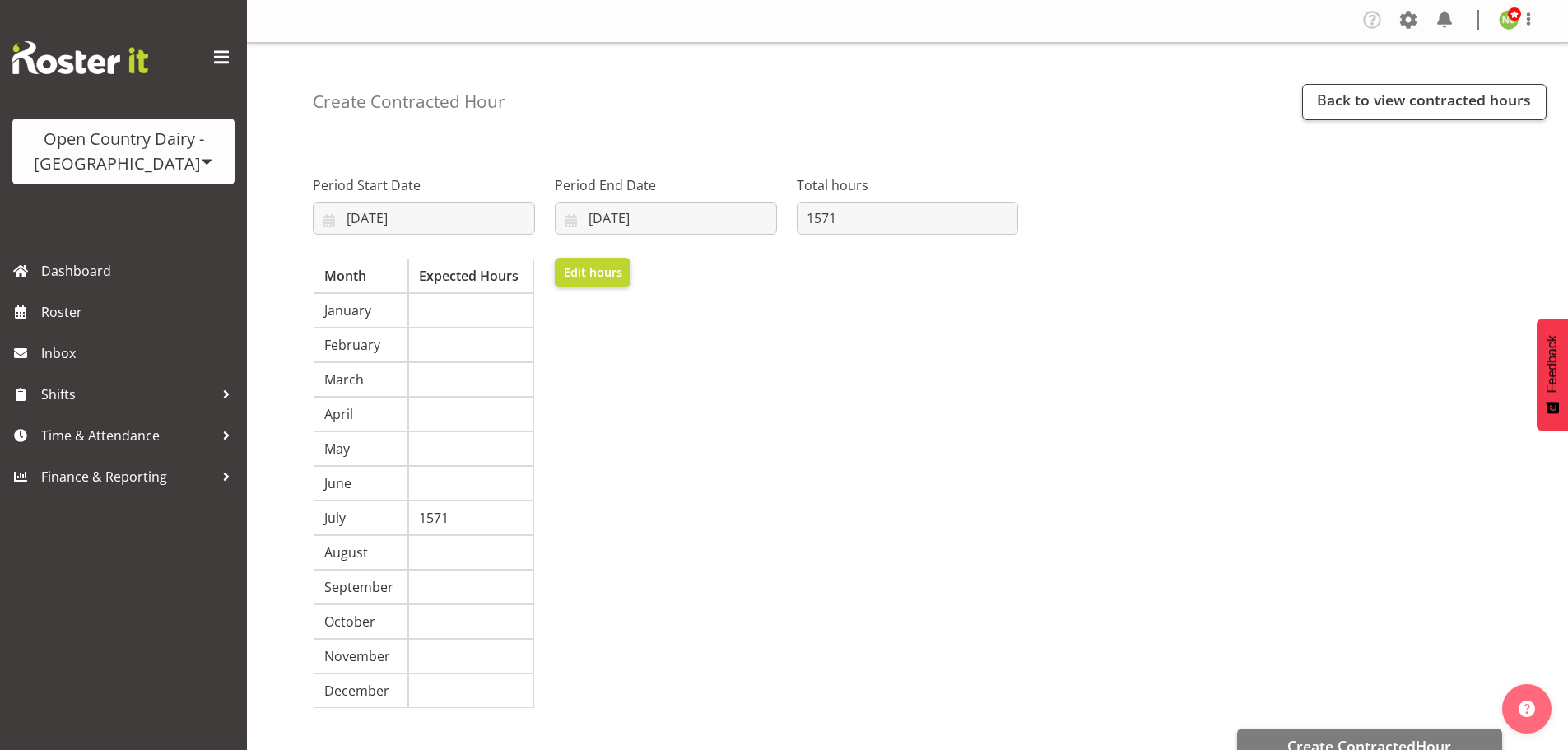
scroll to position [0, 0]
click at [1451, 97] on link "Back to view contracted hours" at bounding box center [1424, 104] width 245 height 37
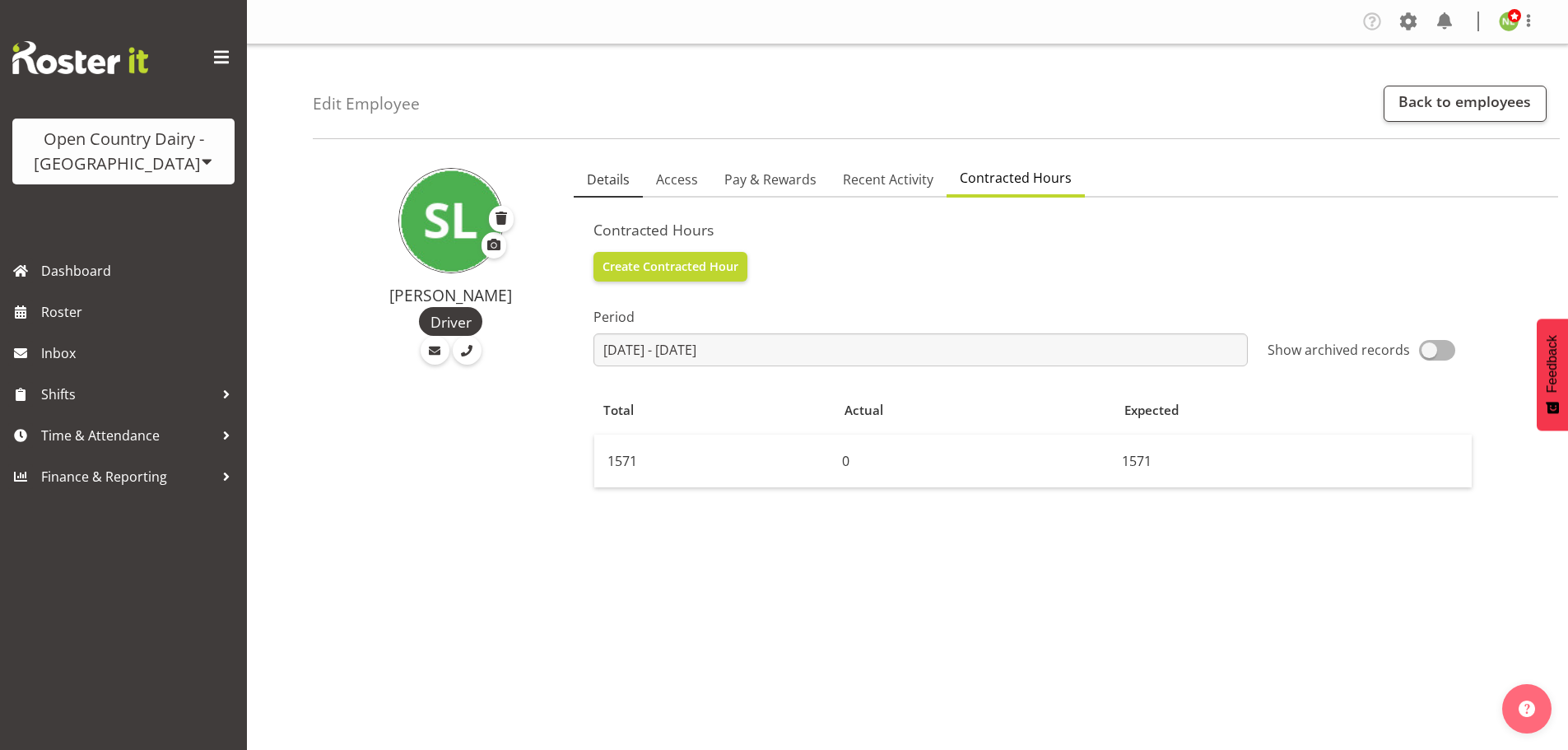
click at [593, 189] on span "Details" at bounding box center [608, 179] width 42 height 20
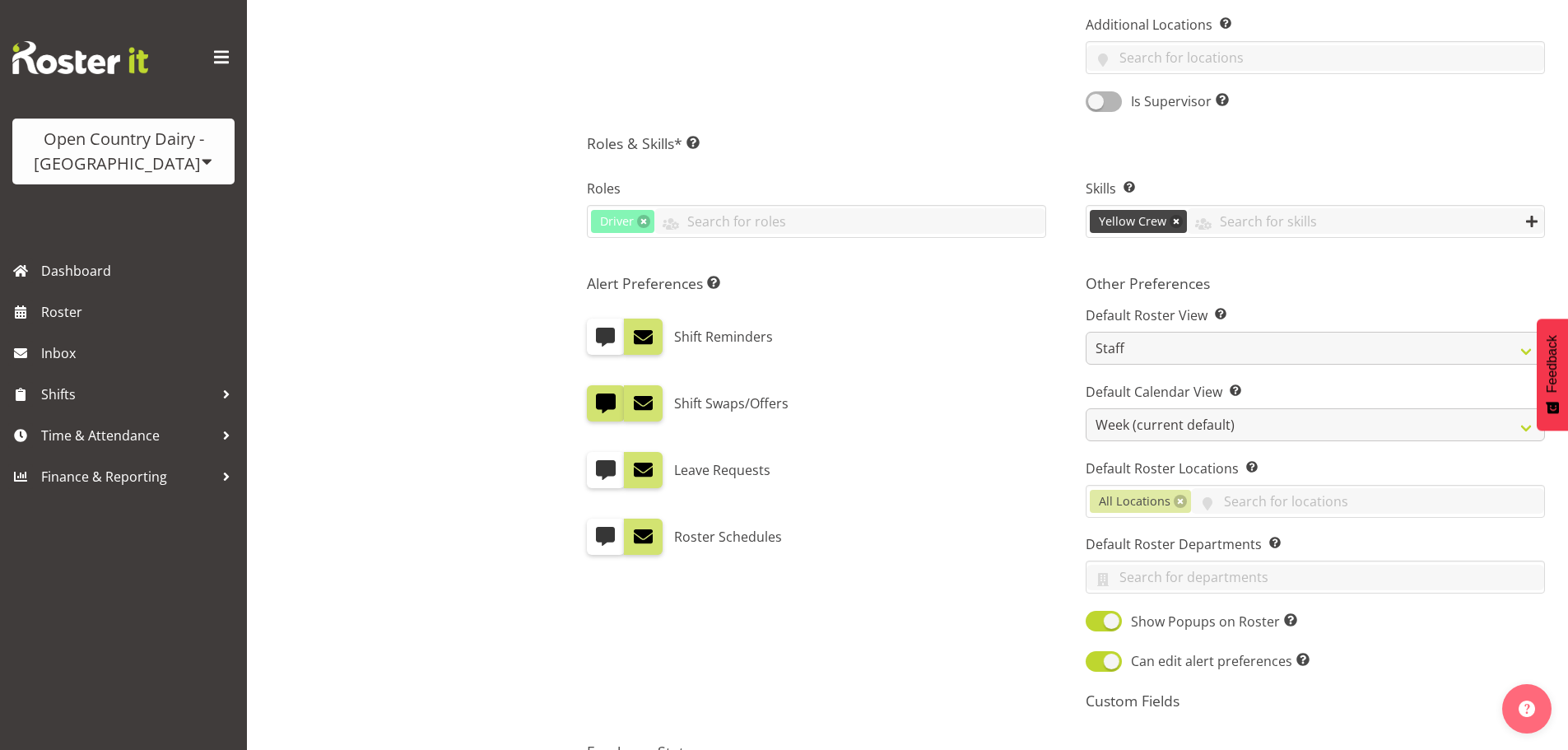
scroll to position [920, 0]
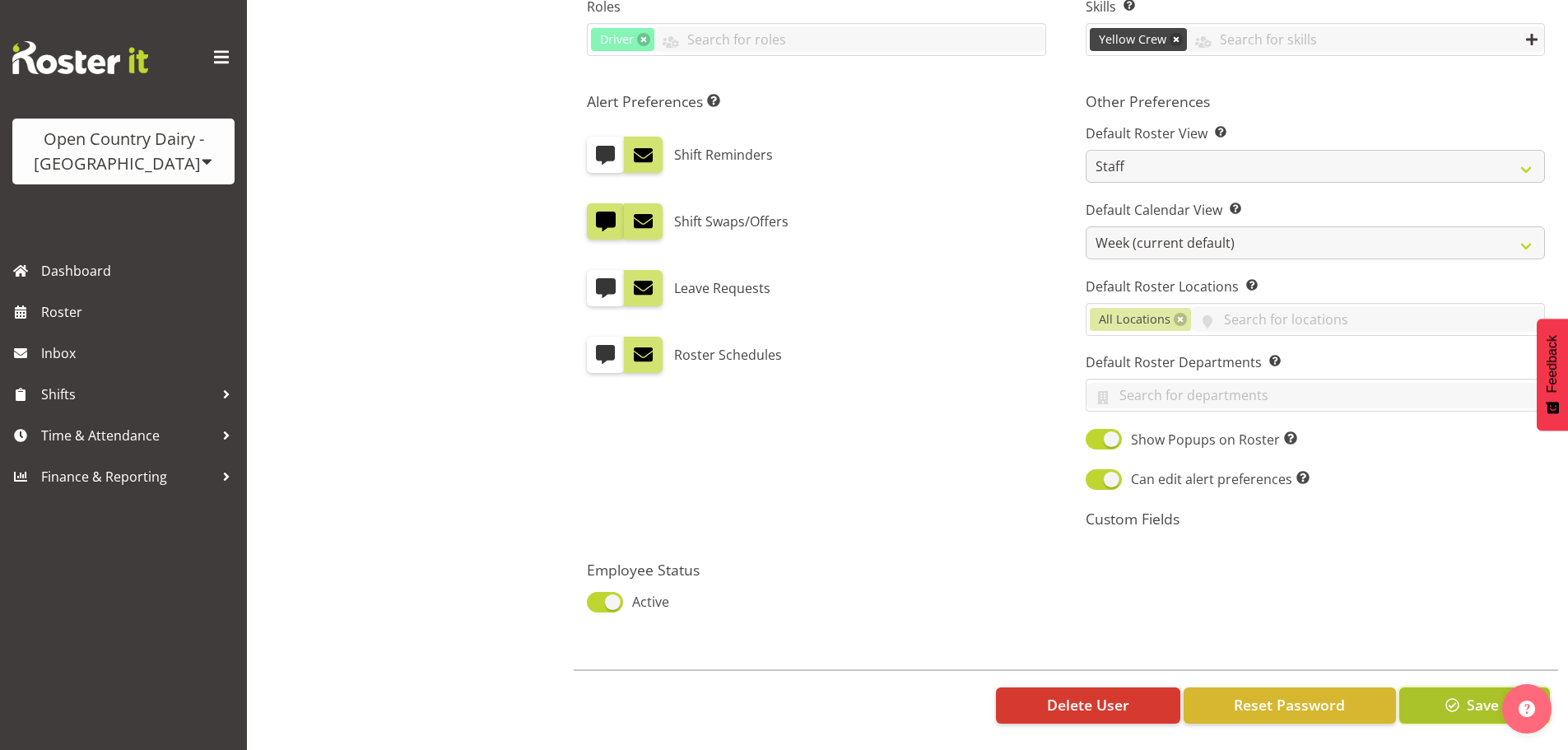
click at [1444, 694] on span "button" at bounding box center [1452, 704] width 21 height 21
